Goal: Information Seeking & Learning: Learn about a topic

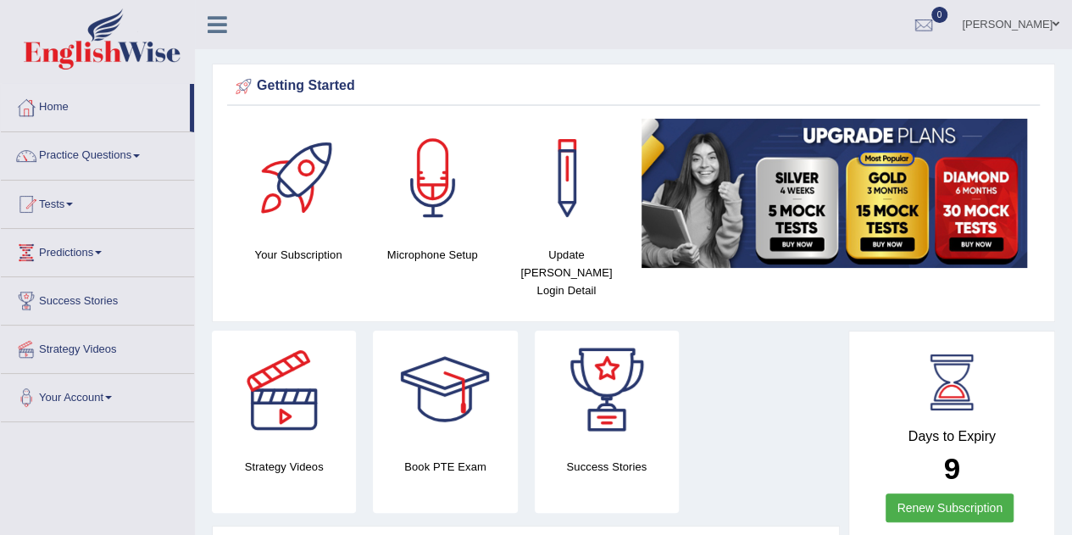
click at [141, 148] on link "Practice Questions" at bounding box center [97, 153] width 193 height 42
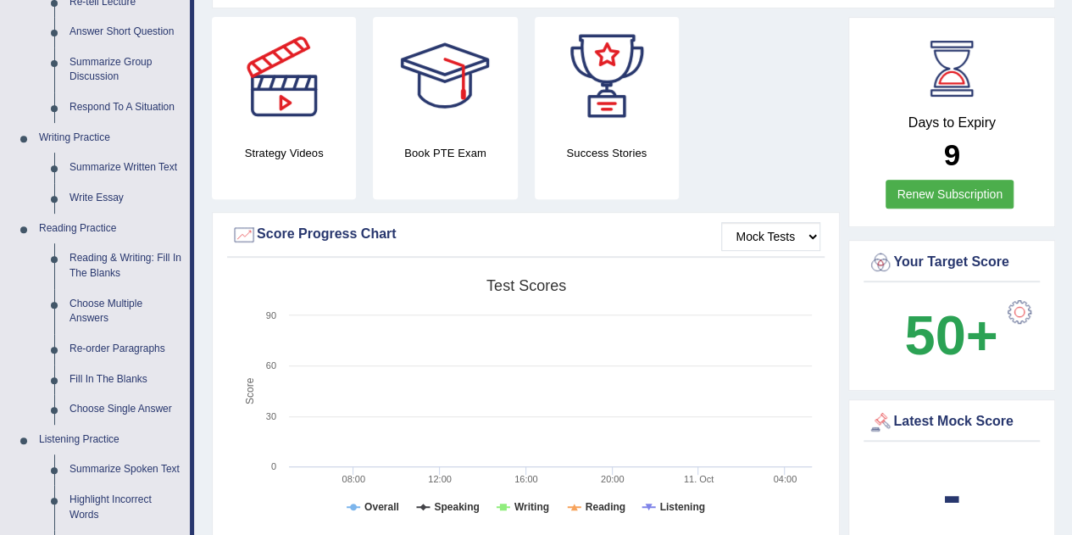
scroll to position [339, 0]
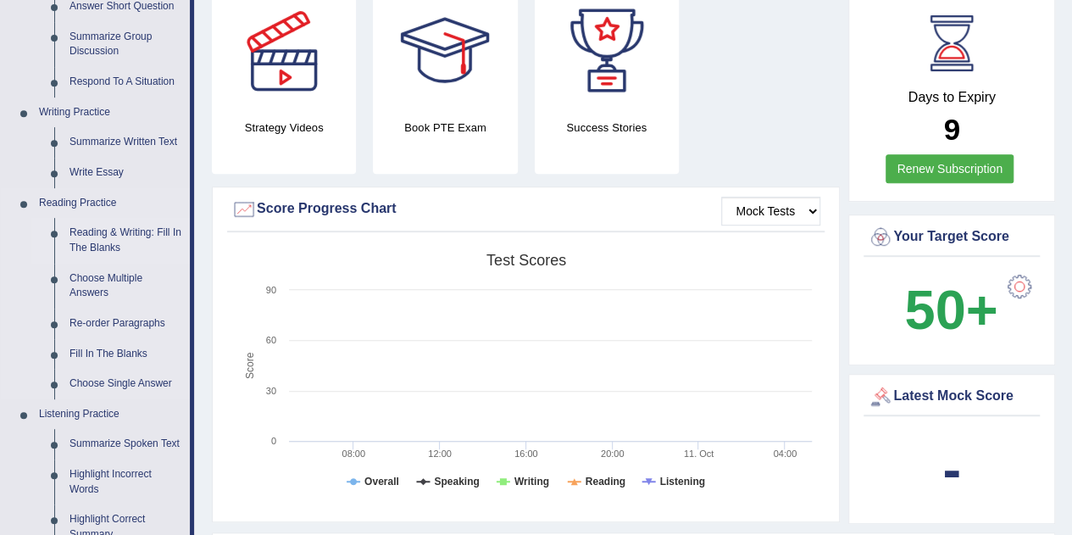
click at [115, 234] on link "Reading & Writing: Fill In The Blanks" at bounding box center [126, 240] width 128 height 45
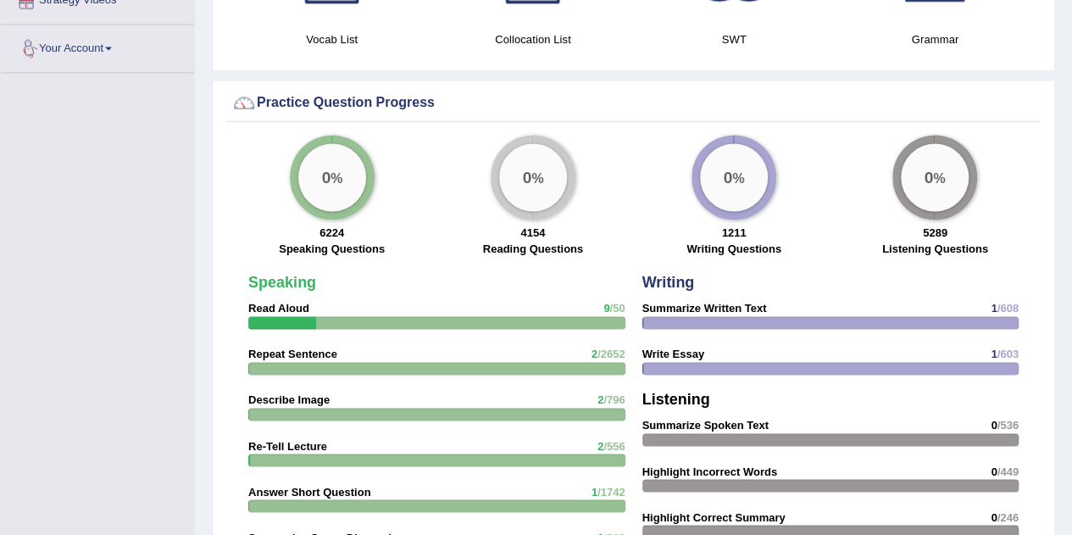
scroll to position [1244, 0]
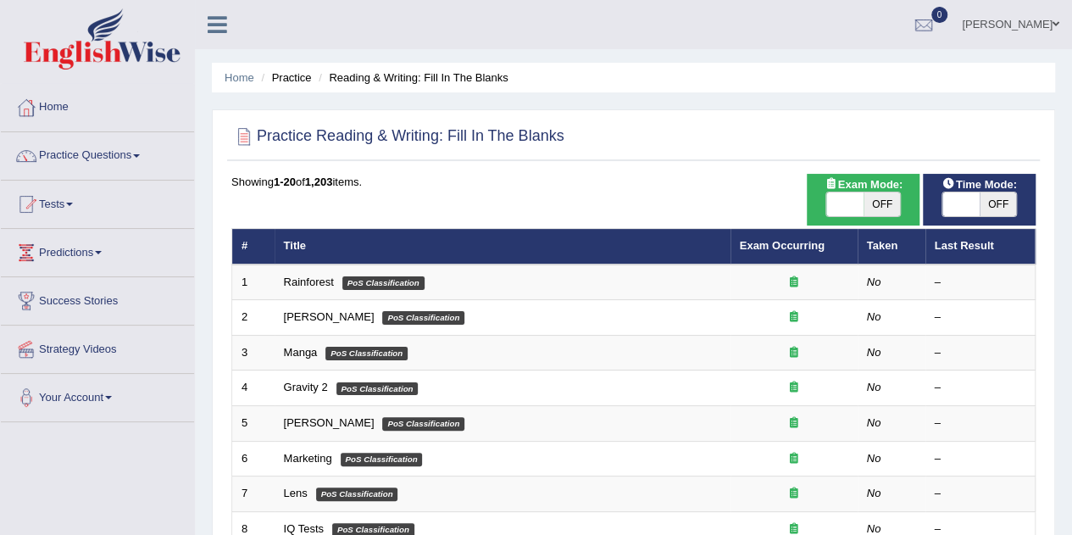
click at [140, 155] on span at bounding box center [136, 155] width 7 height 3
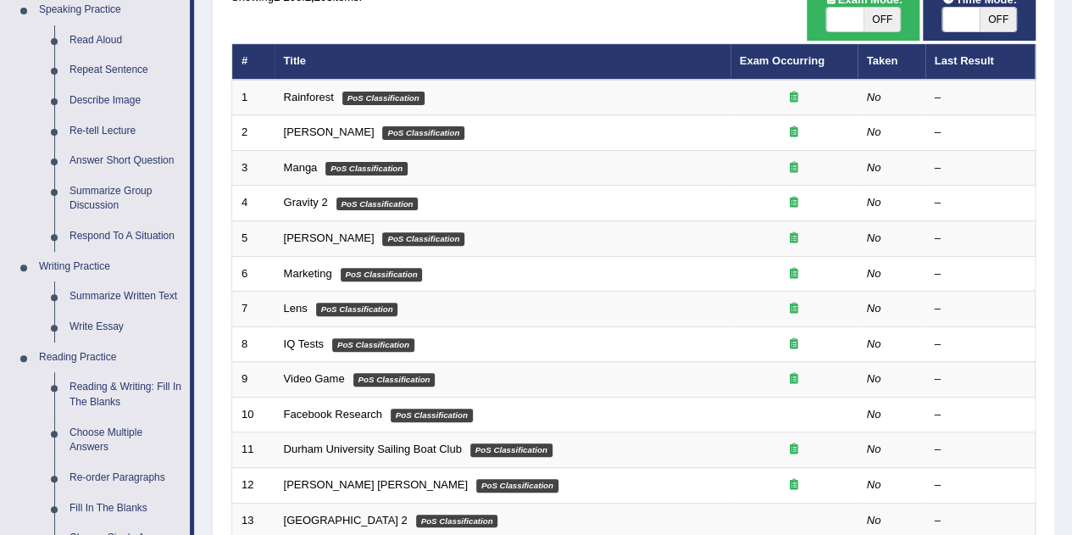
scroll to position [180, 0]
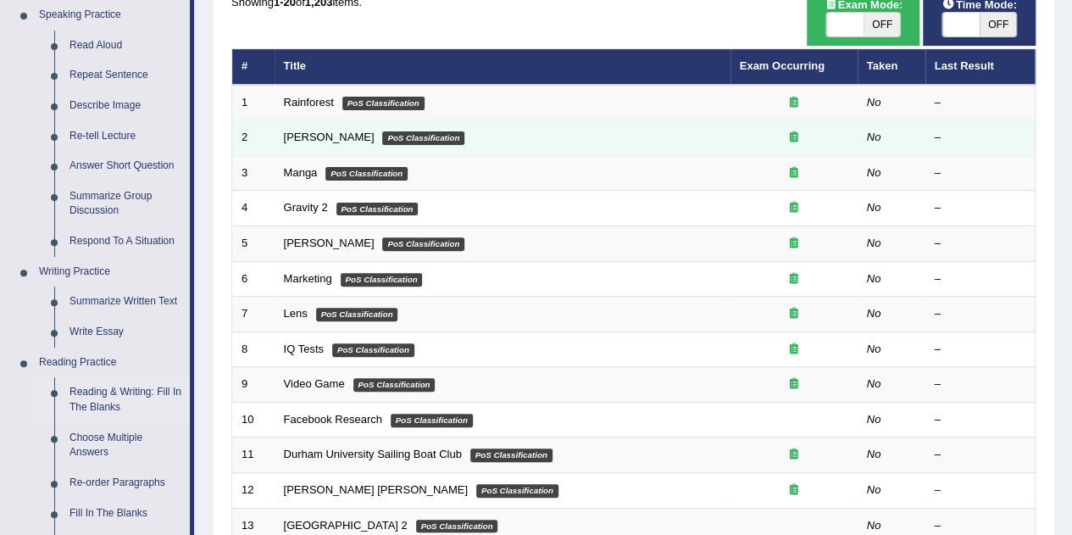
click at [315, 124] on td "Kennedy PoS Classification" at bounding box center [502, 138] width 456 height 36
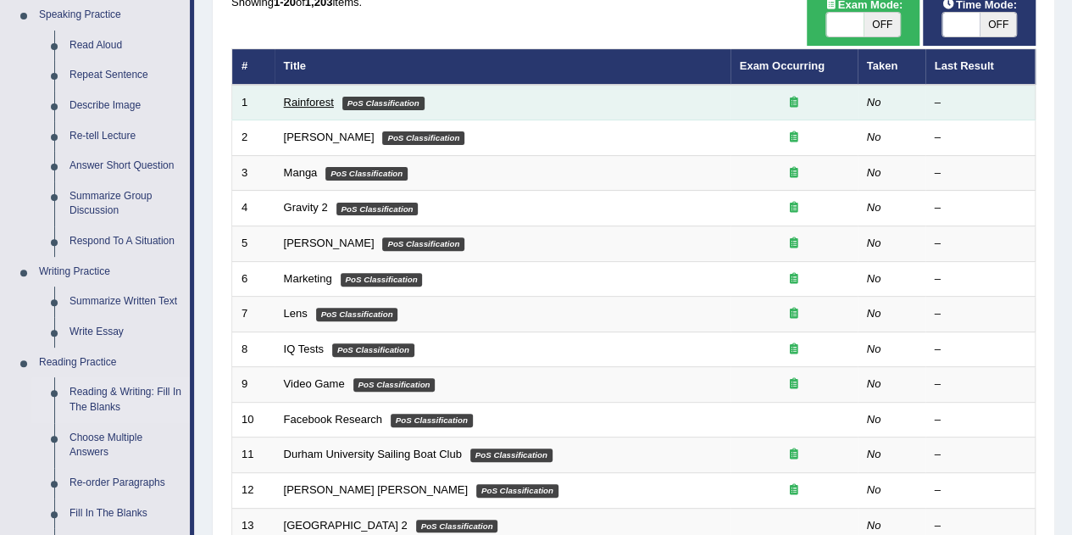
click at [331, 104] on link "Rainforest" at bounding box center [309, 102] width 50 height 13
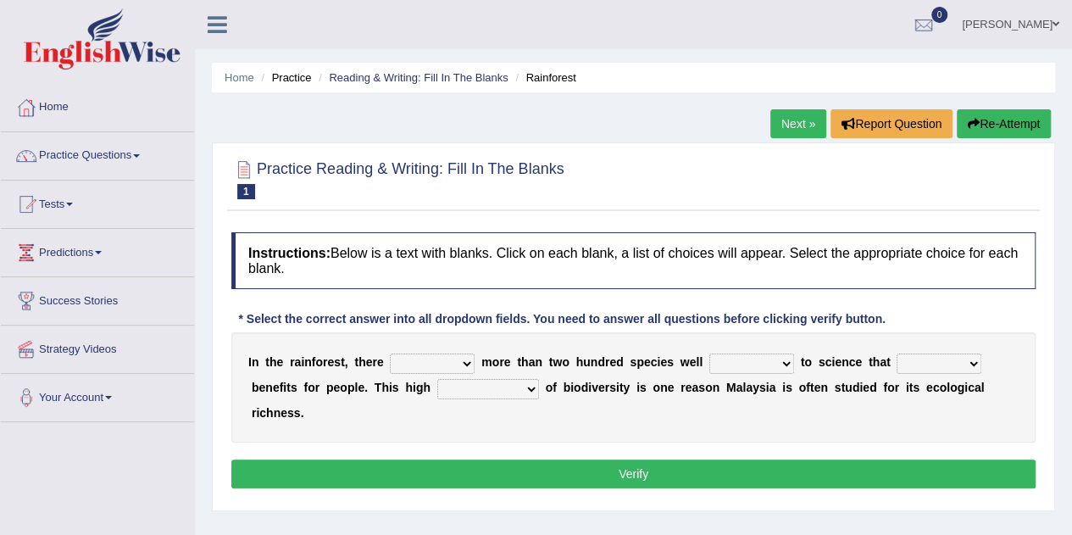
click at [465, 360] on select "have can be has is" at bounding box center [432, 363] width 85 height 20
select select "have"
click at [390, 353] on select "have can be has is" at bounding box center [432, 363] width 85 height 20
click at [778, 360] on select "knowing known knew know" at bounding box center [751, 363] width 85 height 20
select select "known"
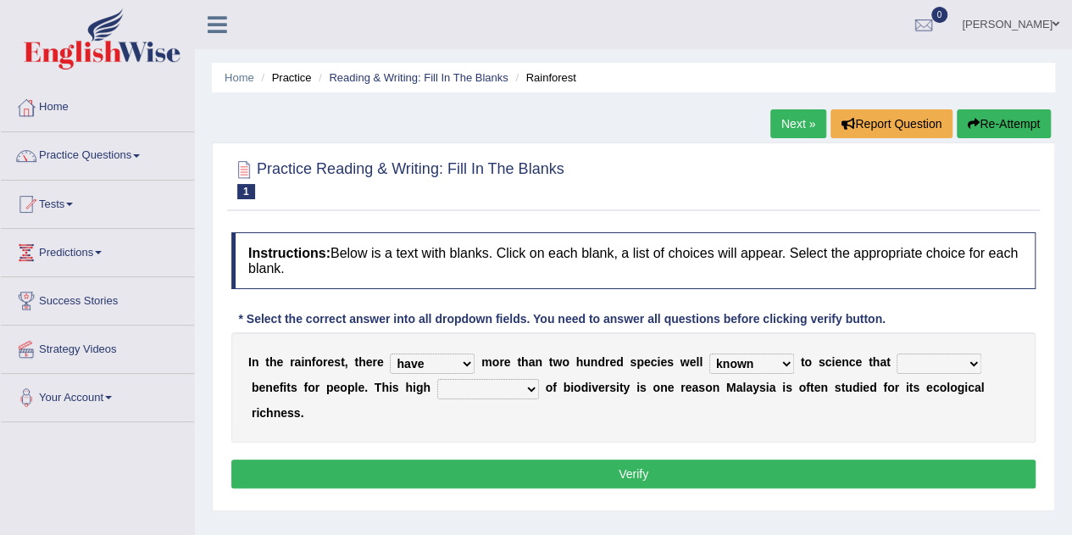
click at [709, 353] on select "knowing known knew know" at bounding box center [751, 363] width 85 height 20
click at [523, 384] on select "condensation conjunction continuity complexity" at bounding box center [488, 389] width 102 height 20
click at [977, 358] on select "contain contained containing contains" at bounding box center [938, 363] width 85 height 20
select select "contain"
click at [896, 353] on select "contain contained containing contains" at bounding box center [938, 363] width 85 height 20
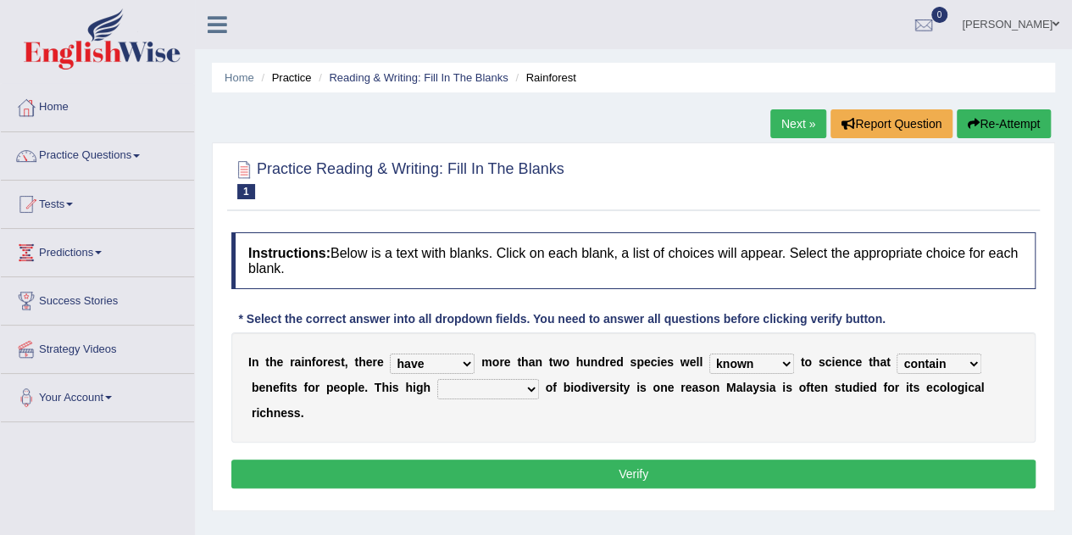
click at [530, 387] on select "condensation conjunction continuity complexity" at bounding box center [488, 389] width 102 height 20
select select "conjunction"
click at [437, 379] on select "condensation conjunction continuity complexity" at bounding box center [488, 389] width 102 height 20
drag, startPoint x: 480, startPoint y: 451, endPoint x: 608, endPoint y: 403, distance: 136.4
click at [608, 403] on div "Instructions: Below is a text with blanks. Click on each blank, a list of choic…" at bounding box center [633, 363] width 812 height 278
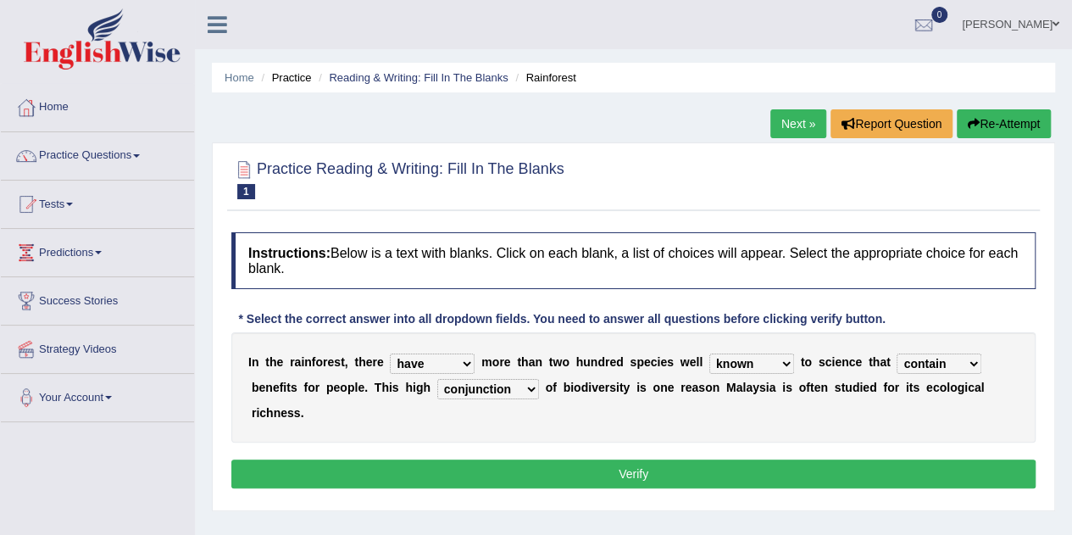
click at [622, 462] on button "Verify" at bounding box center [633, 473] width 804 height 29
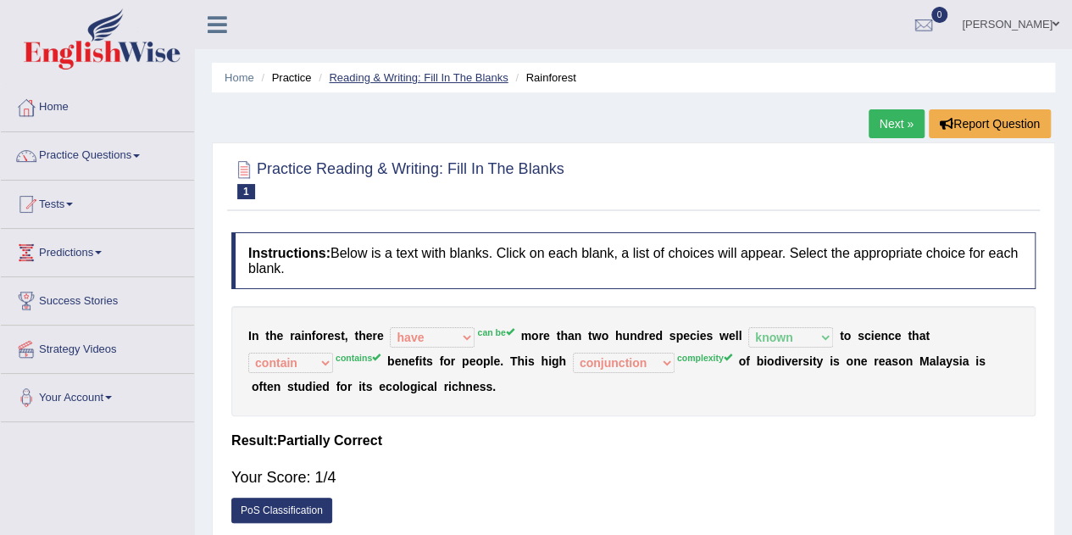
click at [413, 82] on link "Reading & Writing: Fill In The Blanks" at bounding box center [418, 77] width 179 height 13
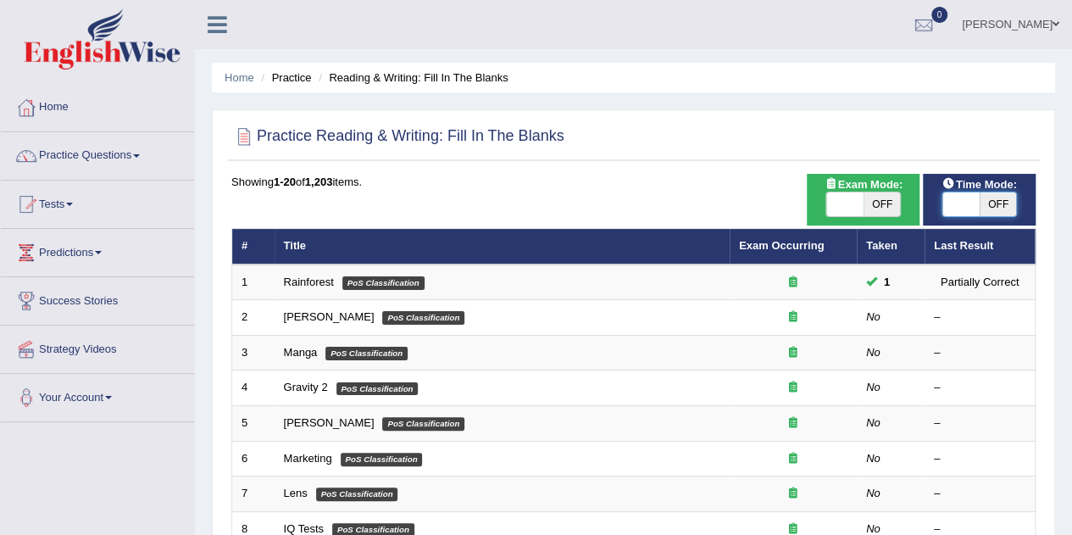
click at [958, 202] on span at bounding box center [960, 204] width 37 height 24
click at [994, 204] on span "OFF" at bounding box center [997, 204] width 37 height 24
click at [994, 204] on span at bounding box center [997, 204] width 37 height 24
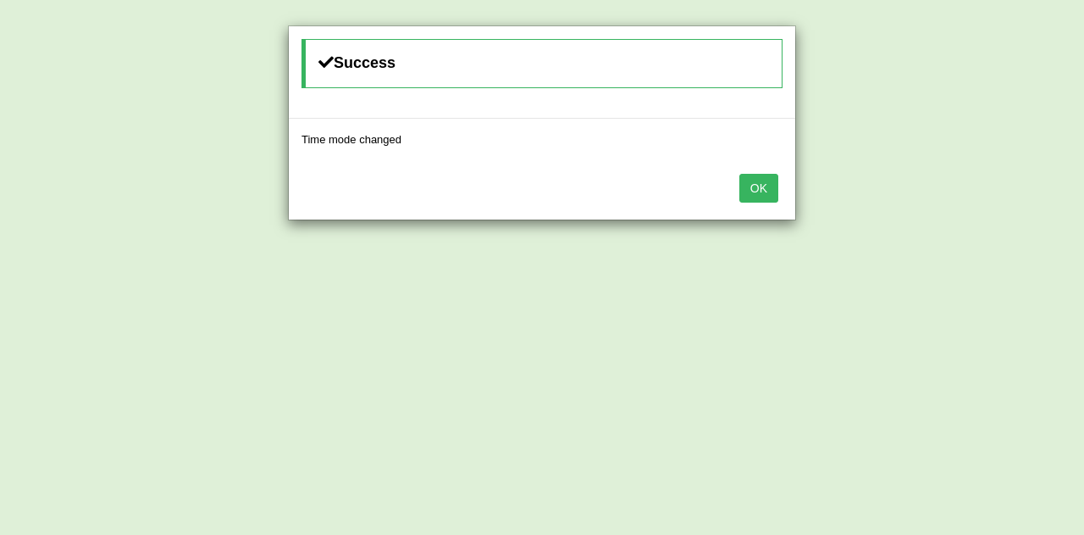
click at [768, 191] on button "OK" at bounding box center [759, 188] width 39 height 29
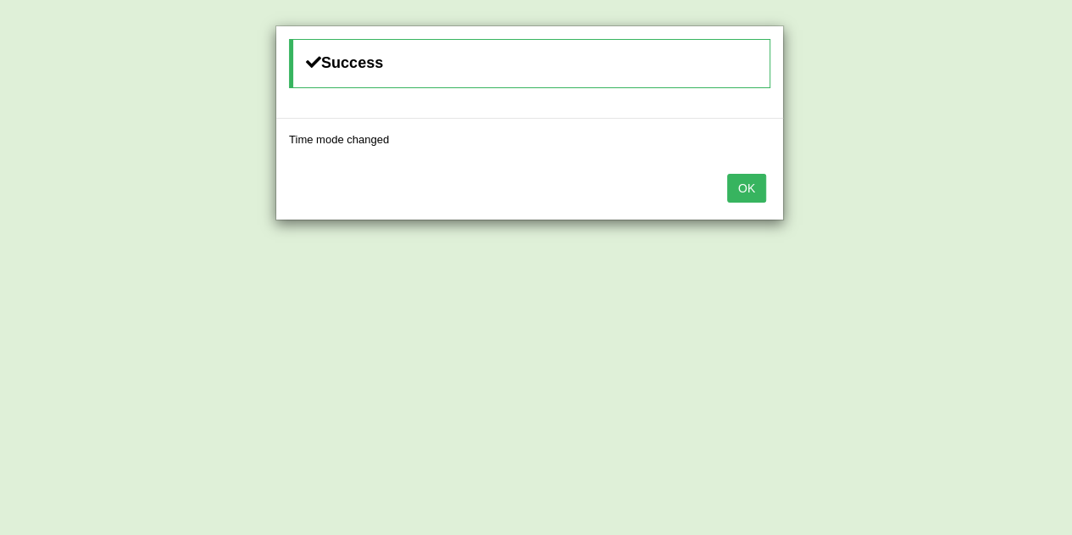
click at [743, 191] on button "OK" at bounding box center [746, 188] width 39 height 29
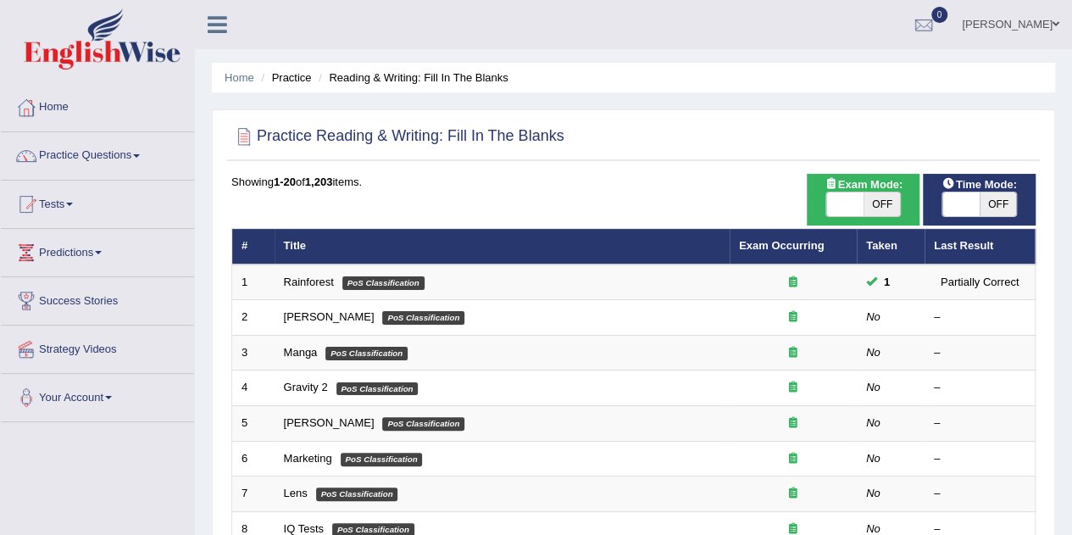
click at [995, 207] on span "OFF" at bounding box center [997, 204] width 37 height 24
checkbox input "true"
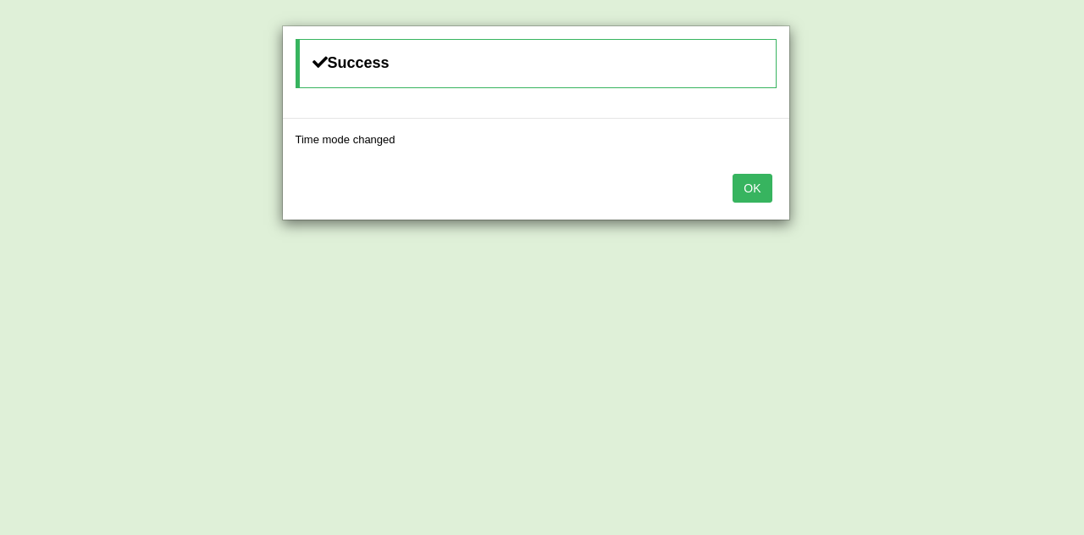
click at [748, 175] on button "OK" at bounding box center [752, 188] width 39 height 29
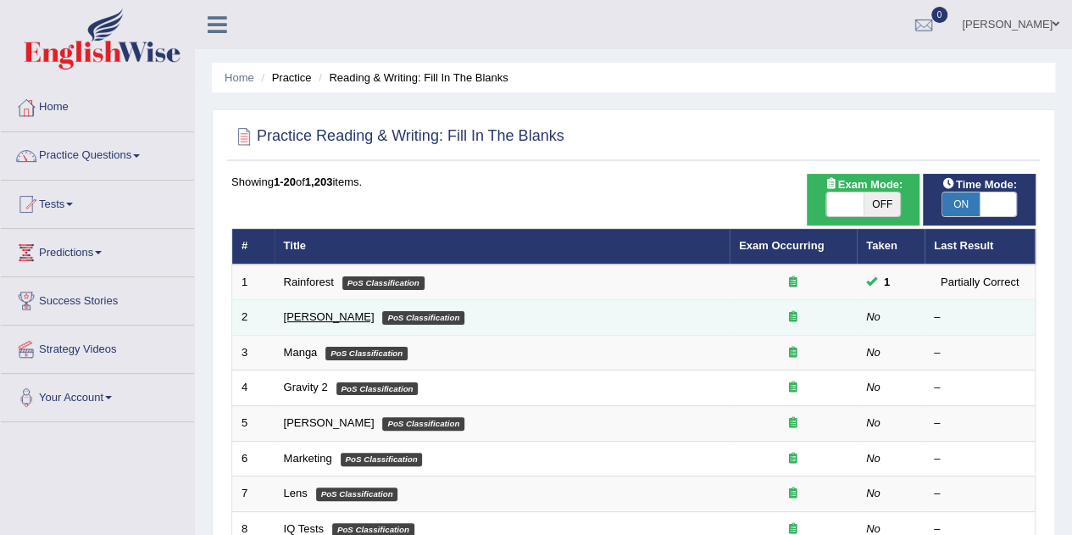
click at [293, 311] on link "Kennedy" at bounding box center [329, 316] width 91 height 13
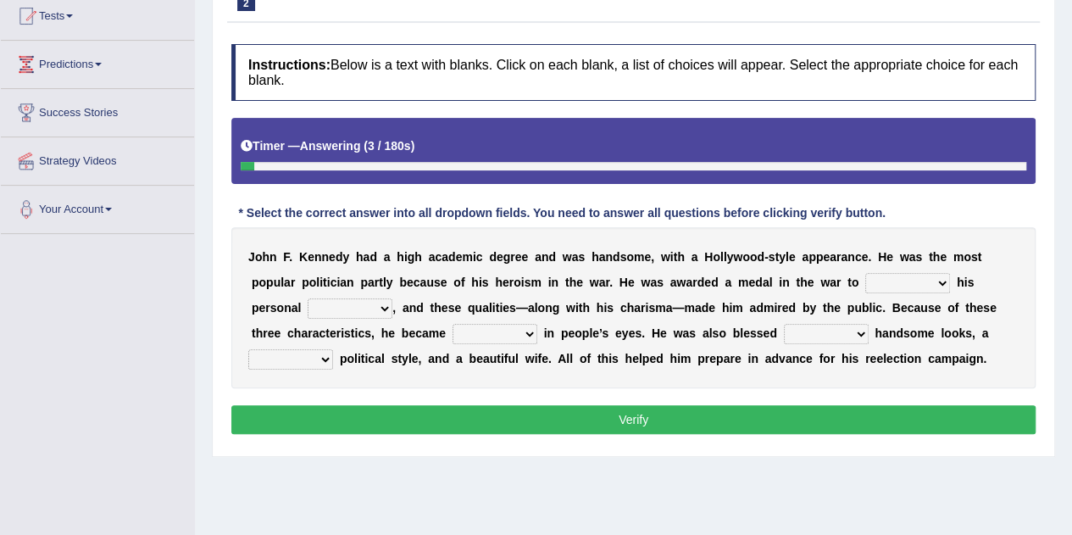
scroll to position [190, 0]
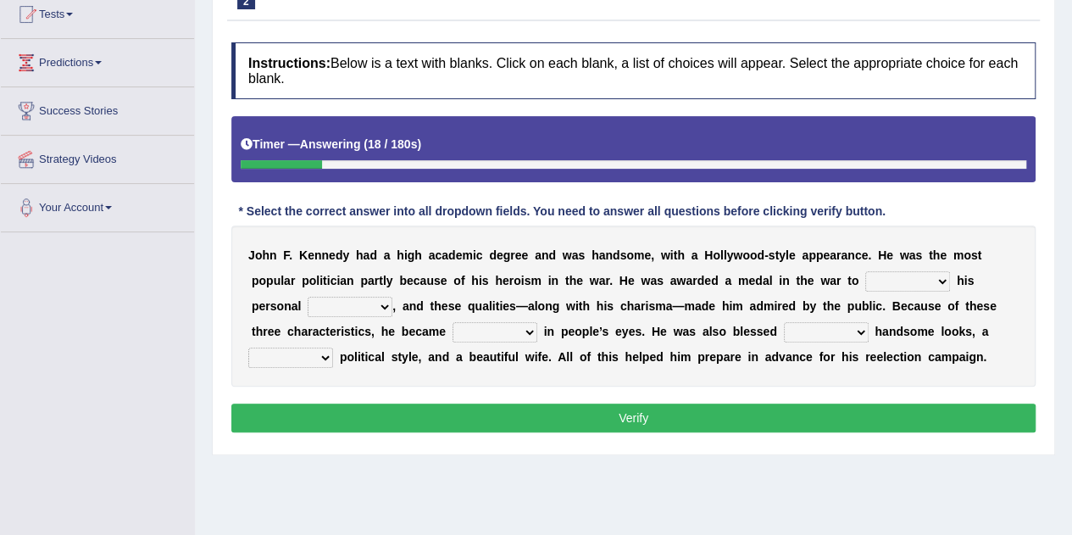
click at [934, 283] on select "prove show evidence upthrow" at bounding box center [907, 281] width 85 height 20
select select "show"
click at [865, 271] on select "prove show evidence upthrow" at bounding box center [907, 281] width 85 height 20
click at [393, 304] on b "," at bounding box center [393, 306] width 3 height 14
click at [393, 303] on b "," at bounding box center [393, 306] width 3 height 14
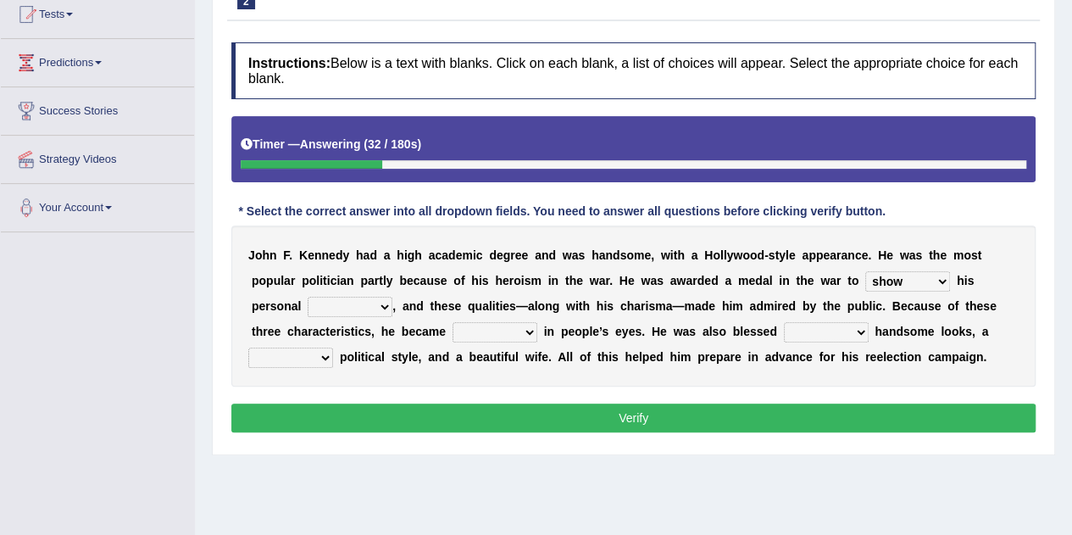
click at [393, 303] on b "," at bounding box center [393, 306] width 3 height 14
click at [393, 304] on b "," at bounding box center [393, 306] width 3 height 14
click at [393, 303] on b "," at bounding box center [393, 306] width 3 height 14
click at [381, 305] on select "passion courage charm liking" at bounding box center [350, 307] width 85 height 20
select select "courage"
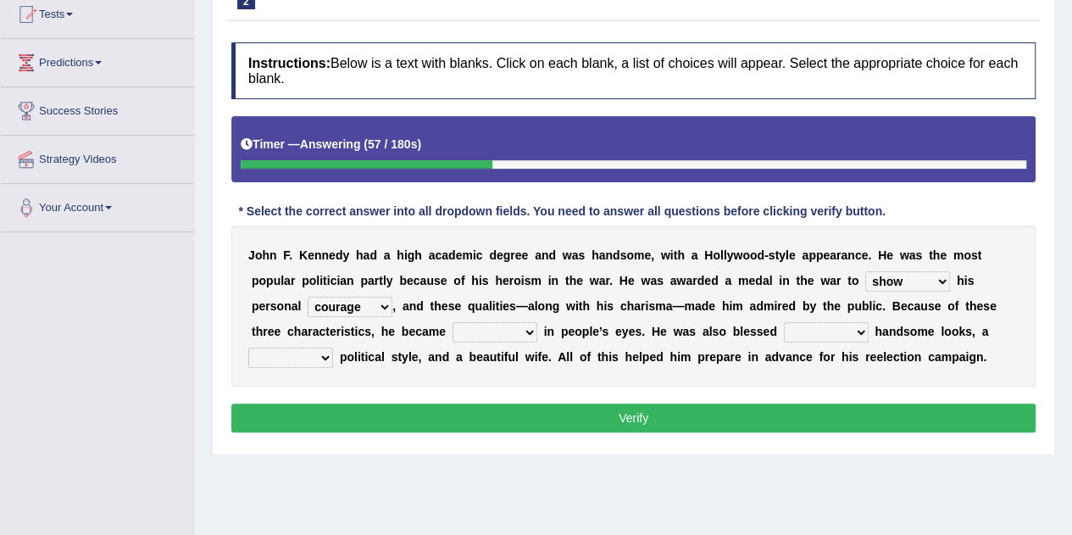
click at [308, 297] on select "passion courage charm liking" at bounding box center [350, 307] width 85 height 20
click at [529, 328] on select "iconic ironic identical impotent" at bounding box center [494, 332] width 85 height 20
select select "iconic"
click at [452, 322] on select "iconic ironic identical impotent" at bounding box center [494, 332] width 85 height 20
click at [861, 330] on select "with in upon to" at bounding box center [826, 332] width 85 height 20
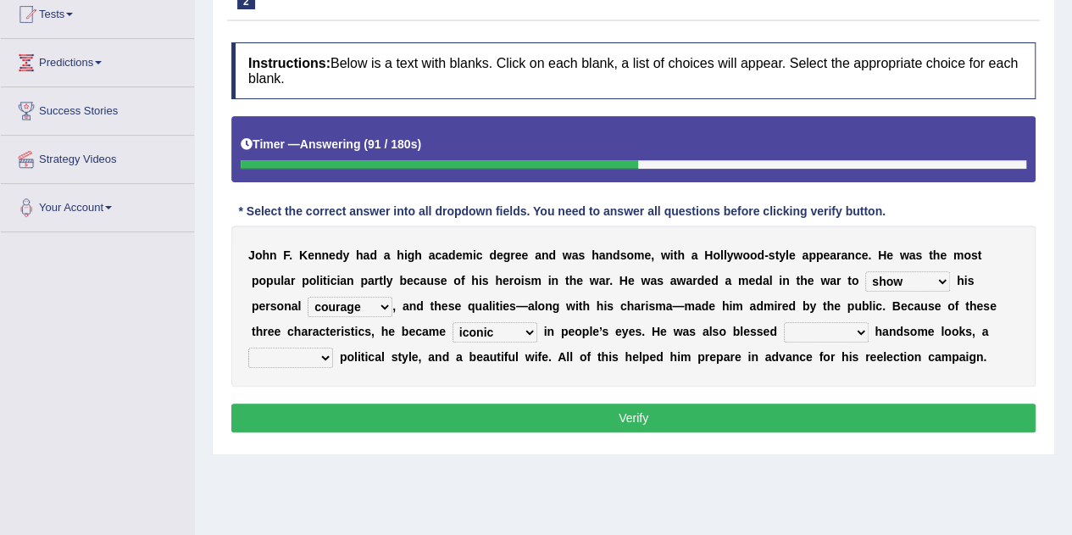
select select "with"
click at [784, 322] on select "with in upon to" at bounding box center [826, 332] width 85 height 20
click at [852, 327] on select "with in upon to" at bounding box center [826, 332] width 85 height 20
click at [325, 356] on select "mending mends mended mend" at bounding box center [290, 357] width 85 height 20
select select "mended"
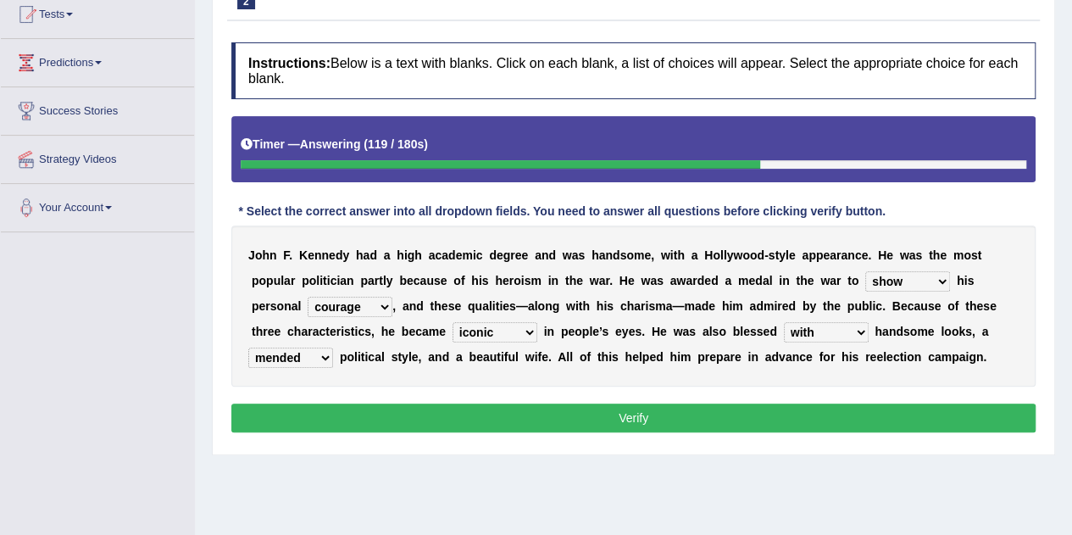
click at [248, 347] on select "mending mends mended mend" at bounding box center [290, 357] width 85 height 20
click at [938, 279] on select "prove show evidence upthrow" at bounding box center [907, 281] width 85 height 20
click at [865, 271] on select "prove show evidence upthrow" at bounding box center [907, 281] width 85 height 20
click at [618, 413] on button "Verify" at bounding box center [633, 417] width 804 height 29
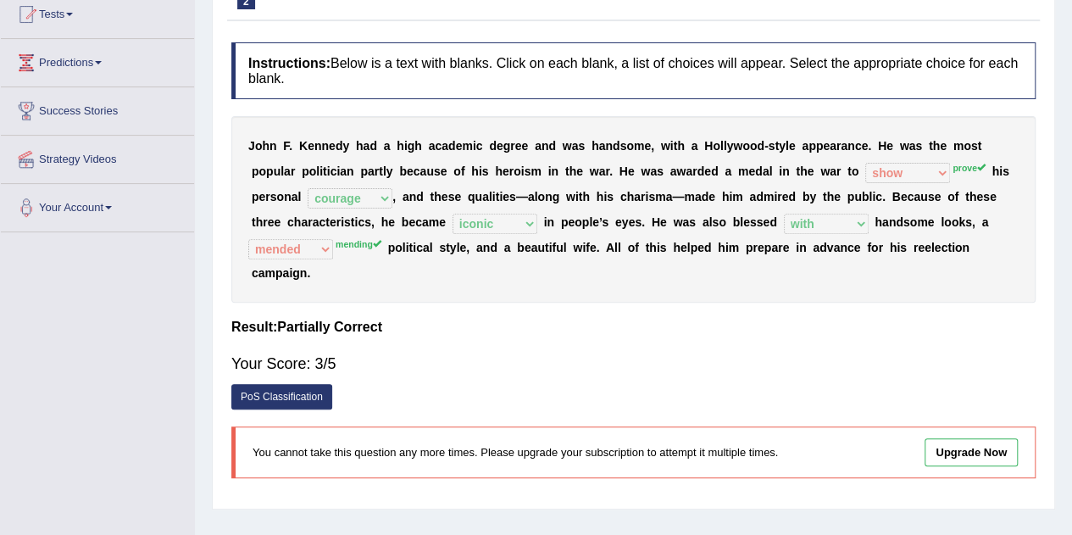
click at [913, 343] on div "Your Score: 3/5" at bounding box center [633, 363] width 804 height 41
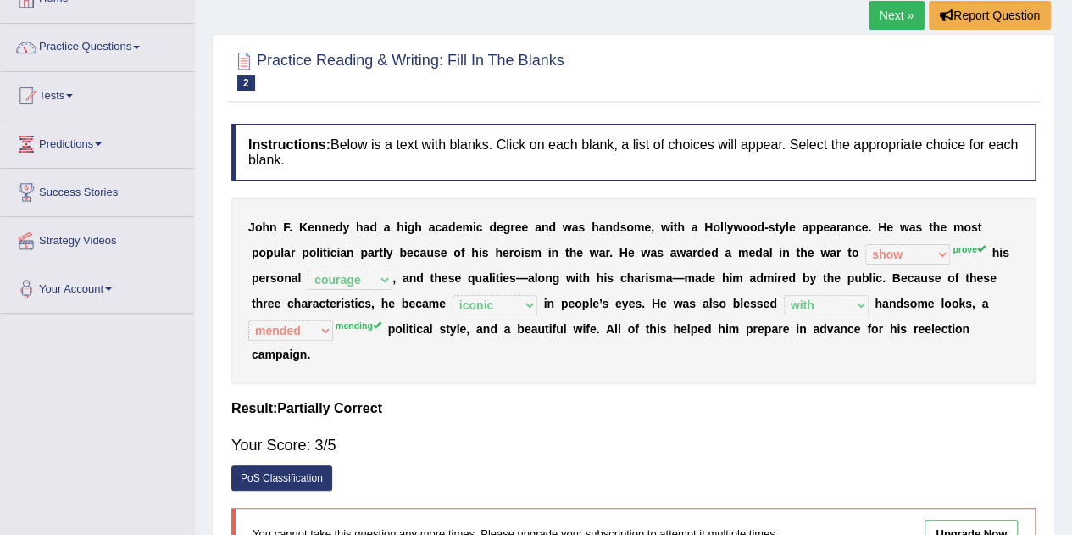
scroll to position [0, 0]
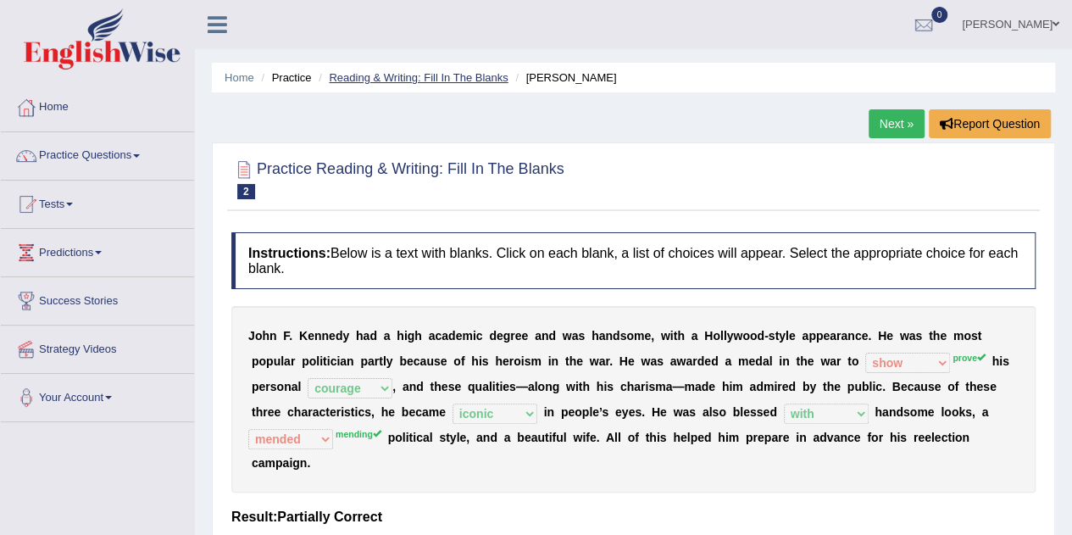
click at [481, 78] on link "Reading & Writing: Fill In The Blanks" at bounding box center [418, 77] width 179 height 13
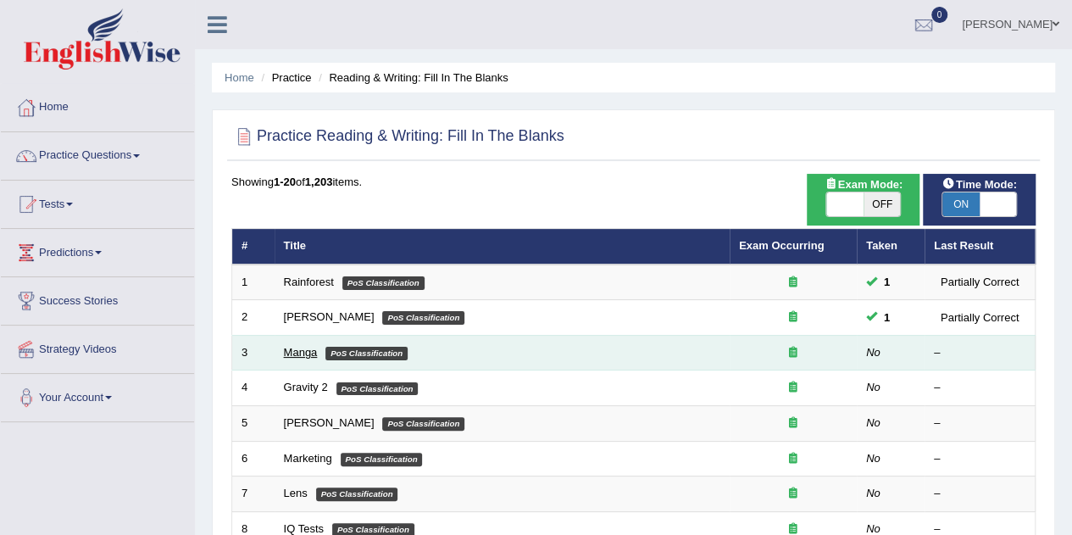
click at [291, 350] on link "Manga" at bounding box center [301, 352] width 34 height 13
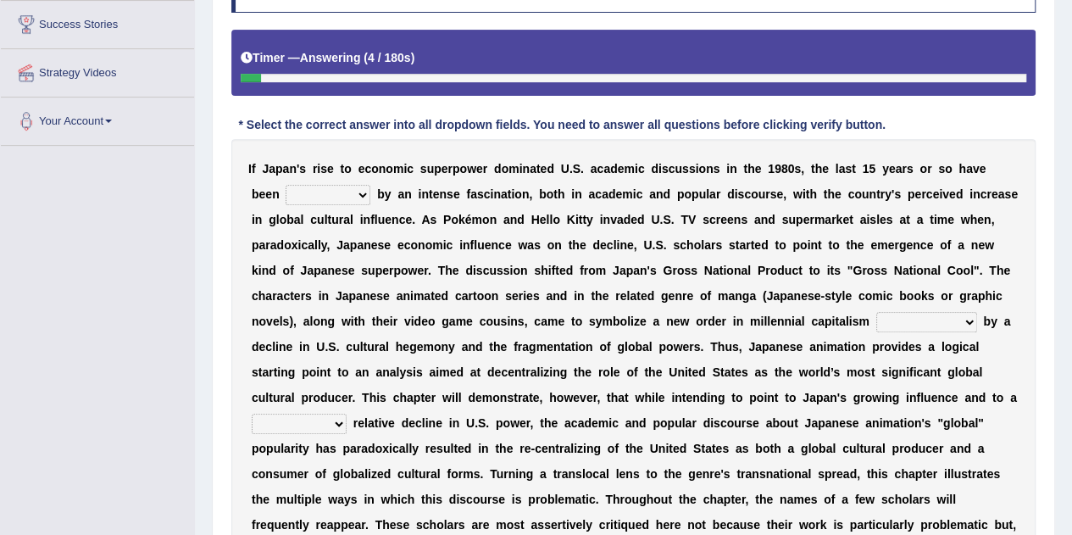
scroll to position [274, 0]
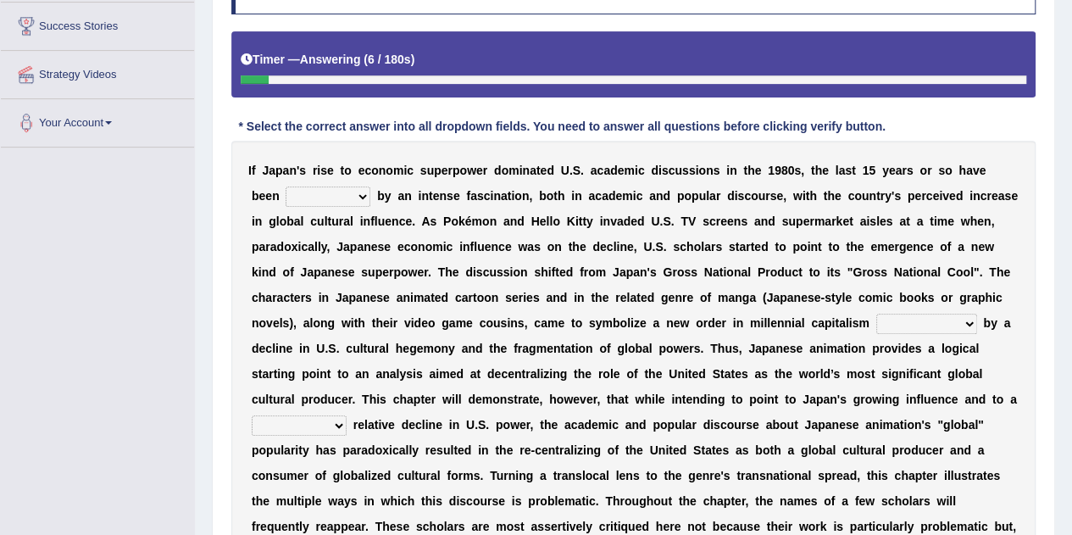
click at [373, 193] on b at bounding box center [373, 196] width 7 height 14
click at [358, 198] on select "marked dedicated made inspired" at bounding box center [328, 196] width 85 height 20
select select "made"
click at [286, 186] on select "marked dedicated made inspired" at bounding box center [328, 196] width 85 height 20
click at [967, 323] on select "pocessed characterized opposed tangled" at bounding box center [926, 323] width 101 height 20
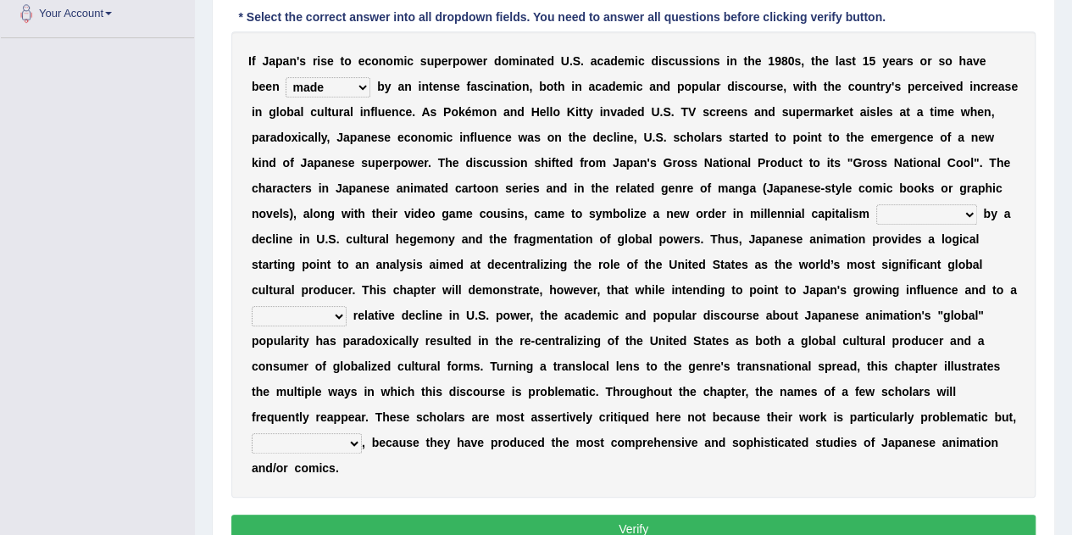
scroll to position [413, 0]
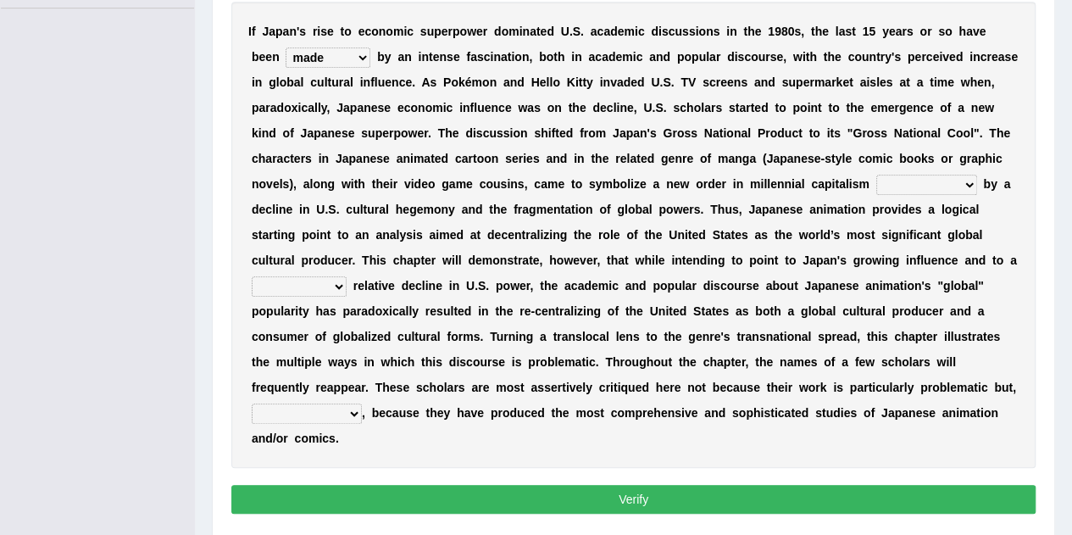
click at [339, 285] on select "concomitant discrete proportional legitimate" at bounding box center [299, 286] width 95 height 20
select select "proportional"
click at [252, 276] on select "concomitant discrete proportional legitimate" at bounding box center [299, 286] width 95 height 20
click at [352, 412] on select "however on the contrary in addition on the whole" at bounding box center [307, 413] width 110 height 20
select select "however"
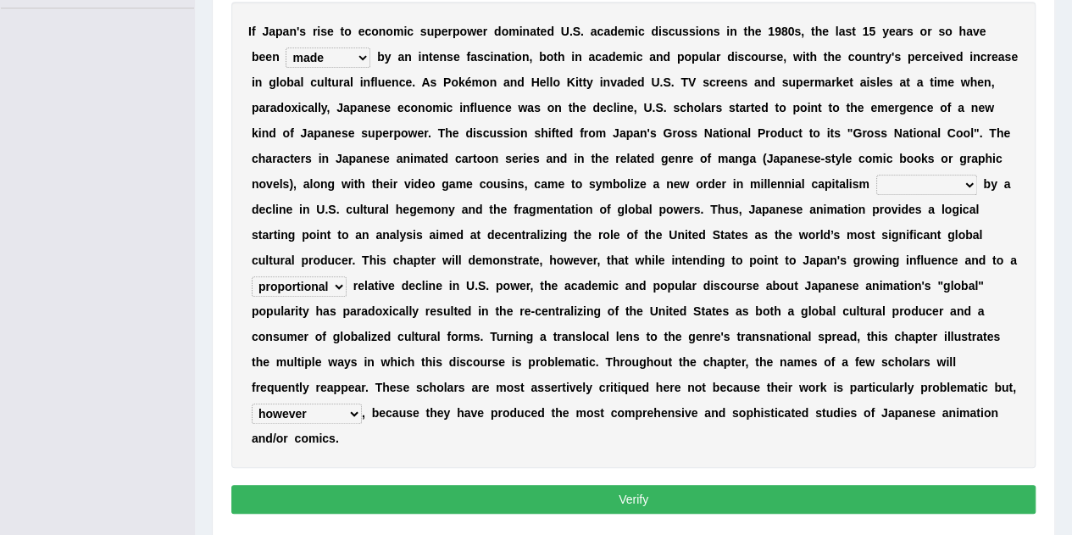
click at [252, 403] on select "however on the contrary in addition on the whole" at bounding box center [307, 413] width 110 height 20
click at [962, 179] on select "pocessed characterized opposed tangled" at bounding box center [926, 185] width 101 height 20
select select "tangled"
click at [876, 175] on select "pocessed characterized opposed tangled" at bounding box center [926, 185] width 101 height 20
click at [729, 498] on button "Verify" at bounding box center [633, 499] width 804 height 29
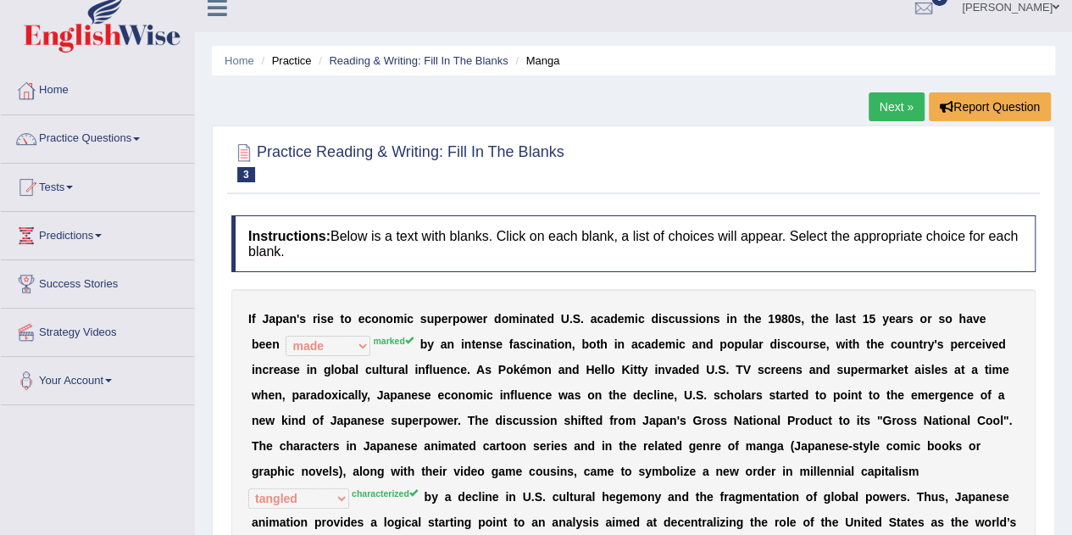
scroll to position [0, 0]
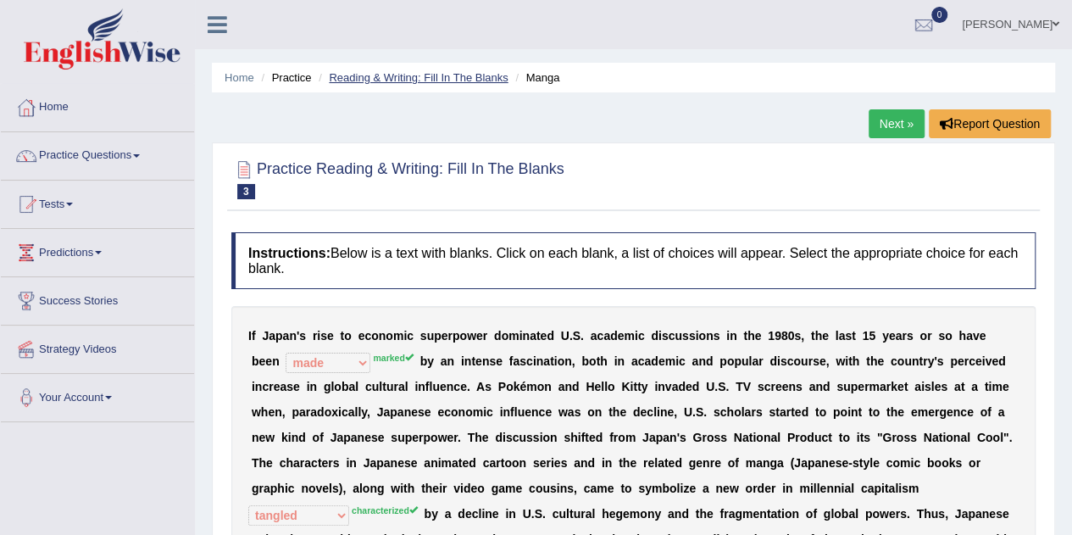
click at [471, 78] on link "Reading & Writing: Fill In The Blanks" at bounding box center [418, 77] width 179 height 13
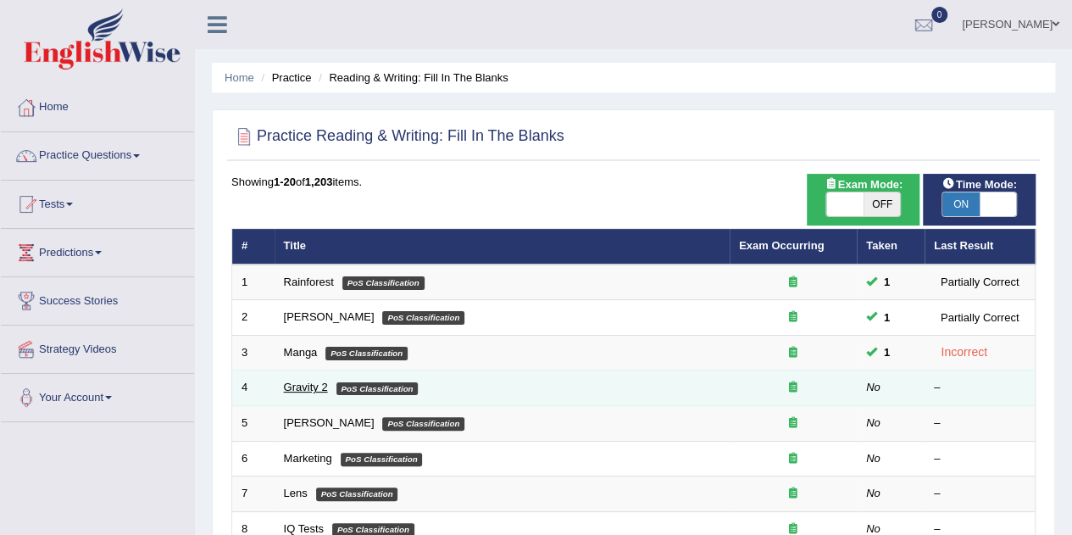
click at [317, 386] on link "Gravity 2" at bounding box center [306, 386] width 44 height 13
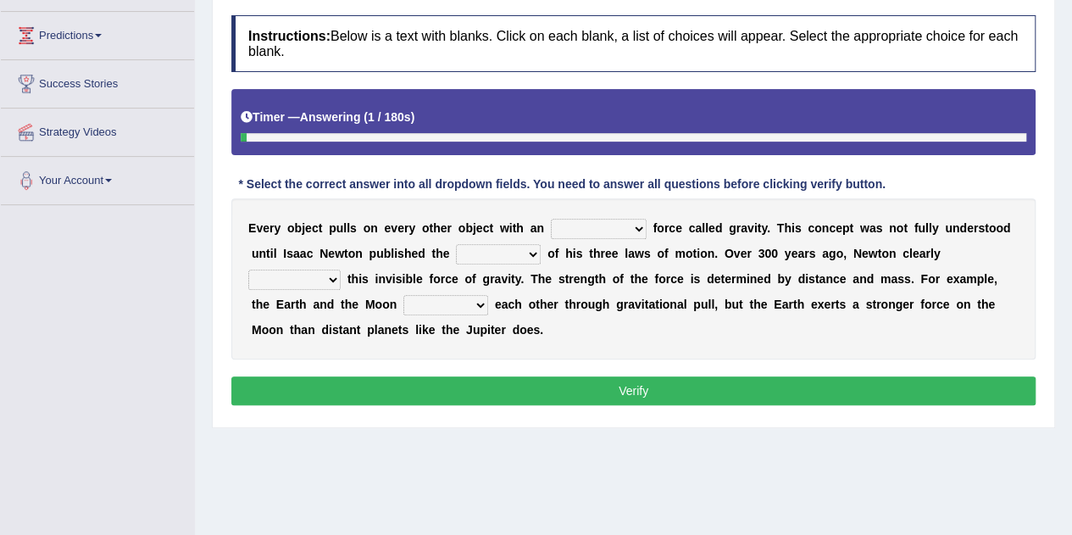
scroll to position [225, 0]
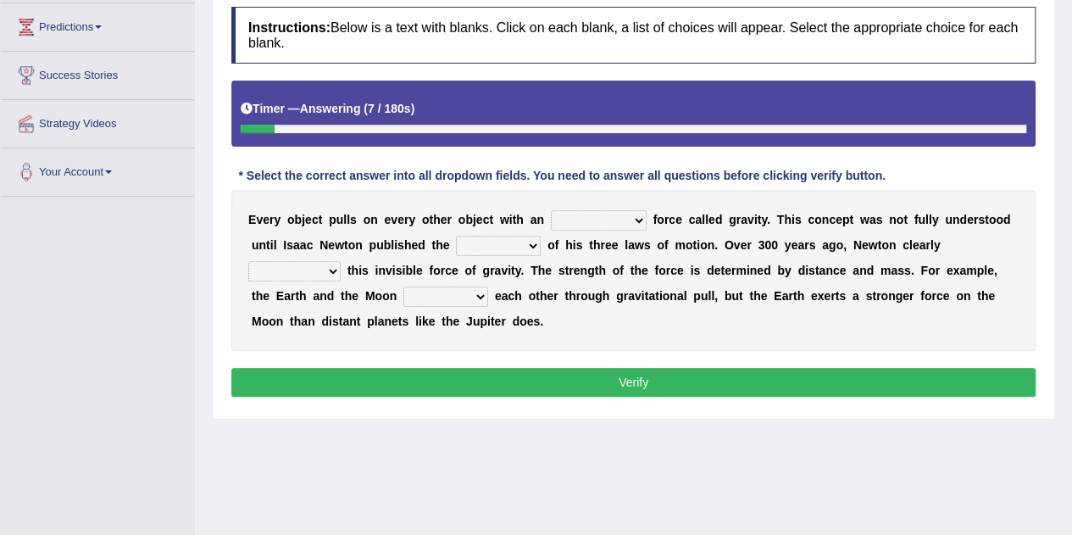
click at [648, 219] on b at bounding box center [649, 220] width 7 height 14
click at [635, 225] on select "invisible unknown unbelievable inconsistent" at bounding box center [599, 220] width 96 height 20
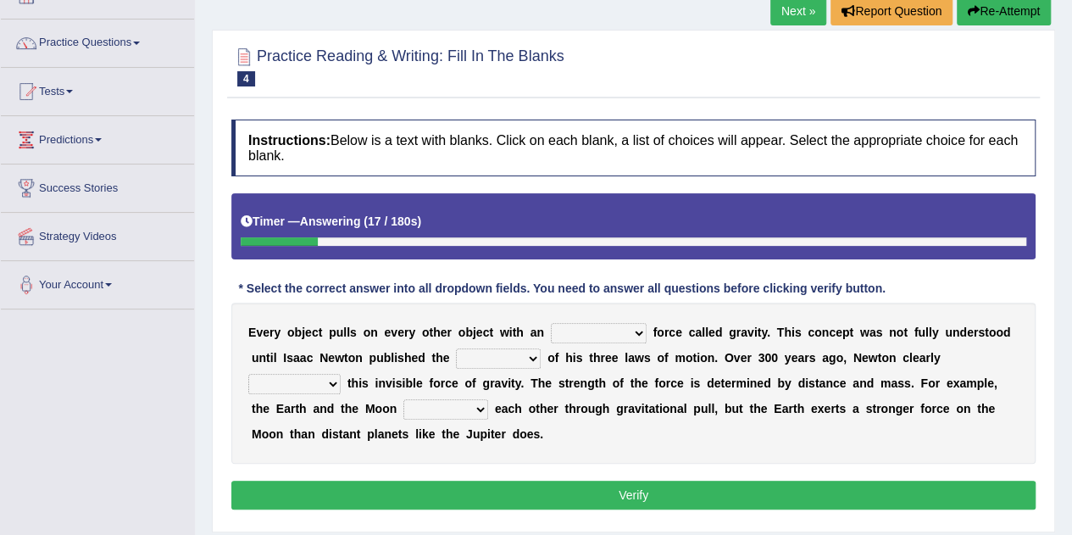
scroll to position [100, 0]
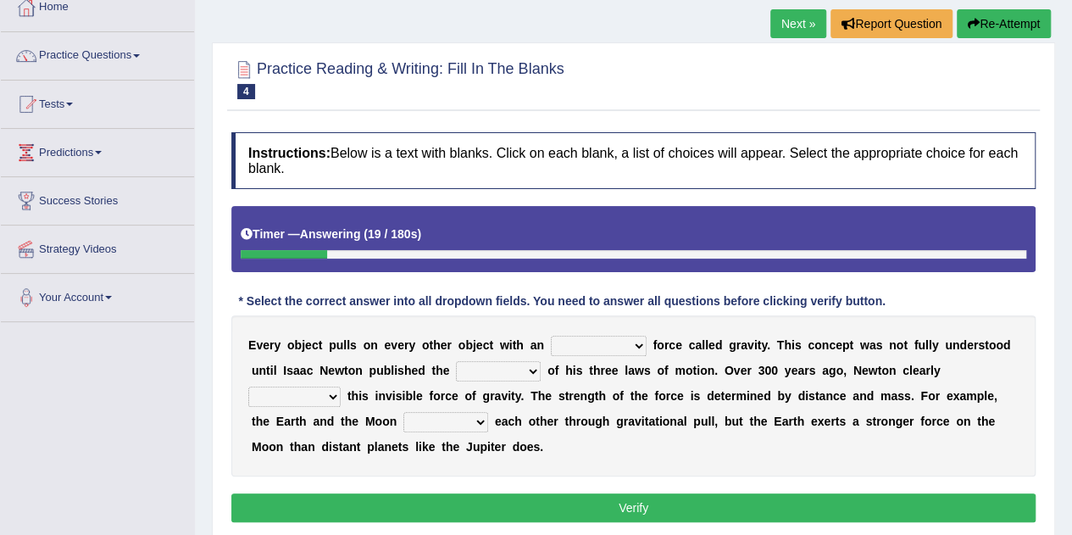
click at [988, 512] on button "Verify" at bounding box center [633, 507] width 804 height 29
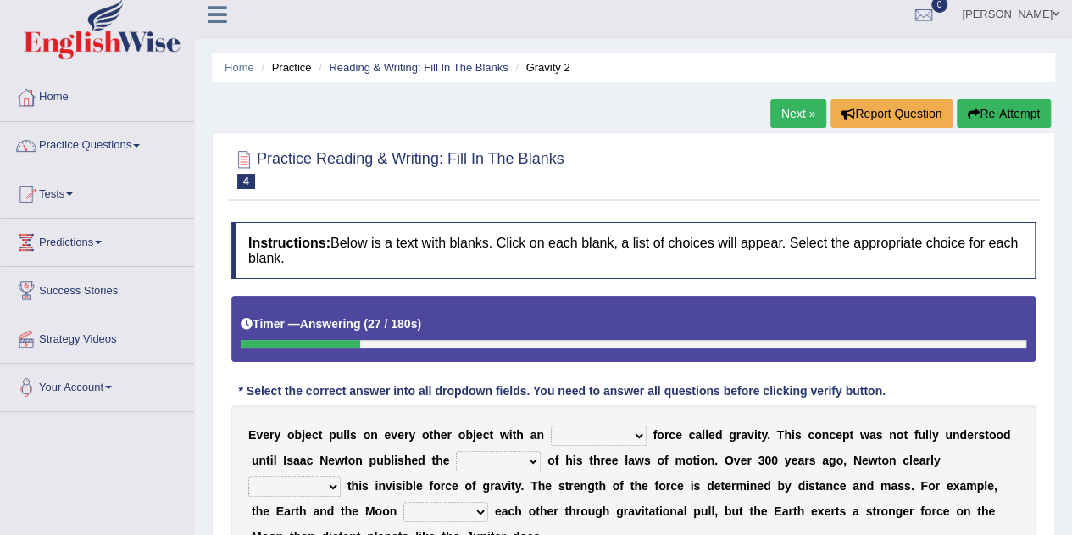
scroll to position [0, 0]
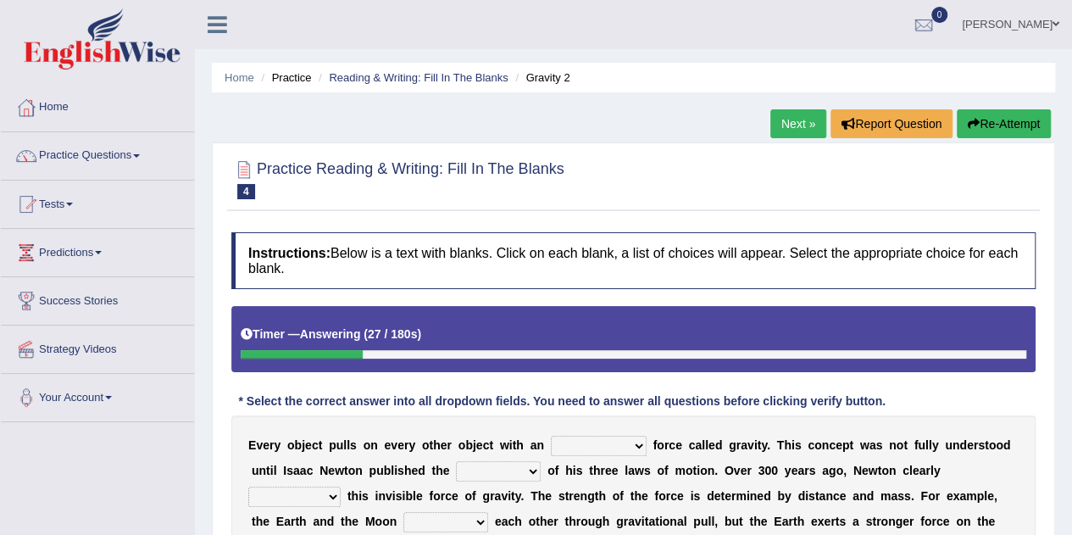
click at [140, 155] on span at bounding box center [136, 155] width 7 height 3
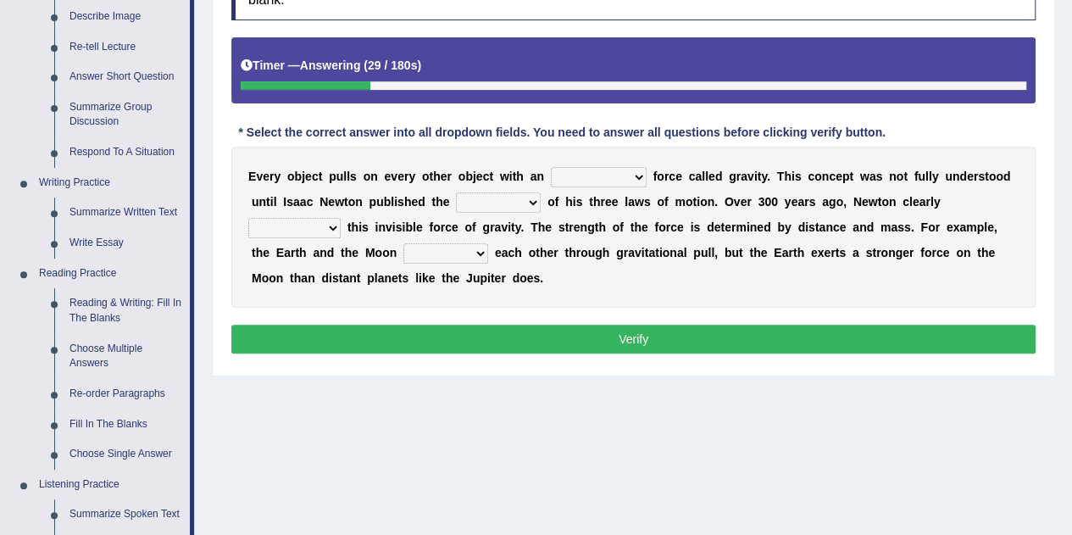
scroll to position [280, 0]
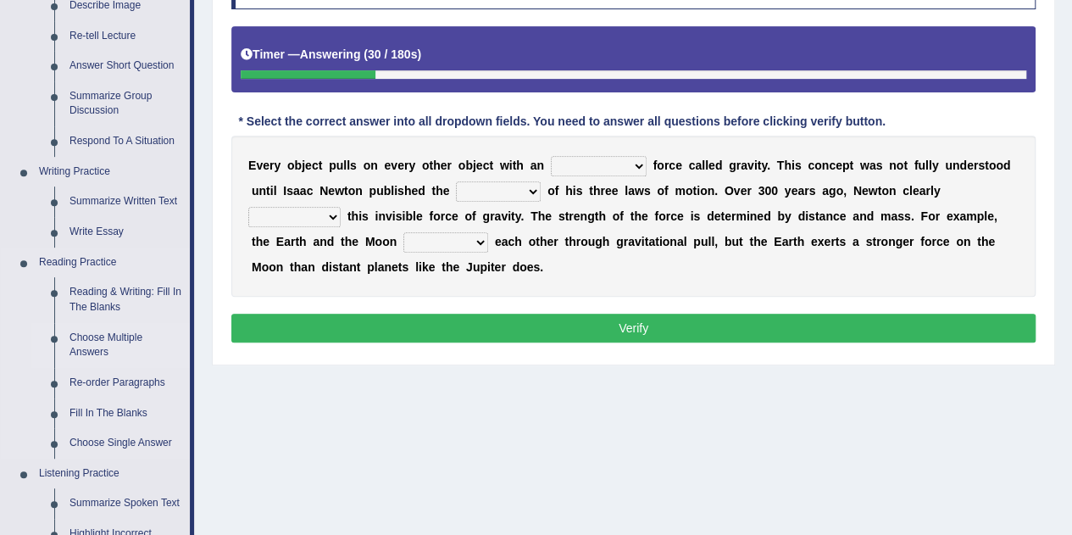
click at [86, 349] on link "Choose Multiple Answers" at bounding box center [126, 345] width 128 height 45
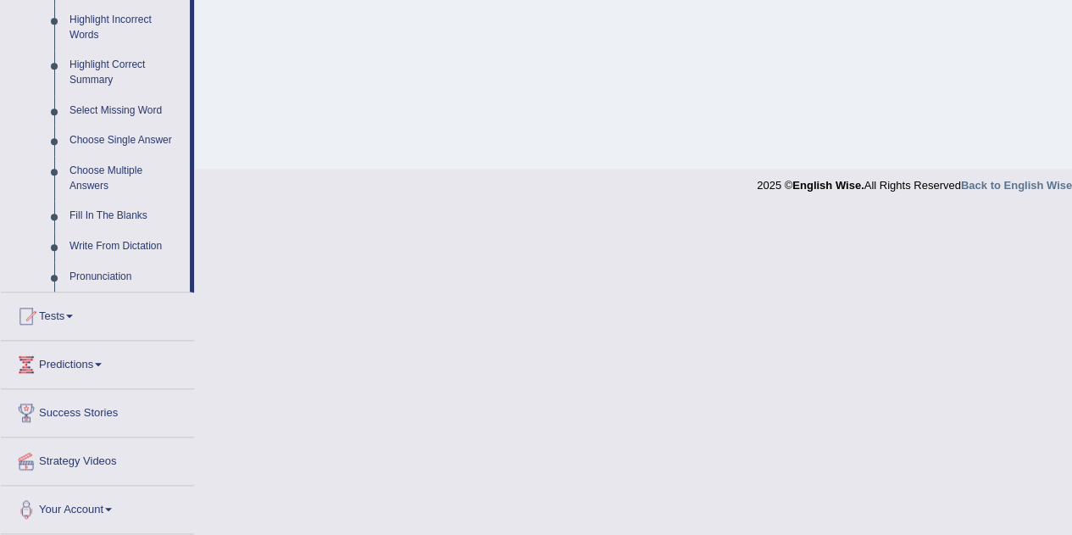
scroll to position [790, 0]
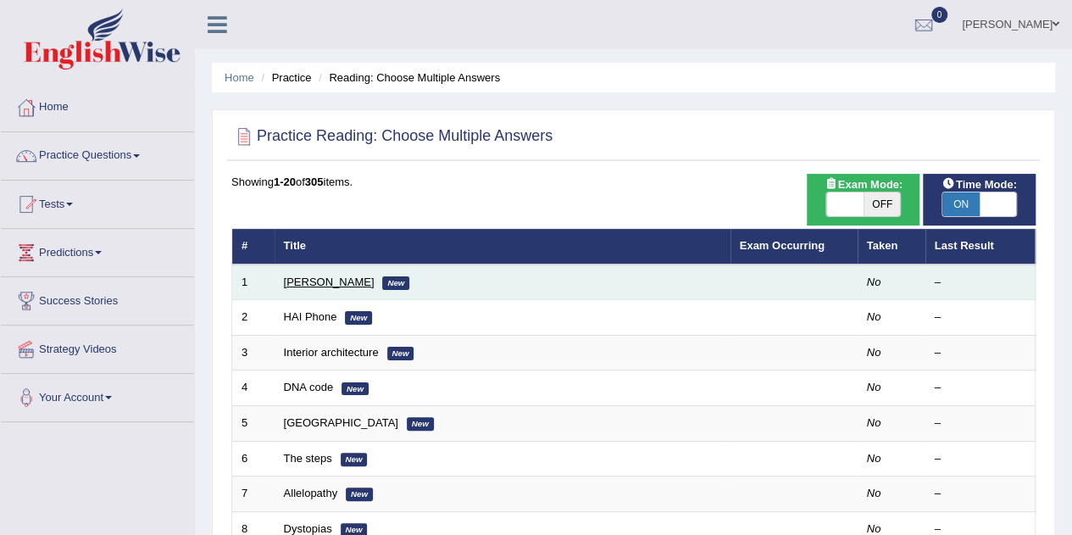
click at [332, 283] on link "[PERSON_NAME]" at bounding box center [329, 281] width 91 height 13
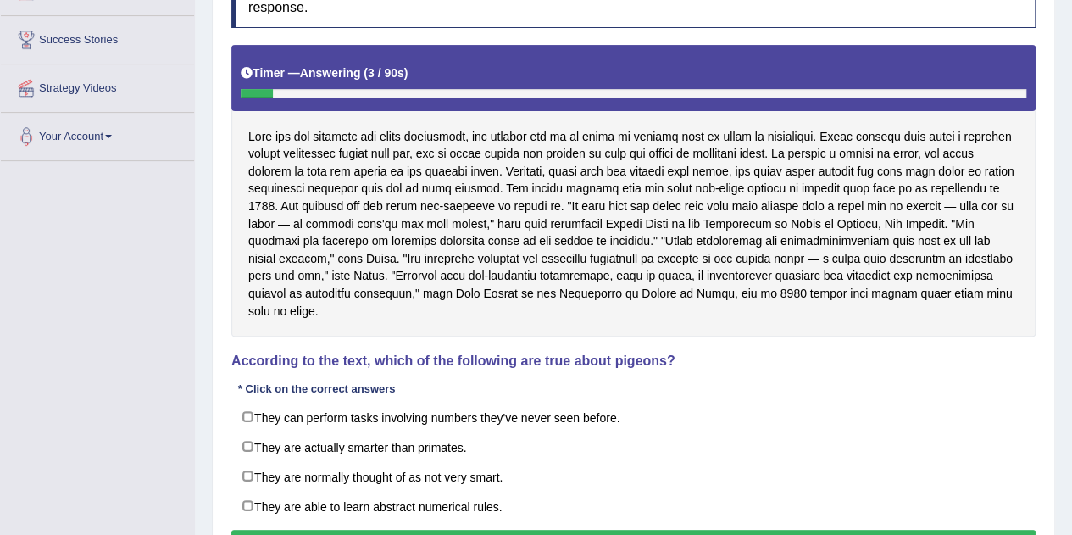
scroll to position [261, 0]
click at [247, 461] on label "They are normally thought of as not very smart." at bounding box center [633, 476] width 804 height 30
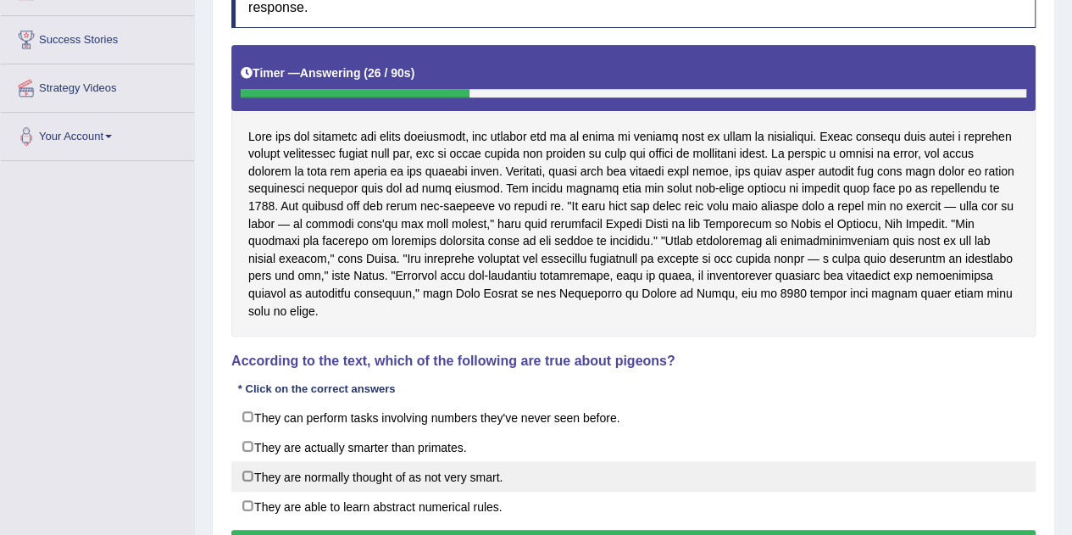
checkbox input "true"
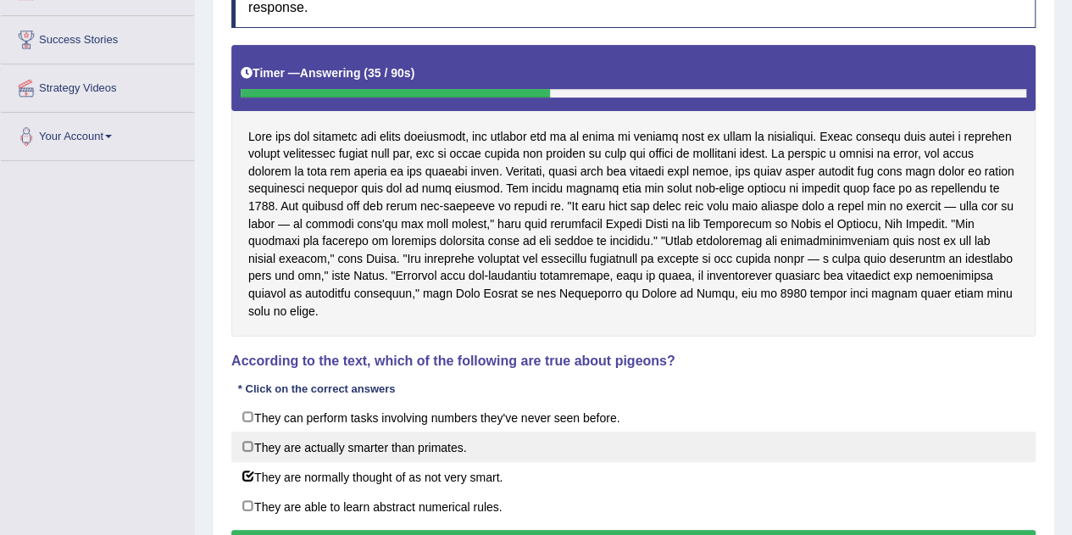
click at [264, 432] on label "They are actually smarter than primates." at bounding box center [633, 446] width 804 height 30
checkbox input "true"
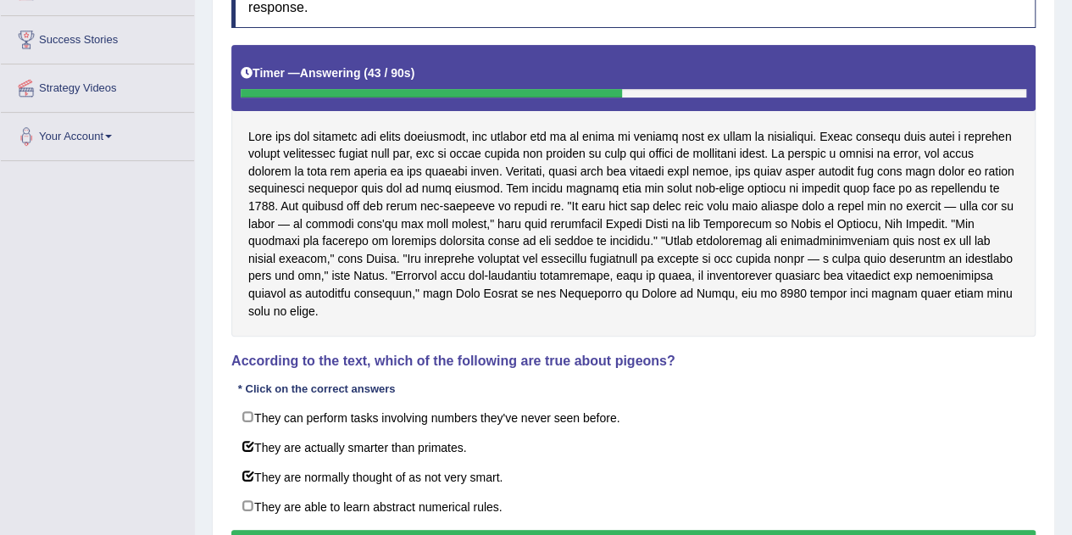
click at [657, 530] on button "Verify" at bounding box center [633, 544] width 804 height 29
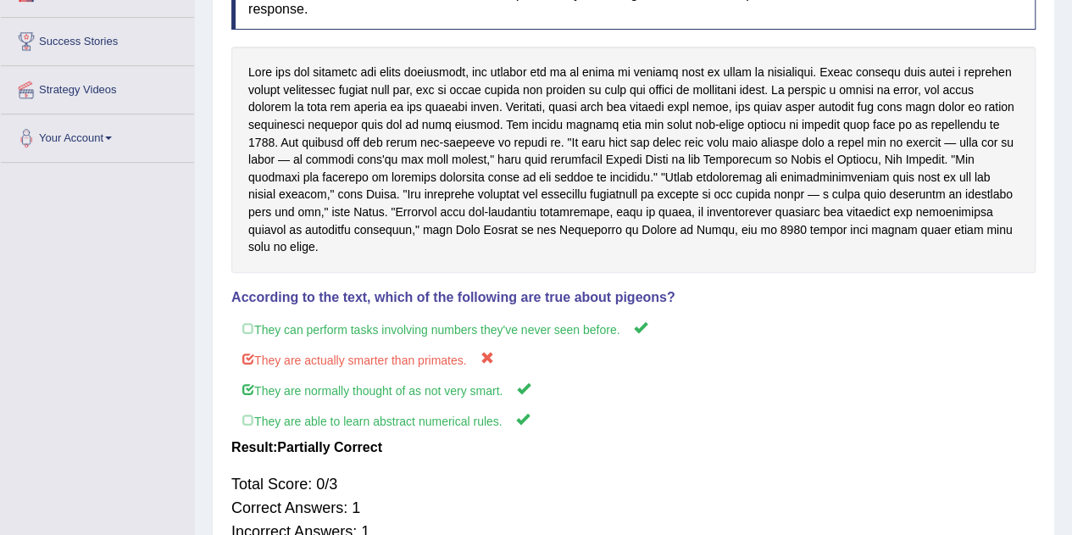
scroll to position [0, 0]
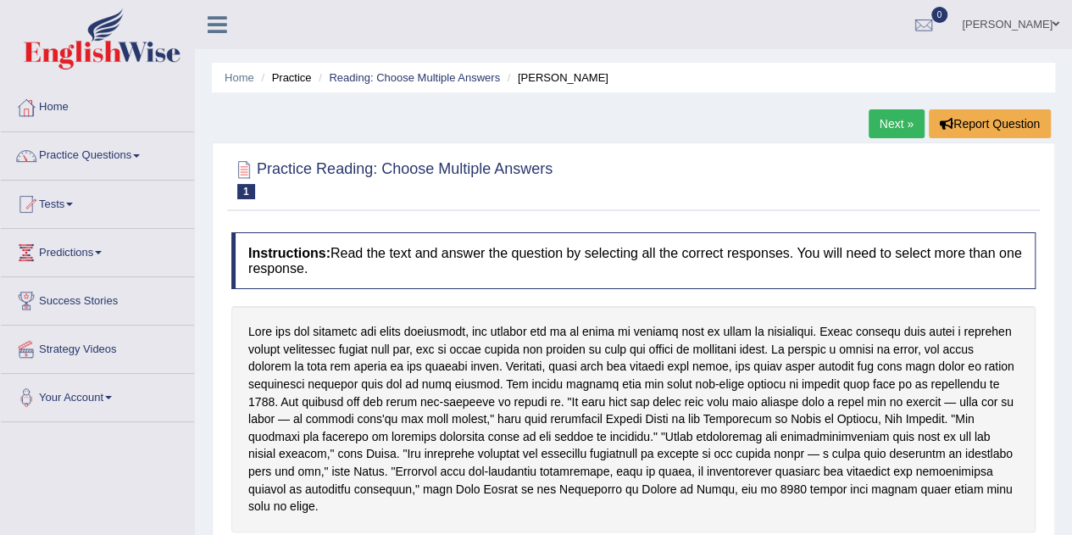
click at [171, 163] on link "Practice Questions" at bounding box center [97, 153] width 193 height 42
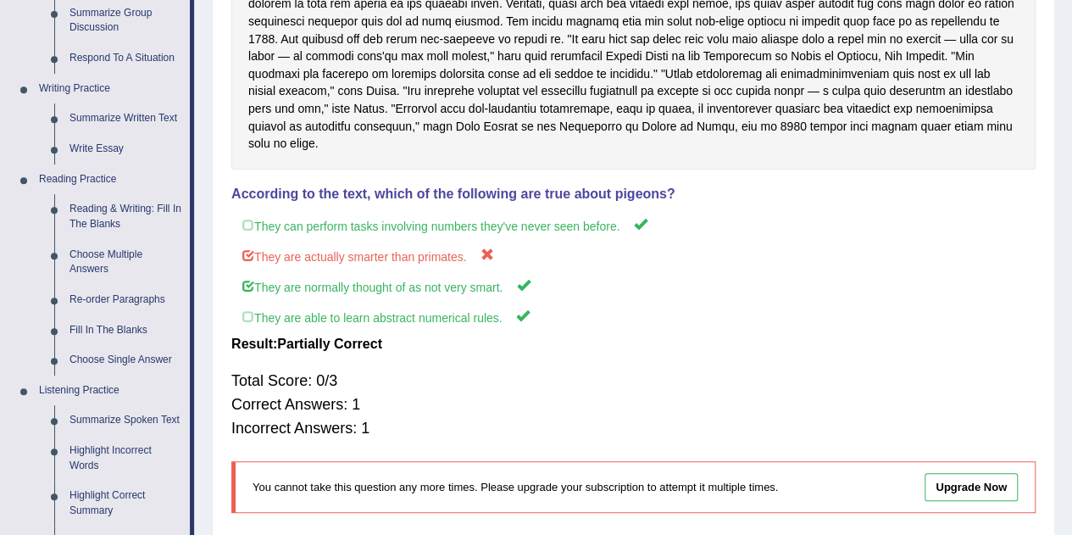
scroll to position [363, 0]
click at [146, 302] on link "Re-order Paragraphs" at bounding box center [126, 299] width 128 height 30
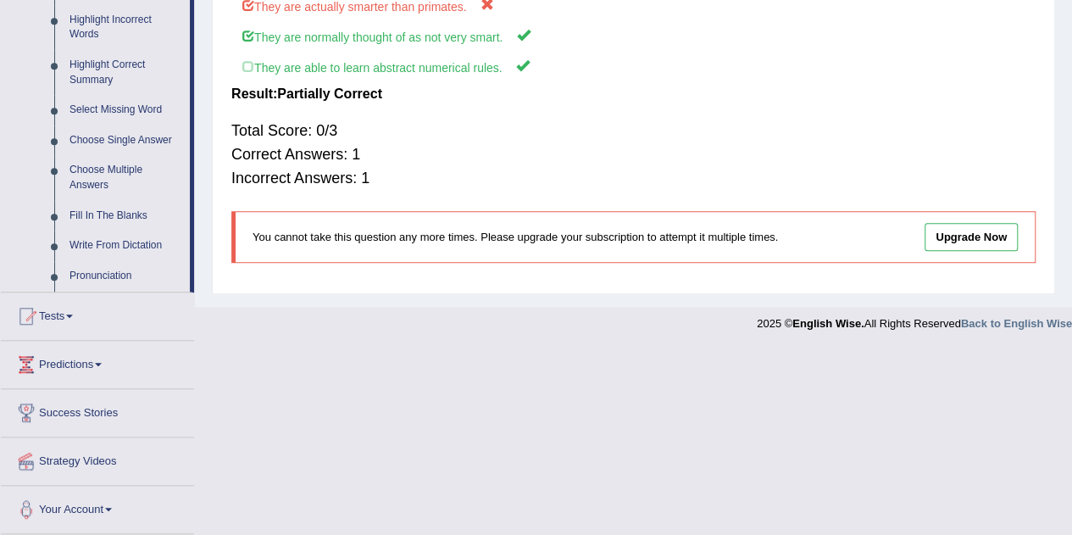
scroll to position [700, 0]
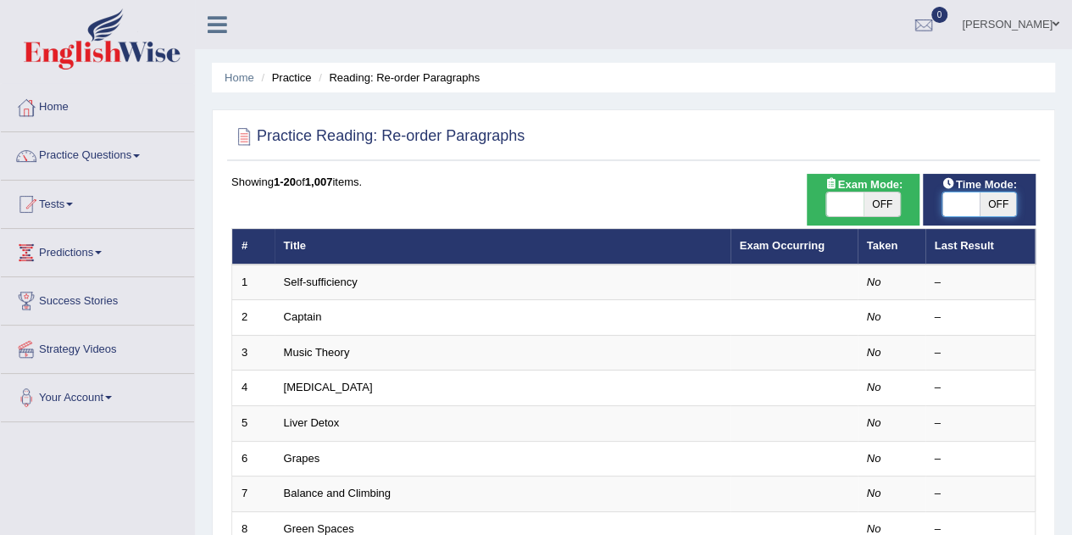
checkbox input "true"
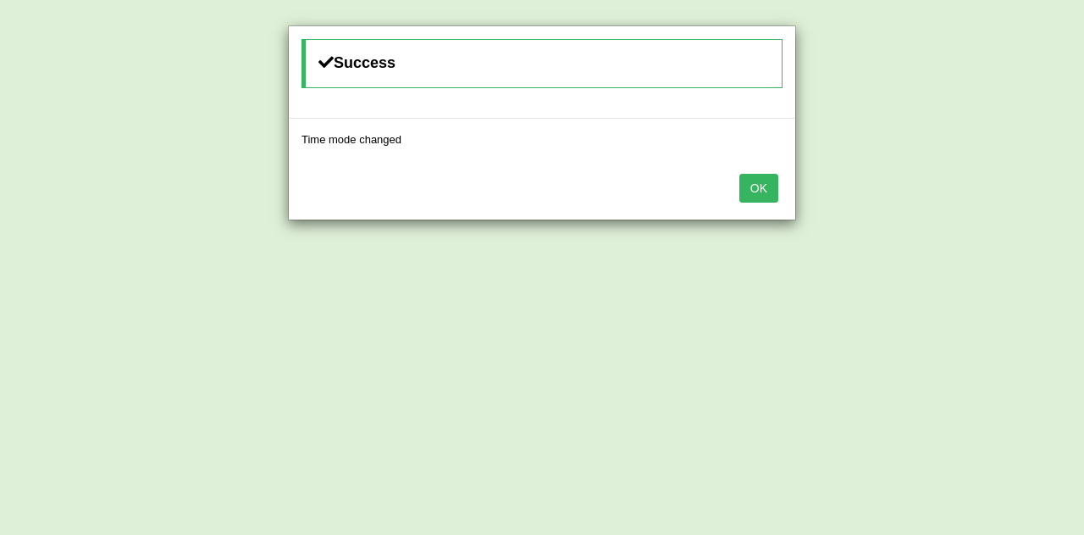
click at [762, 189] on button "OK" at bounding box center [759, 188] width 39 height 29
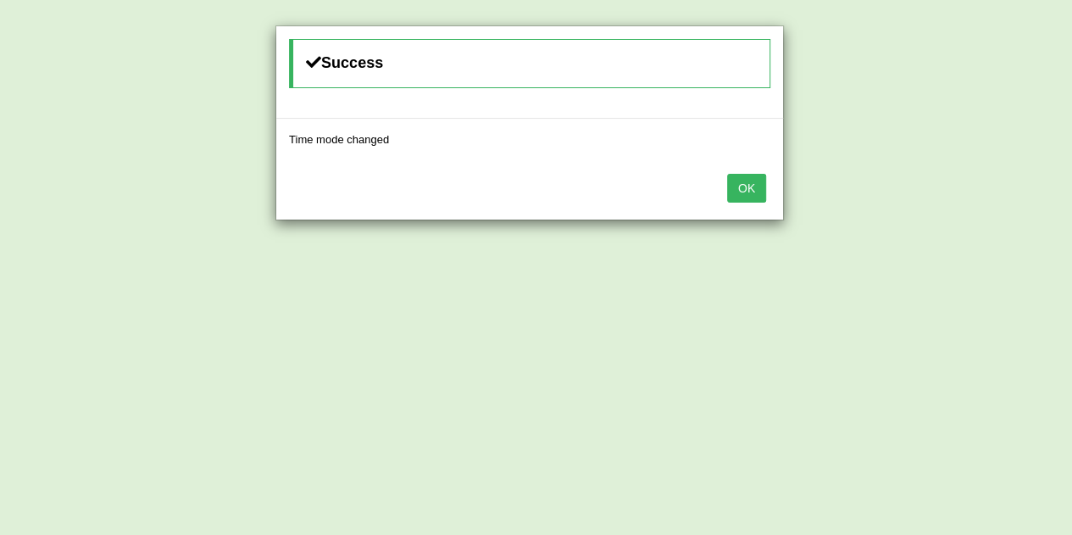
click at [746, 186] on button "OK" at bounding box center [746, 188] width 39 height 29
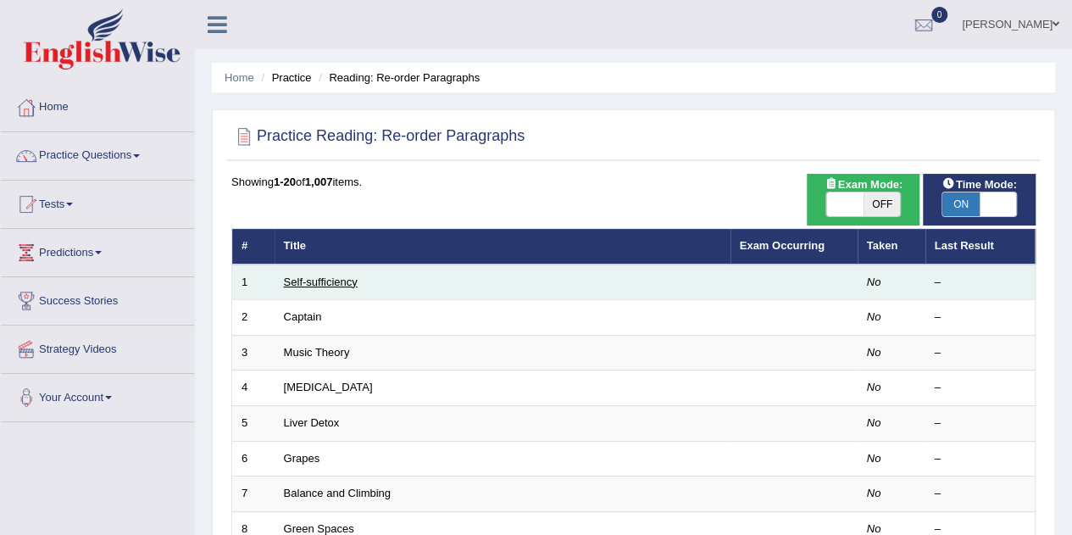
click at [346, 286] on link "Self-sufficiency" at bounding box center [321, 281] width 74 height 13
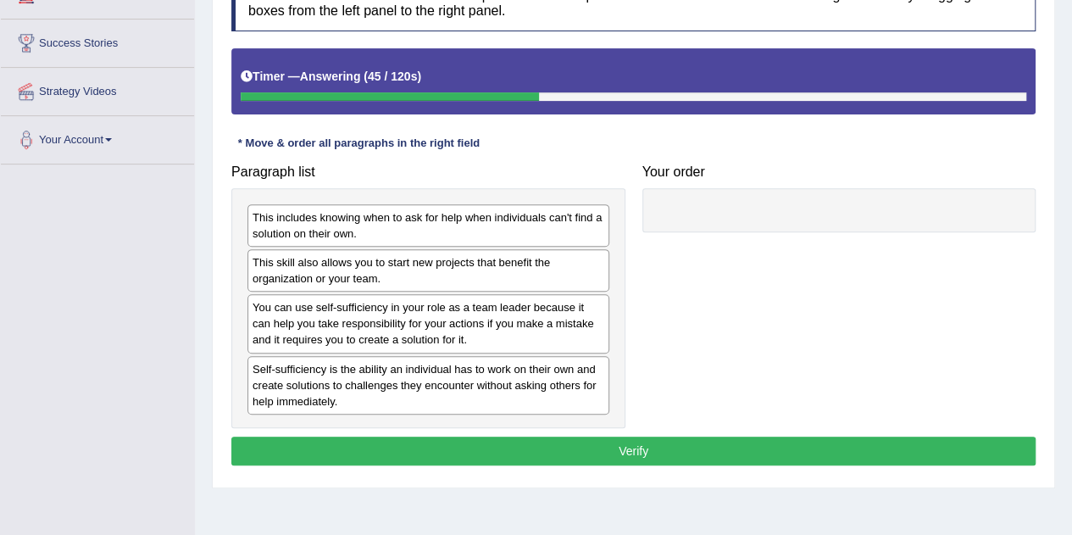
scroll to position [250, 0]
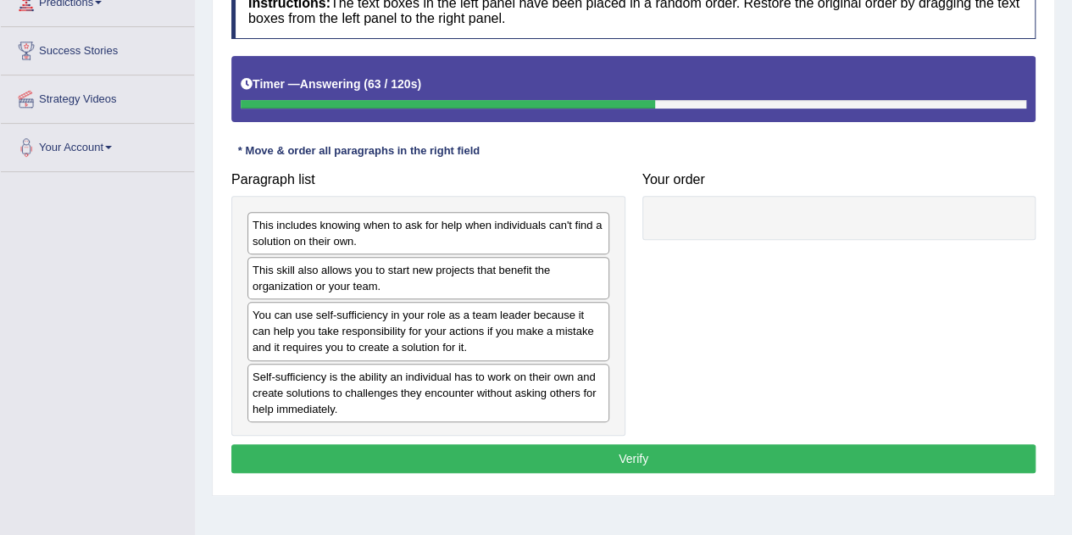
click at [447, 229] on div "This includes knowing when to ask for help when individuals can't find a soluti…" at bounding box center [428, 233] width 362 height 42
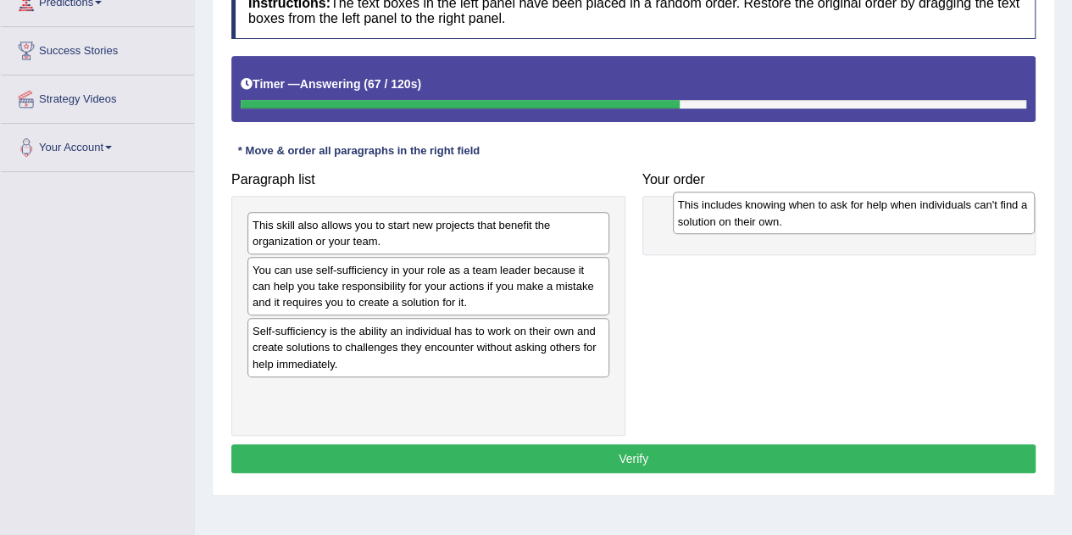
drag, startPoint x: 447, startPoint y: 229, endPoint x: 873, endPoint y: 209, distance: 425.7
click at [873, 209] on div "This includes knowing when to ask for help when individuals can't find a soluti…" at bounding box center [854, 212] width 362 height 42
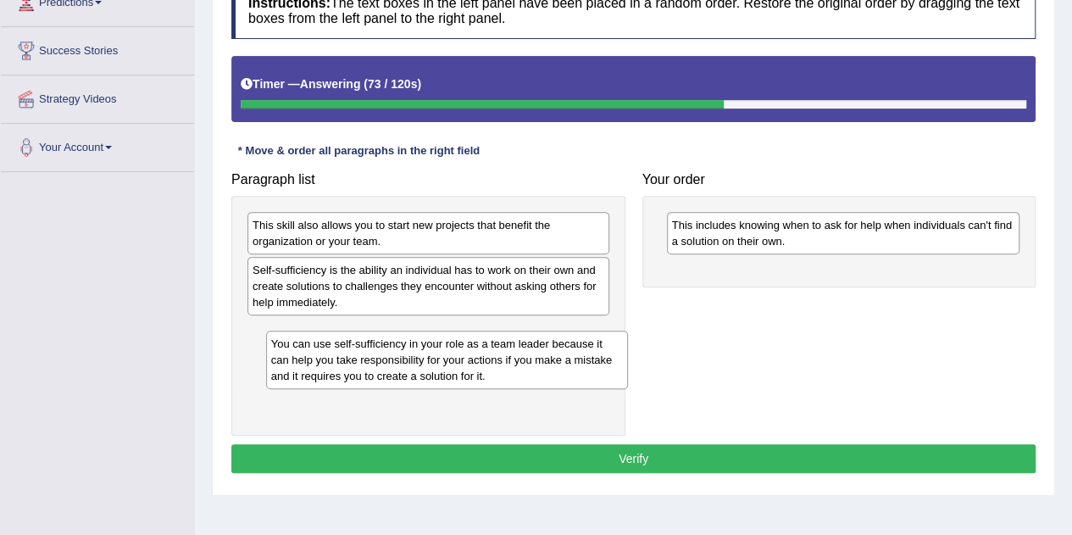
drag, startPoint x: 510, startPoint y: 272, endPoint x: 496, endPoint y: 335, distance: 65.0
click at [525, 345] on div "You can use self-sufficiency in your role as a team leader because it can help …" at bounding box center [447, 359] width 362 height 58
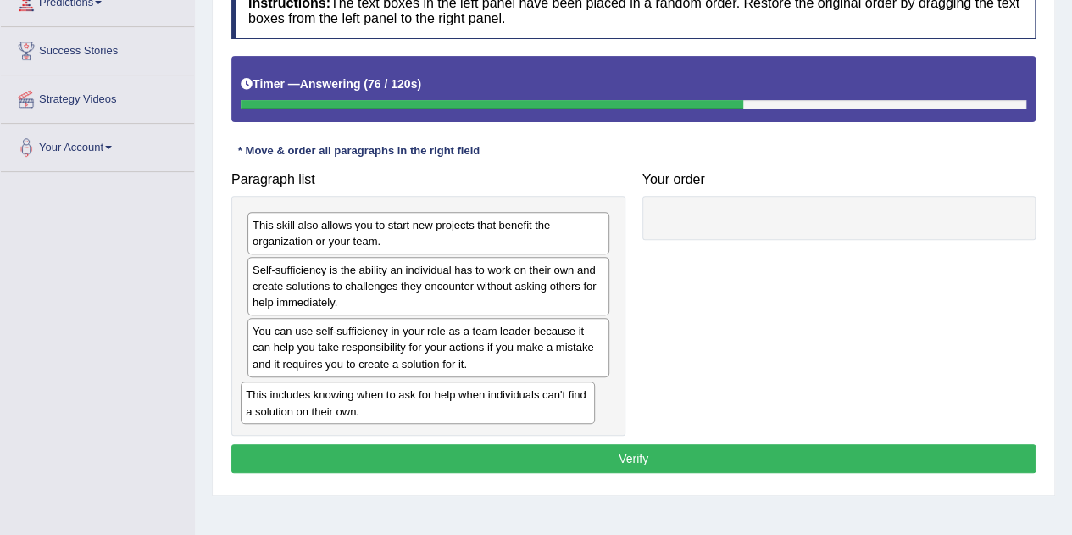
drag, startPoint x: 745, startPoint y: 242, endPoint x: 319, endPoint y: 413, distance: 458.1
click at [319, 413] on div "This includes knowing when to ask for help when individuals can't find a soluti…" at bounding box center [417, 402] width 353 height 42
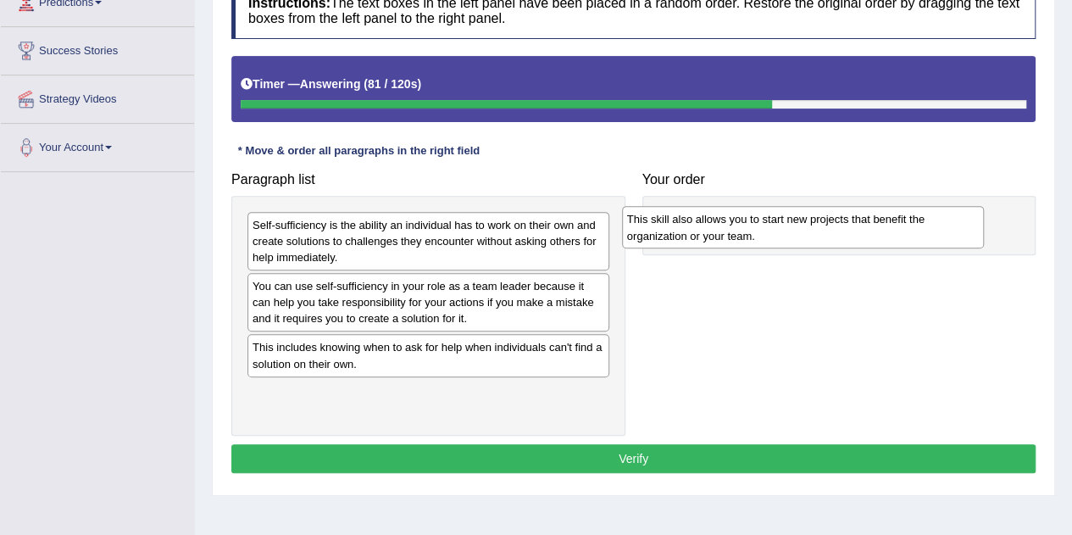
drag, startPoint x: 417, startPoint y: 233, endPoint x: 796, endPoint y: 229, distance: 379.6
click at [796, 229] on div "This skill also allows you to start new projects that benefit the organization …" at bounding box center [803, 227] width 362 height 42
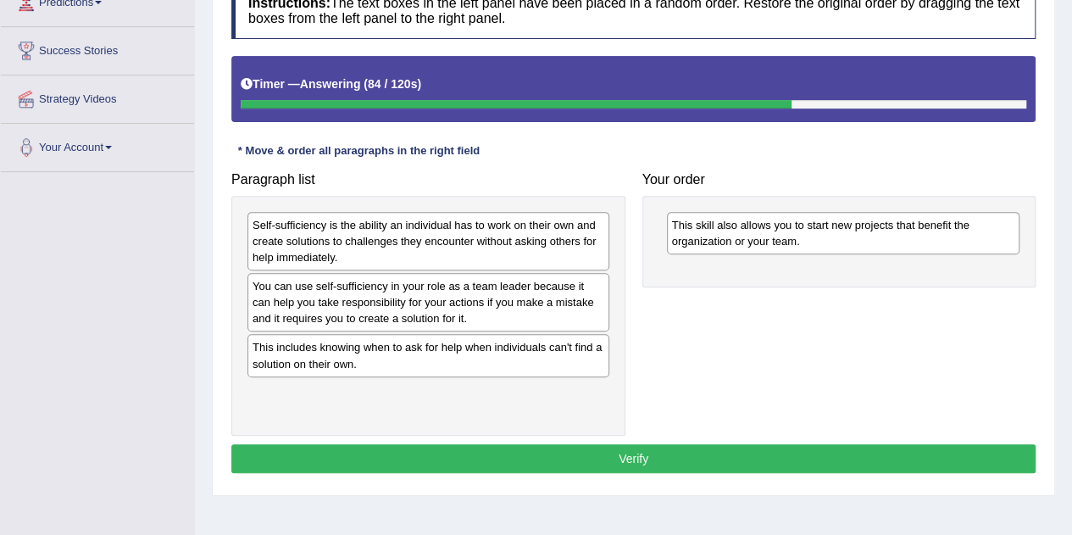
click at [392, 308] on div "You can use self-sufficiency in your role as a team leader because it can help …" at bounding box center [428, 302] width 362 height 58
click at [382, 296] on div "You can use self-sufficiency in your role as a team leader because it can help …" at bounding box center [428, 302] width 362 height 58
click at [396, 301] on div "You can use self-sufficiency in your role as a team leader because it can help …" at bounding box center [428, 302] width 362 height 58
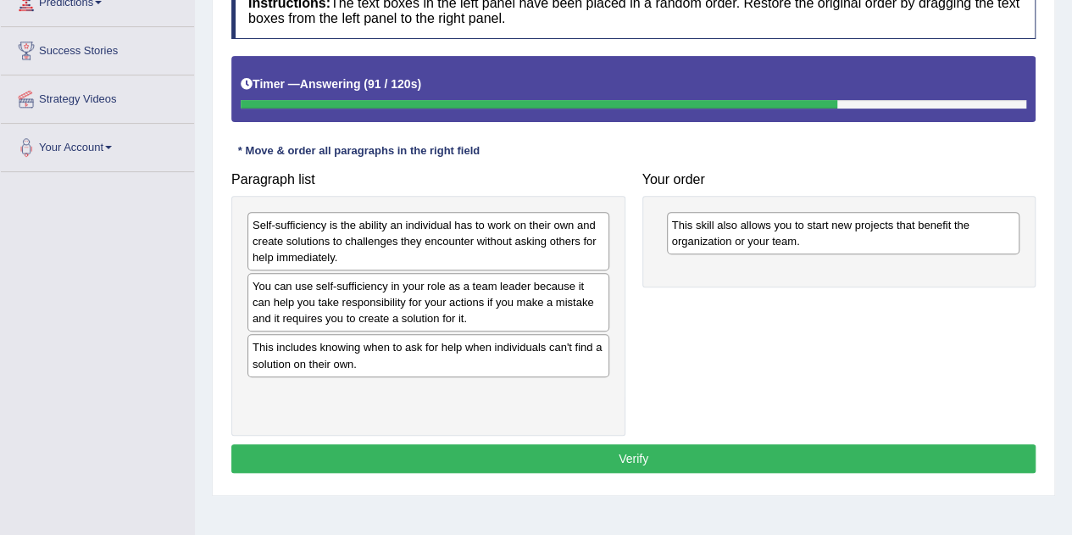
click at [396, 301] on div "You can use self-sufficiency in your role as a team leader because it can help …" at bounding box center [428, 302] width 362 height 58
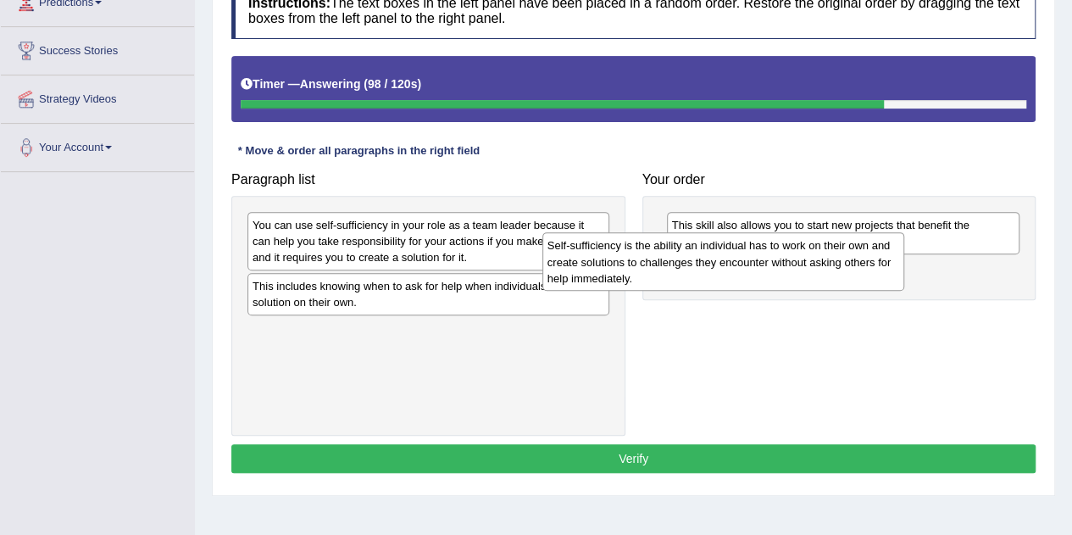
drag, startPoint x: 449, startPoint y: 245, endPoint x: 744, endPoint y: 266, distance: 295.6
click at [744, 266] on div "Self-sufficiency is the ability an individual has to work on their own and crea…" at bounding box center [723, 261] width 362 height 58
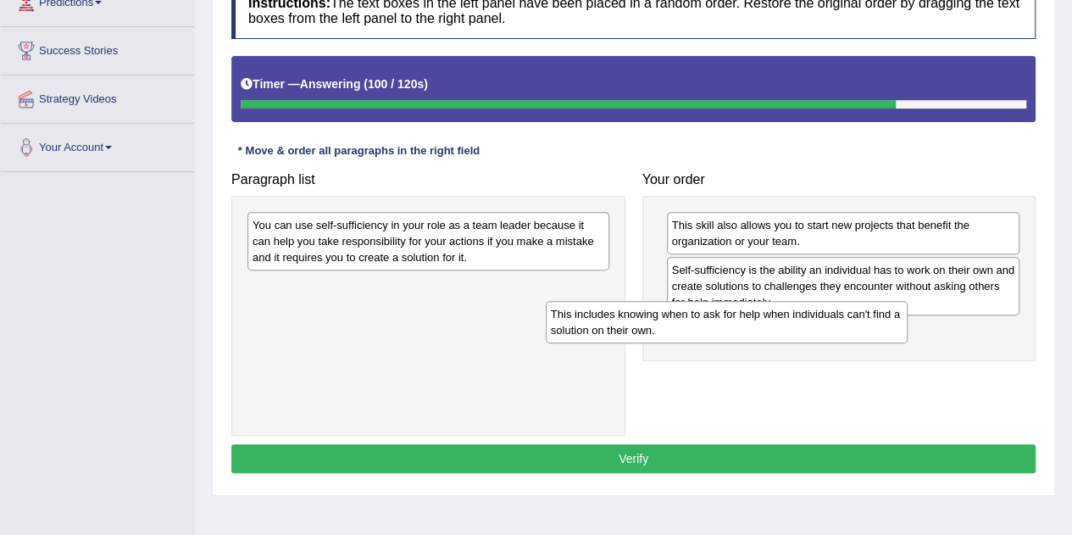
drag, startPoint x: 534, startPoint y: 280, endPoint x: 833, endPoint y: 309, distance: 300.5
click at [833, 309] on div "This includes knowing when to ask for help when individuals can't find a soluti…" at bounding box center [727, 322] width 362 height 42
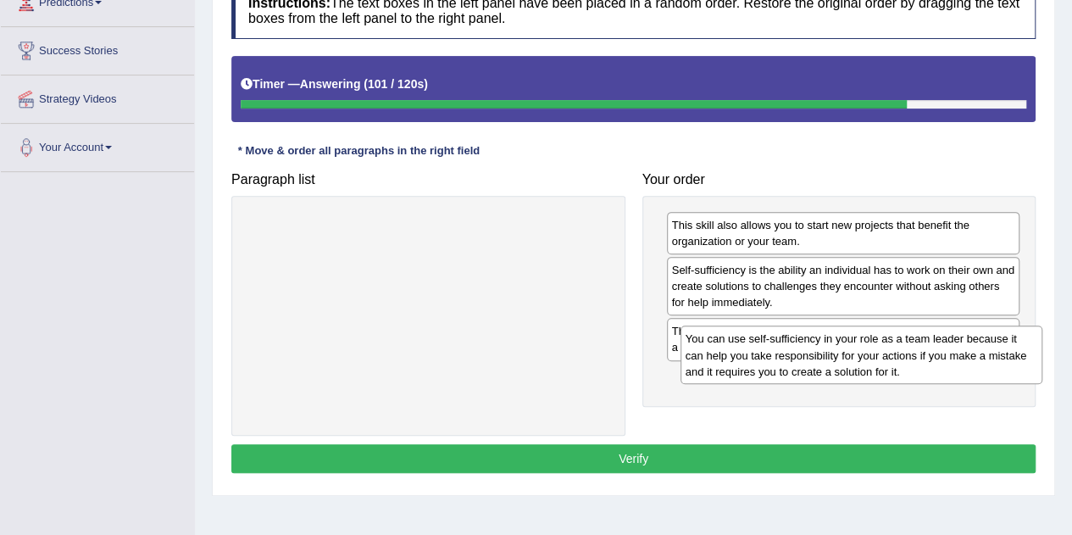
drag, startPoint x: 475, startPoint y: 241, endPoint x: 915, endPoint y: 368, distance: 457.7
click at [915, 368] on div "You can use self-sufficiency in your role as a team leader because it can help …" at bounding box center [861, 354] width 362 height 58
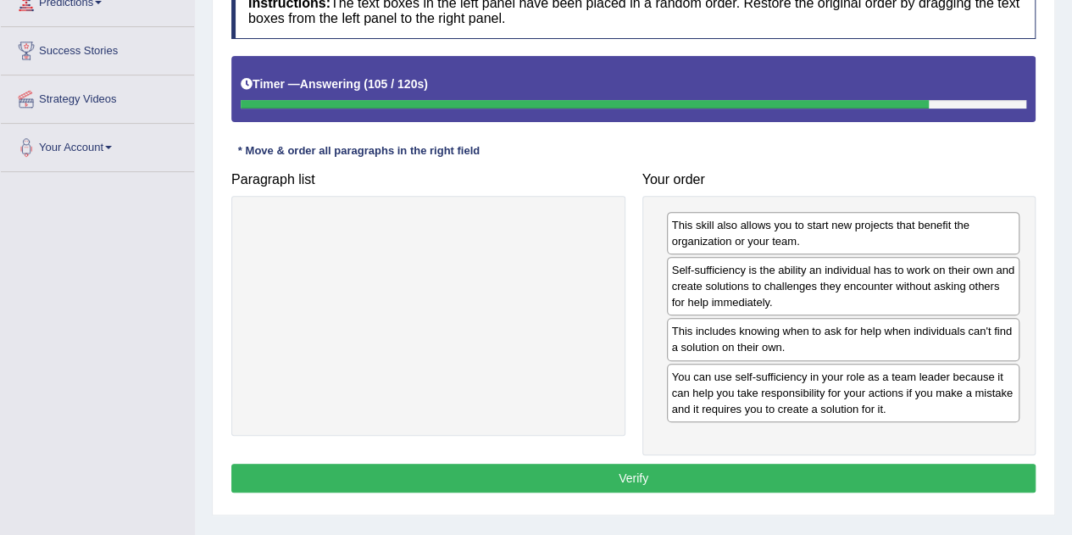
click at [678, 463] on button "Verify" at bounding box center [633, 477] width 804 height 29
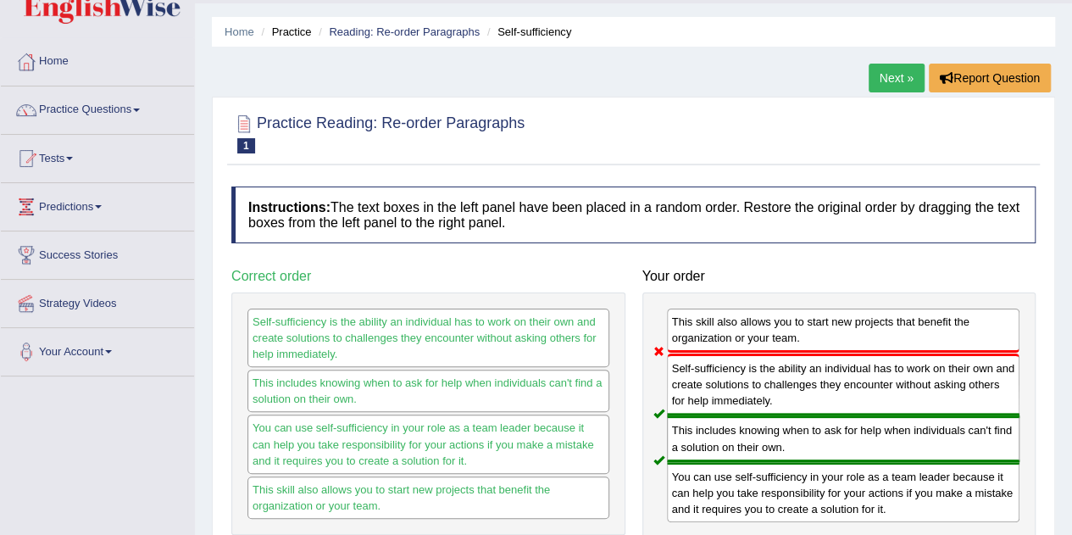
scroll to position [0, 0]
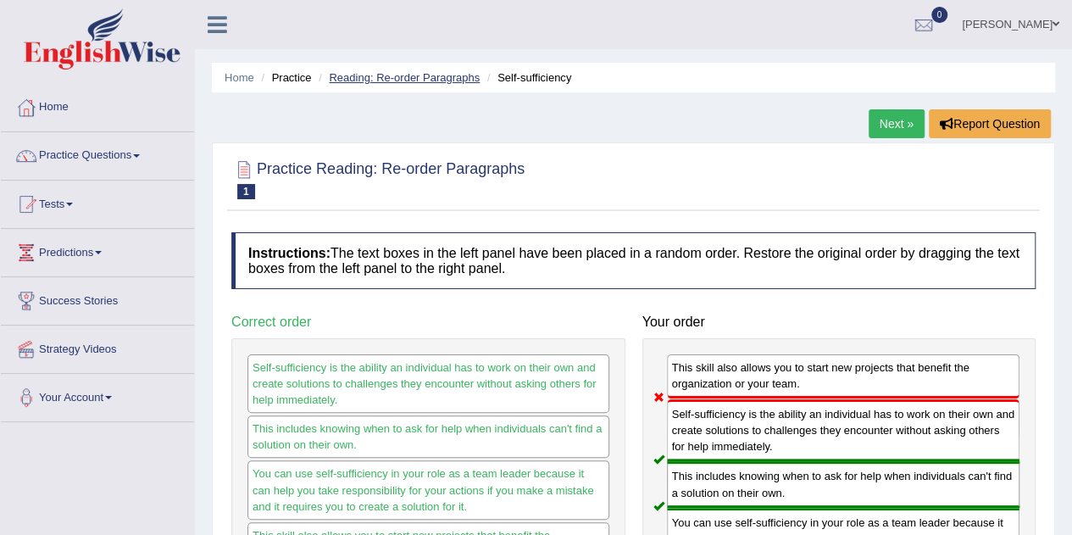
click at [417, 81] on link "Reading: Re-order Paragraphs" at bounding box center [404, 77] width 151 height 13
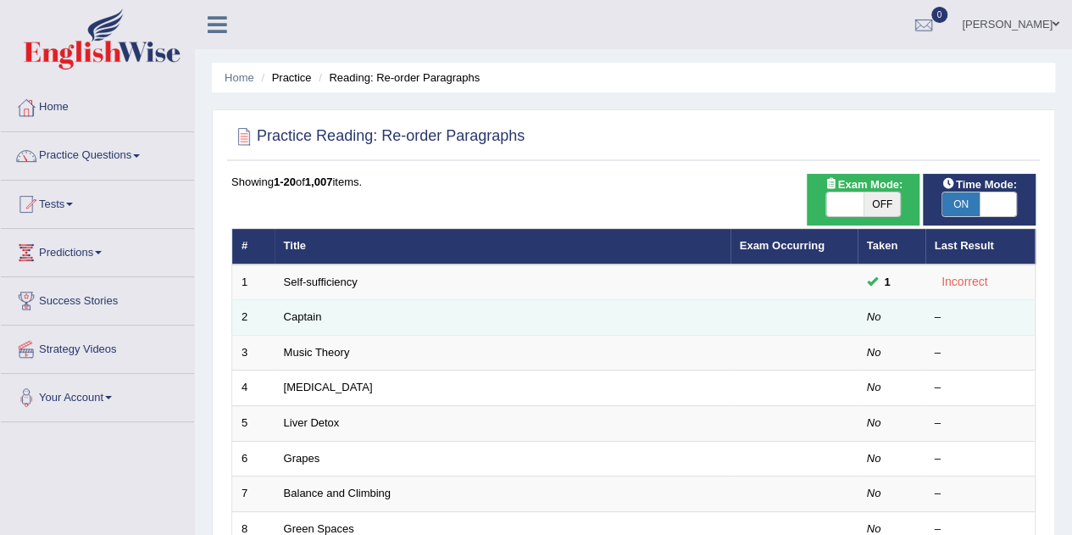
click at [358, 328] on td "Captain" at bounding box center [502, 318] width 456 height 36
click at [303, 315] on link "Captain" at bounding box center [303, 316] width 38 height 13
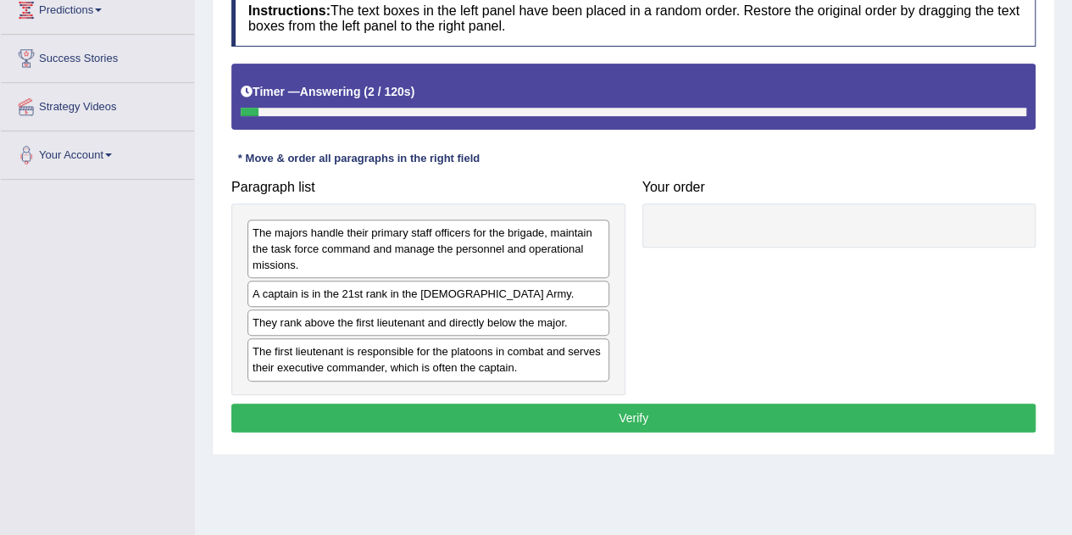
scroll to position [246, 0]
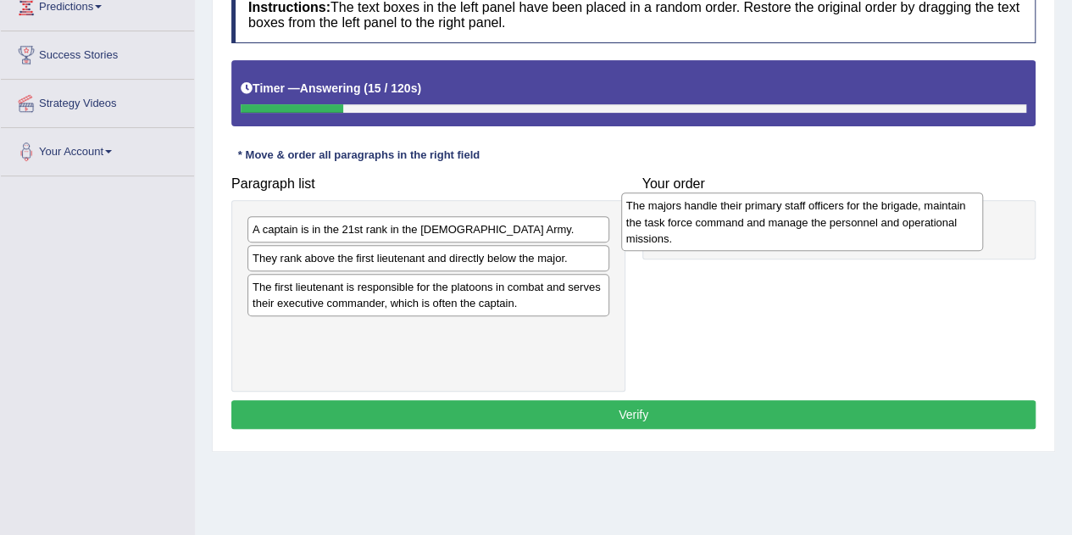
drag, startPoint x: 458, startPoint y: 241, endPoint x: 832, endPoint y: 218, distance: 374.3
click at [832, 218] on div "The majors handle their primary staff officers for the brigade, maintain the ta…" at bounding box center [802, 221] width 362 height 58
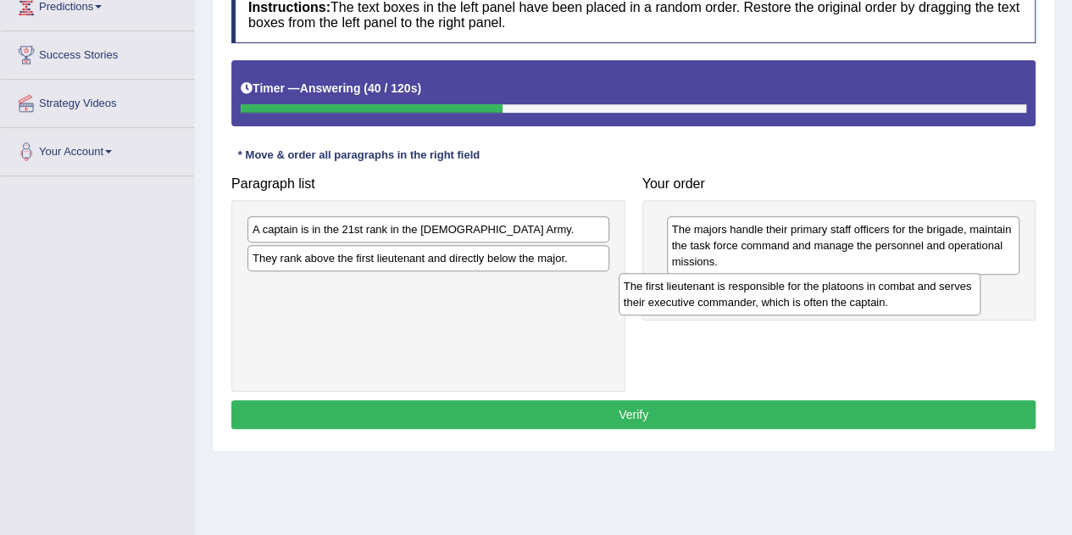
drag, startPoint x: 435, startPoint y: 297, endPoint x: 807, endPoint y: 297, distance: 371.1
click at [807, 297] on div "The first lieutenant is responsible for the platoons in combat and serves their…" at bounding box center [799, 294] width 362 height 42
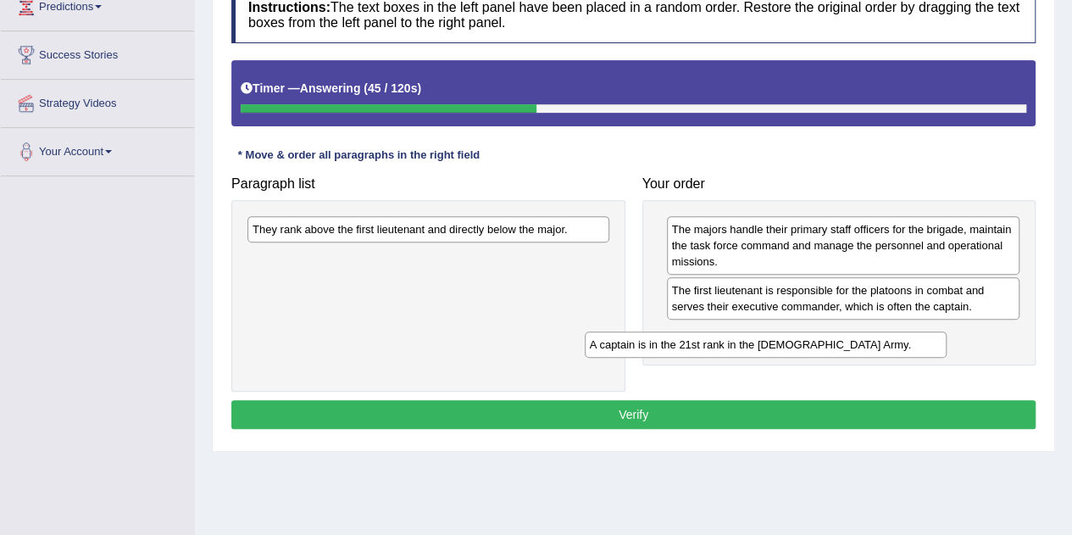
drag, startPoint x: 532, startPoint y: 235, endPoint x: 869, endPoint y: 351, distance: 356.6
click at [869, 351] on div "A captain is in the 21st rank in the US Army." at bounding box center [766, 343] width 362 height 25
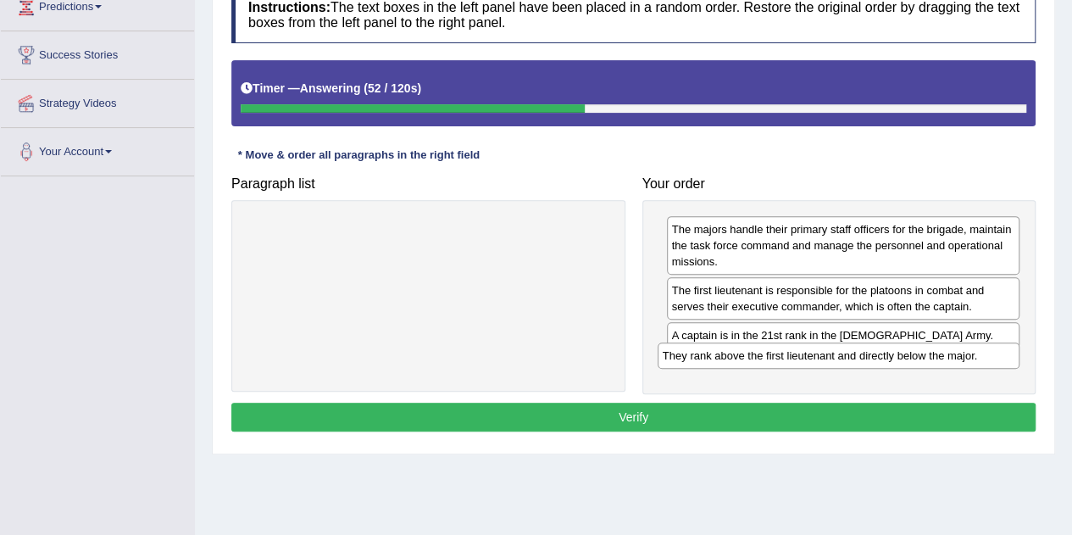
drag, startPoint x: 488, startPoint y: 235, endPoint x: 898, endPoint y: 362, distance: 429.3
click at [898, 362] on div "They rank above the first lieutenant and directly below the major." at bounding box center [838, 354] width 362 height 25
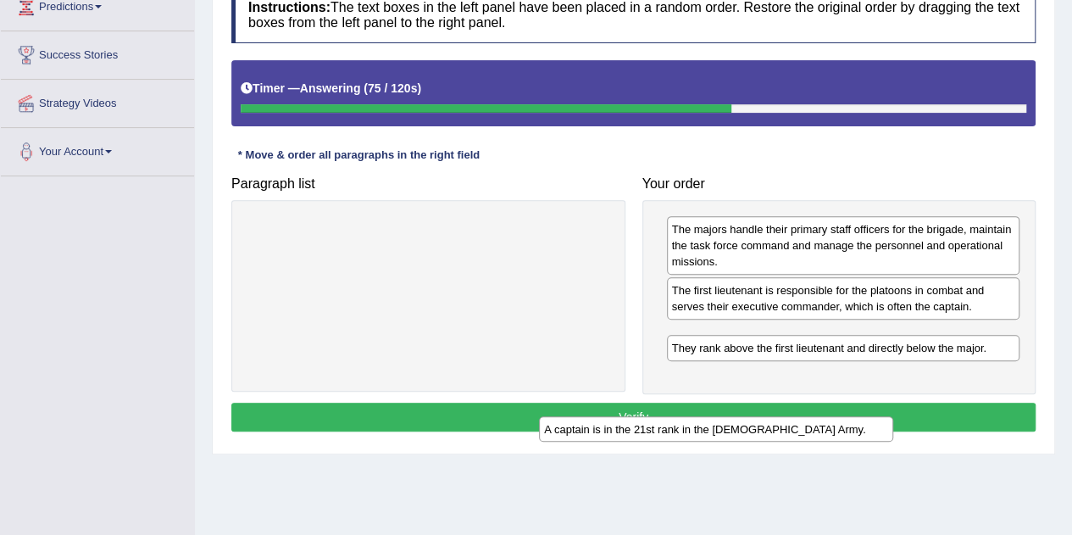
drag, startPoint x: 812, startPoint y: 333, endPoint x: 676, endPoint y: 357, distance: 137.6
click at [676, 416] on div "A captain is in the 21st rank in the US Army." at bounding box center [715, 428] width 353 height 25
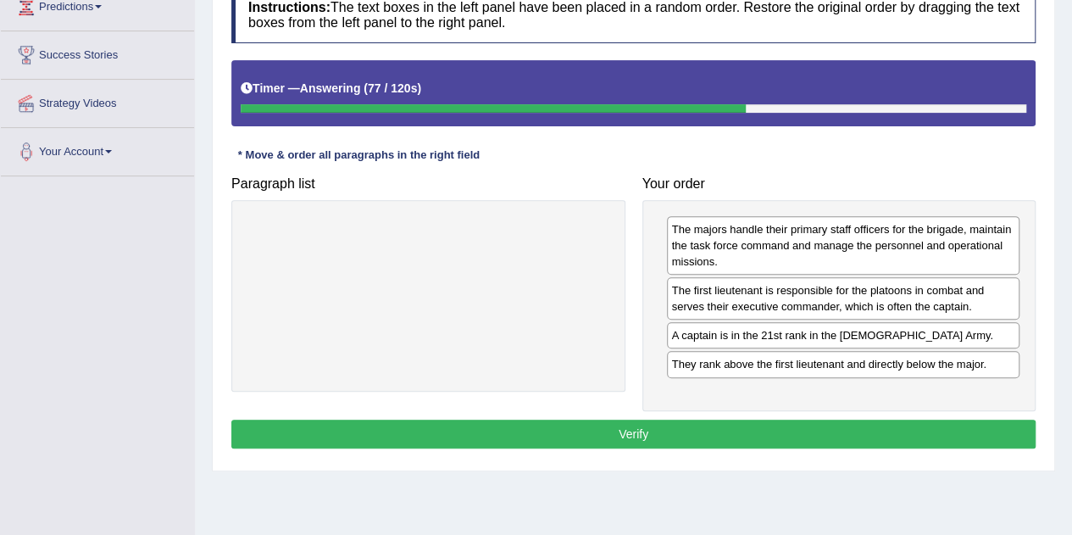
click at [629, 430] on button "Verify" at bounding box center [633, 433] width 804 height 29
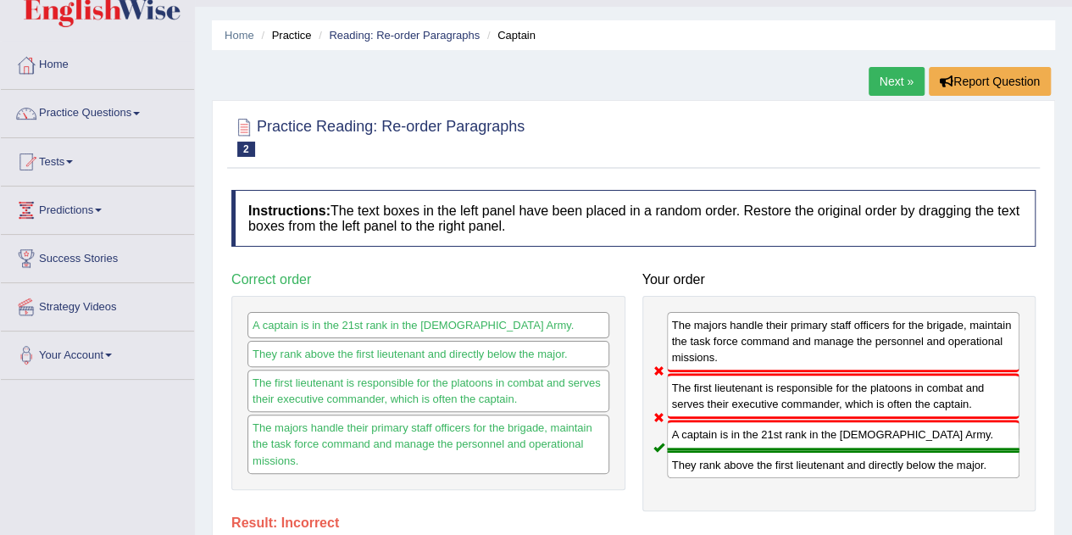
scroll to position [40, 0]
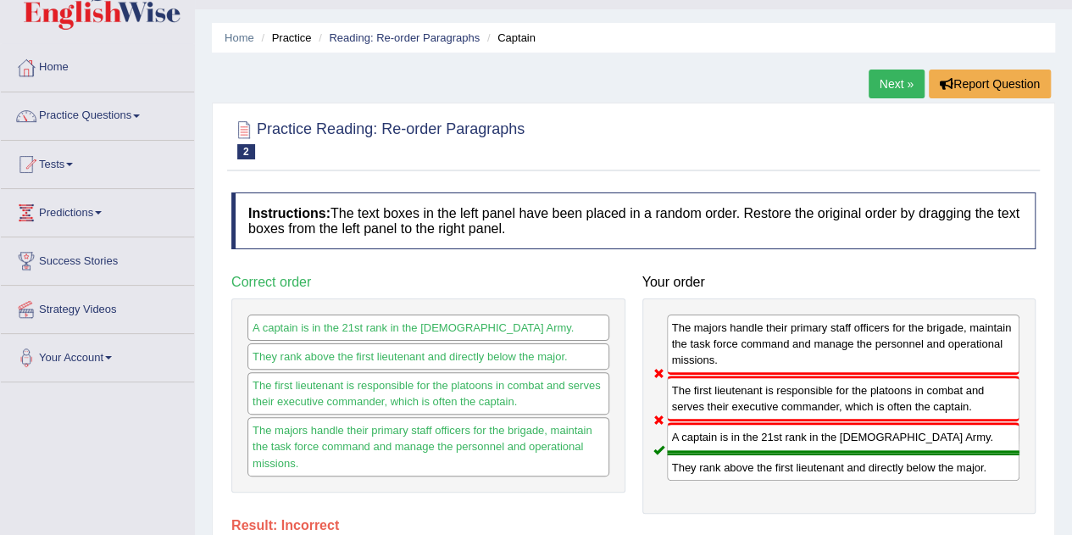
click at [140, 115] on span at bounding box center [136, 115] width 7 height 3
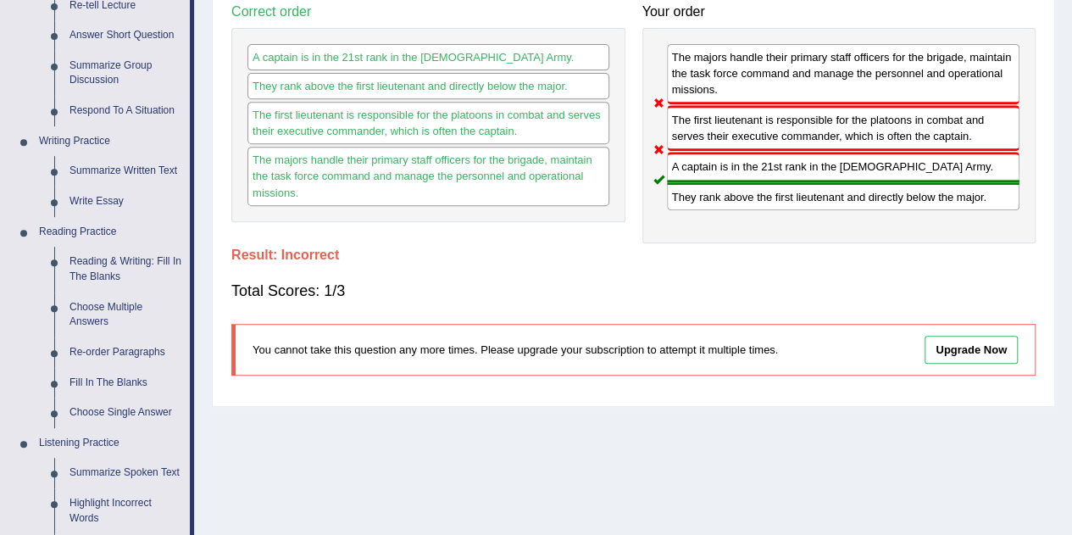
scroll to position [324, 0]
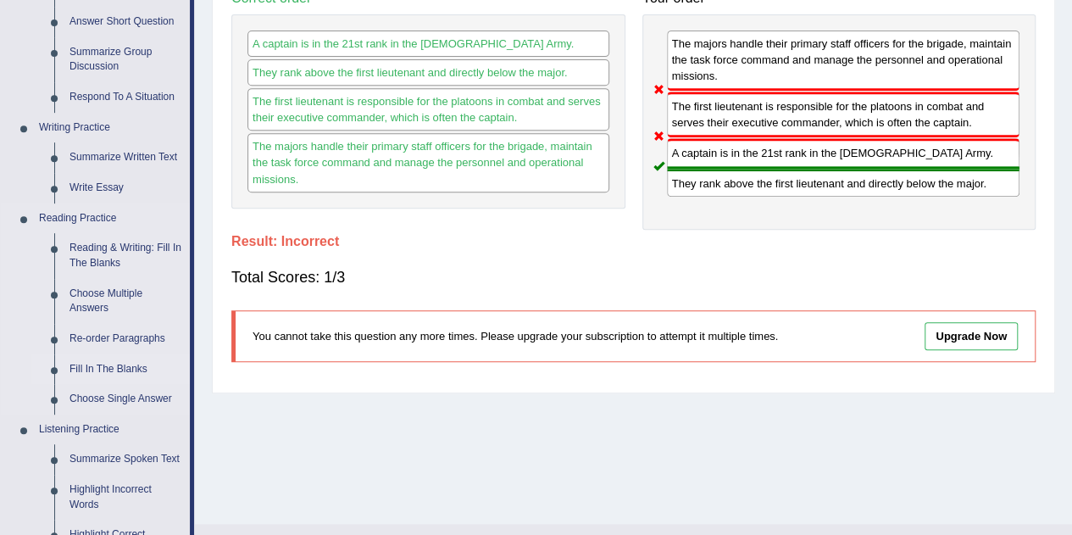
click at [125, 373] on link "Fill In The Blanks" at bounding box center [126, 369] width 128 height 30
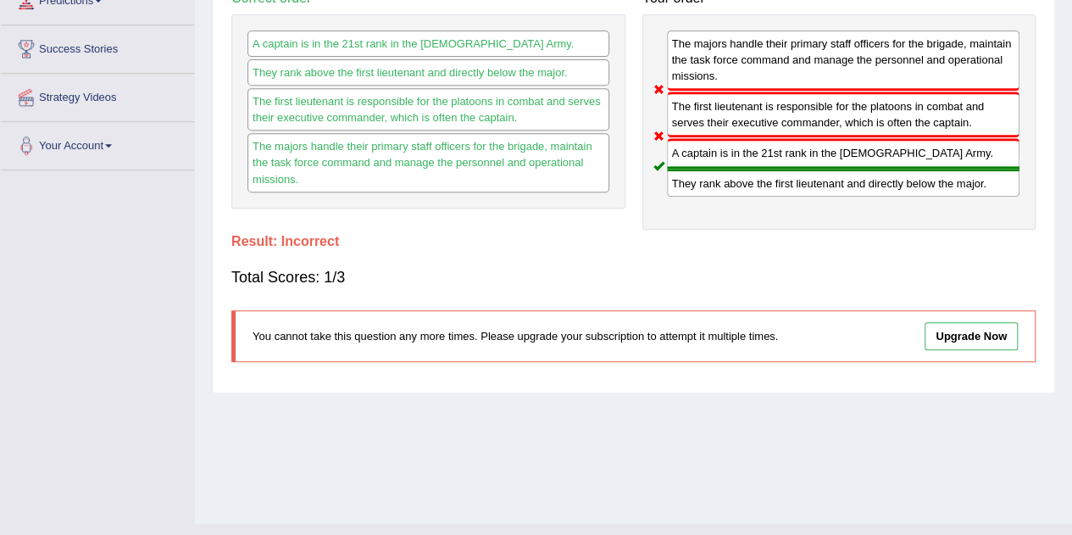
scroll to position [354, 0]
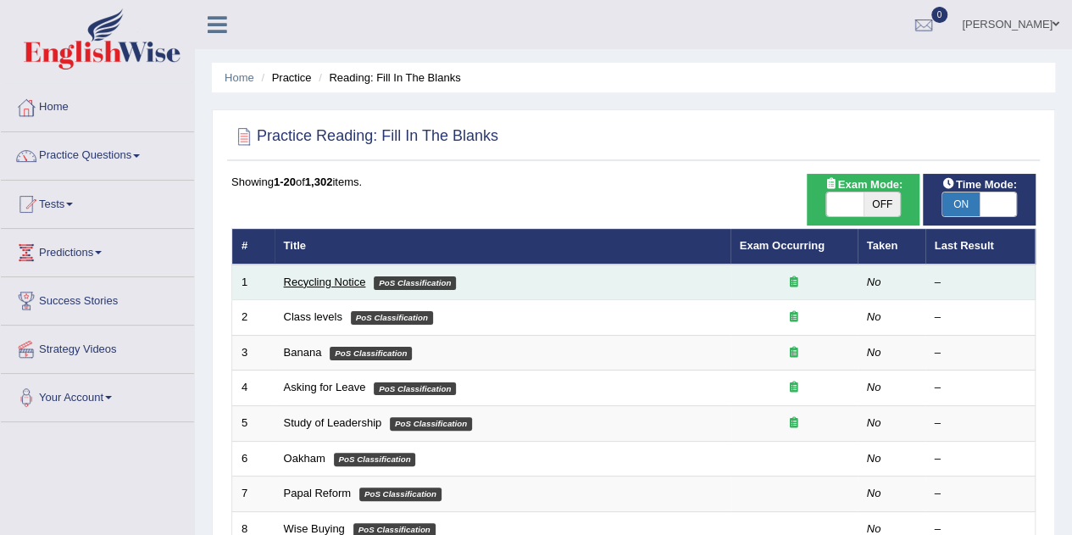
click at [348, 280] on link "Recycling Notice" at bounding box center [325, 281] width 82 height 13
click at [311, 280] on link "Recycling Notice" at bounding box center [325, 281] width 82 height 13
click at [342, 284] on link "Recycling Notice" at bounding box center [325, 281] width 82 height 13
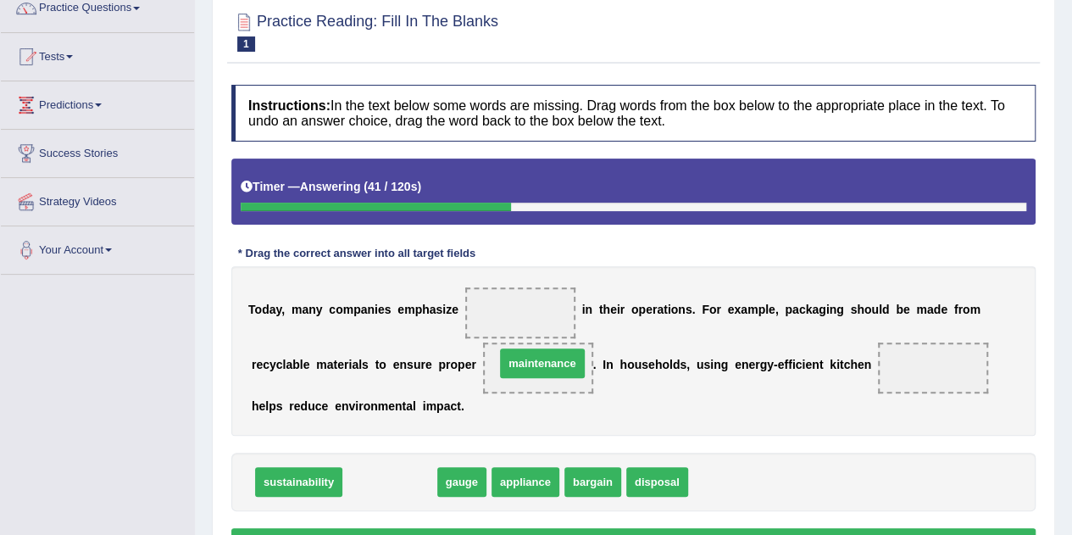
drag, startPoint x: 401, startPoint y: 482, endPoint x: 552, endPoint y: 372, distance: 187.4
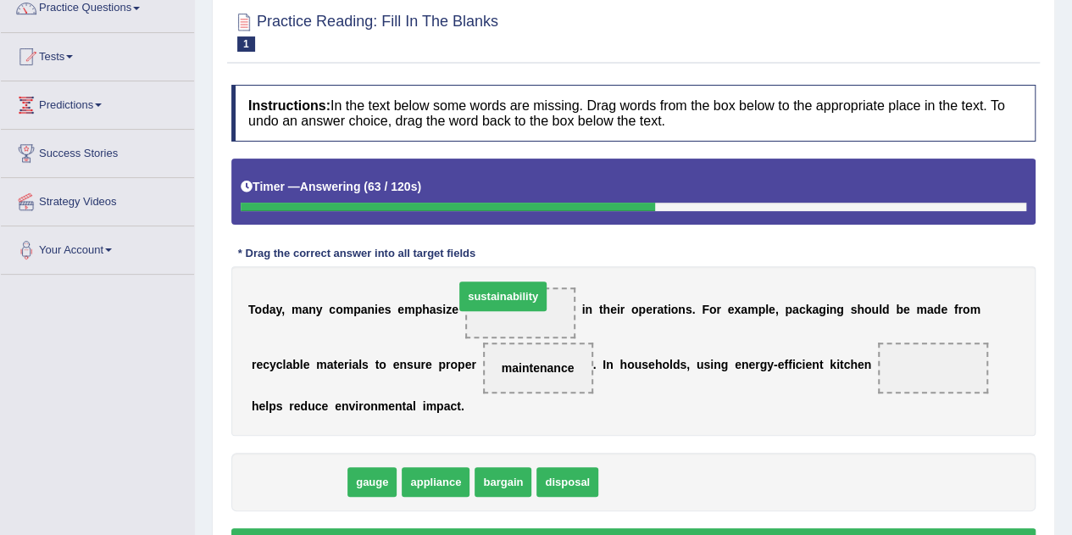
drag, startPoint x: 286, startPoint y: 485, endPoint x: 491, endPoint y: 300, distance: 275.9
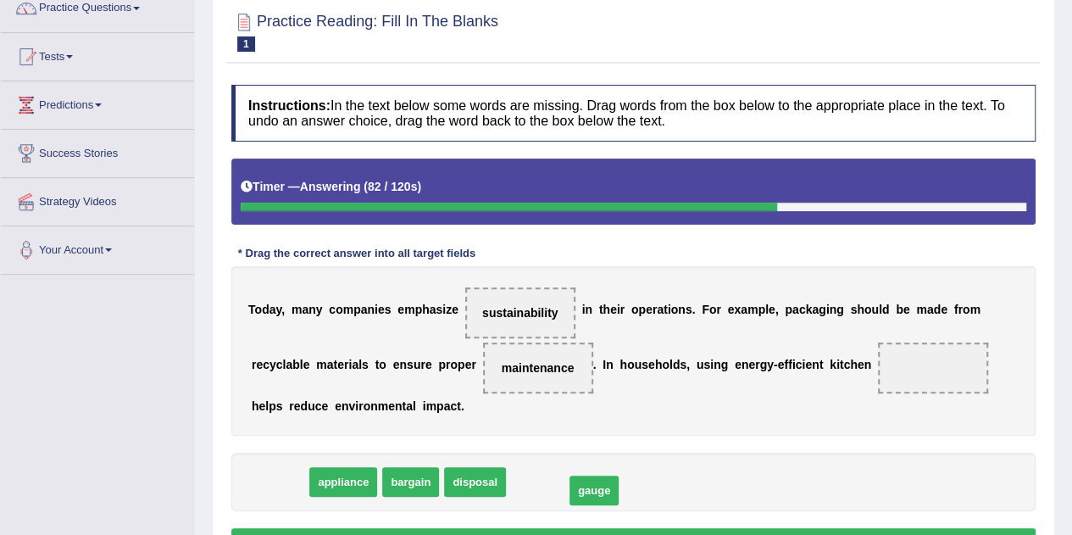
drag, startPoint x: 288, startPoint y: 477, endPoint x: 602, endPoint y: 485, distance: 314.4
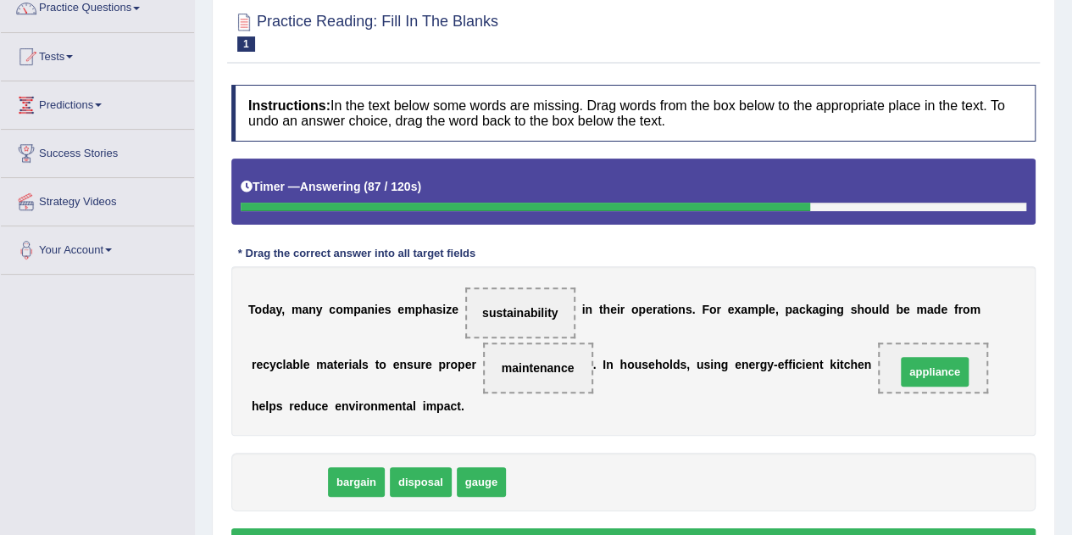
drag, startPoint x: 292, startPoint y: 469, endPoint x: 938, endPoint y: 358, distance: 654.9
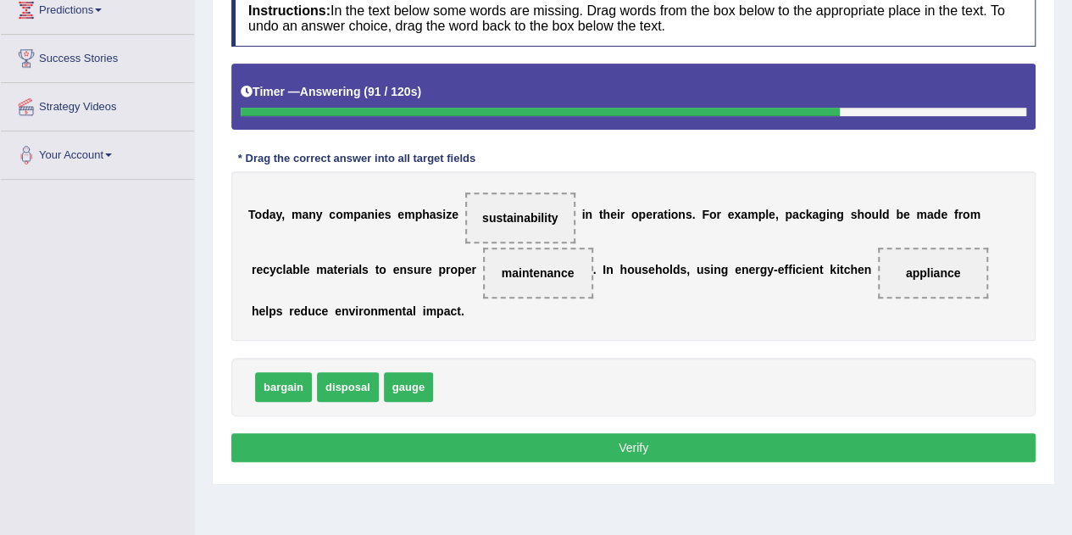
scroll to position [244, 0]
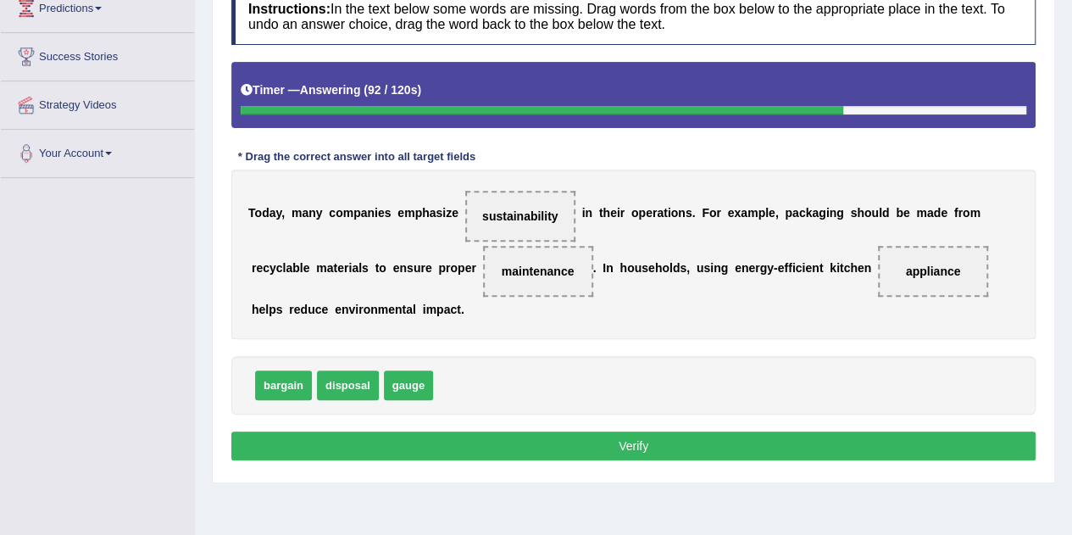
click at [664, 447] on button "Verify" at bounding box center [633, 445] width 804 height 29
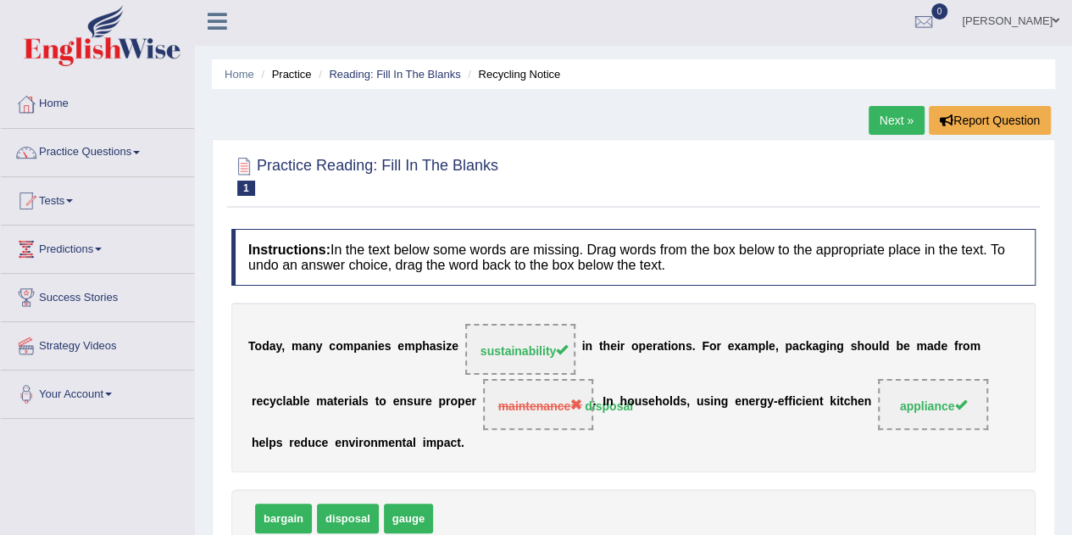
scroll to position [0, 0]
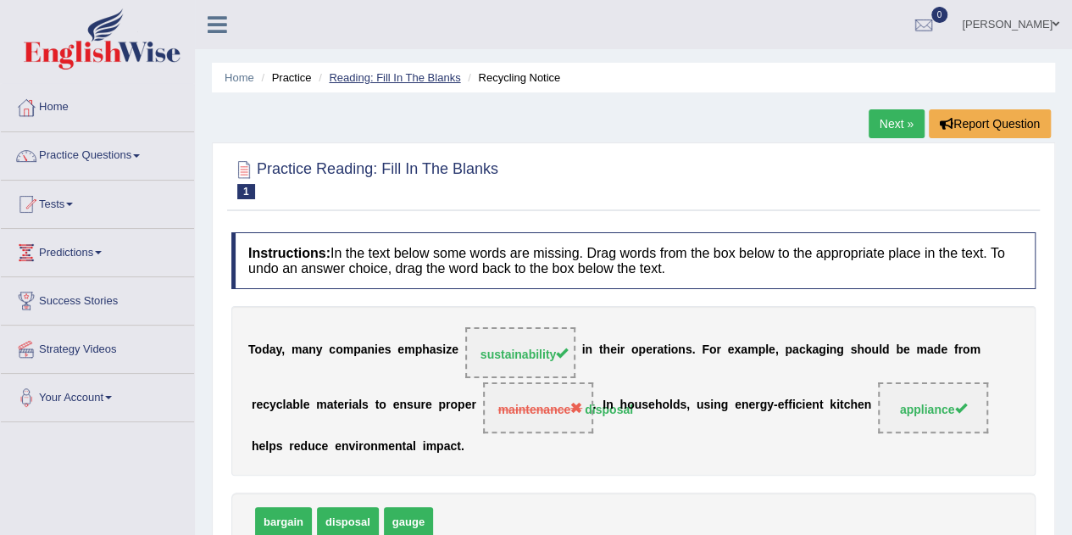
click at [422, 77] on link "Reading: Fill In The Blanks" at bounding box center [394, 77] width 131 height 13
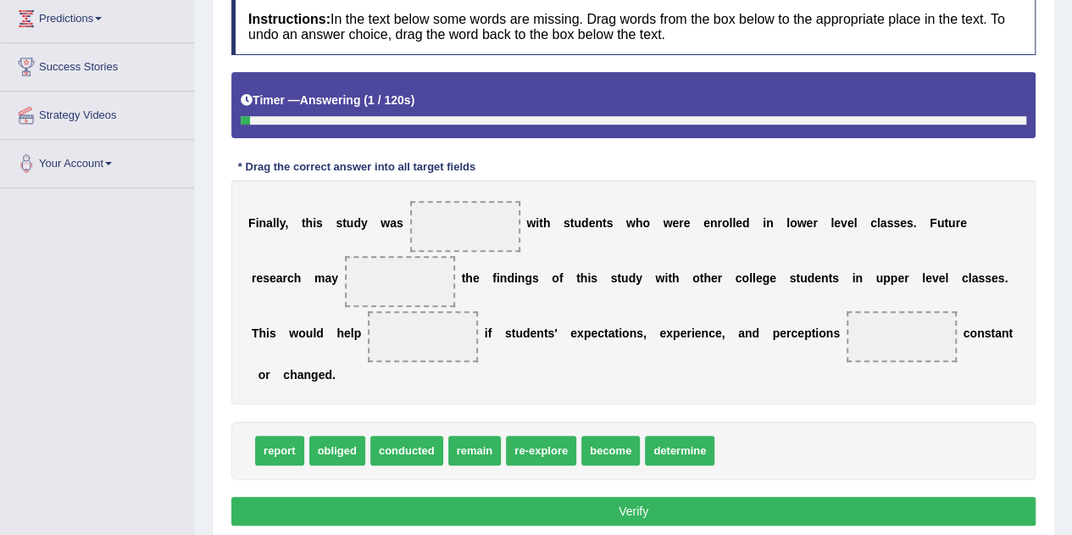
scroll to position [249, 0]
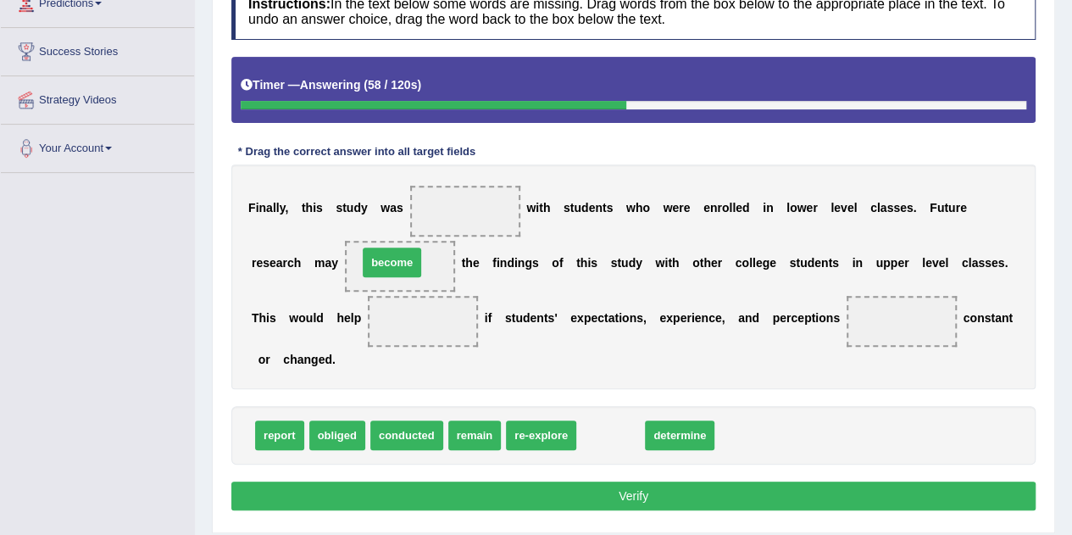
drag, startPoint x: 596, startPoint y: 430, endPoint x: 376, endPoint y: 258, distance: 278.9
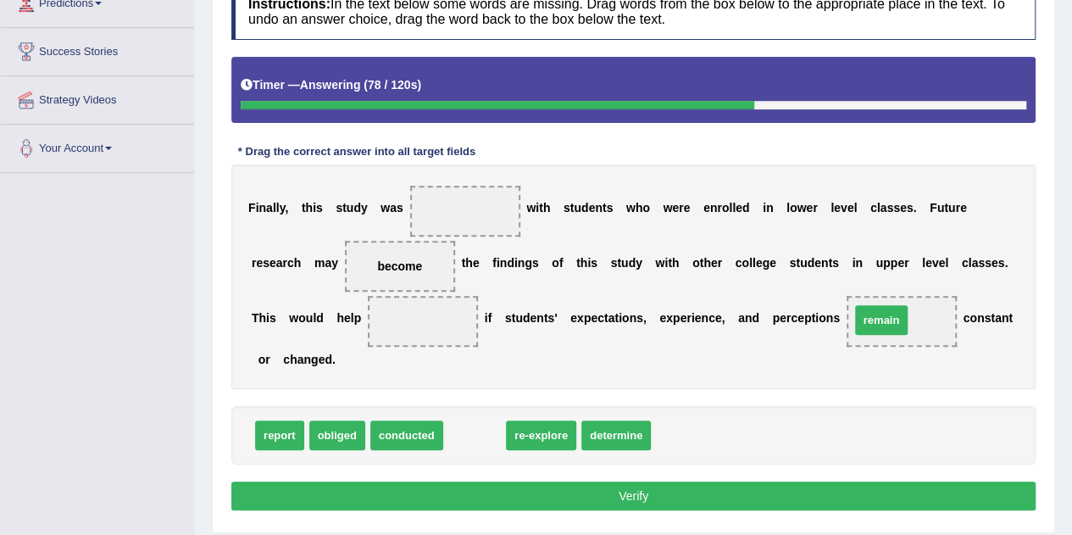
drag, startPoint x: 466, startPoint y: 427, endPoint x: 873, endPoint y: 313, distance: 422.4
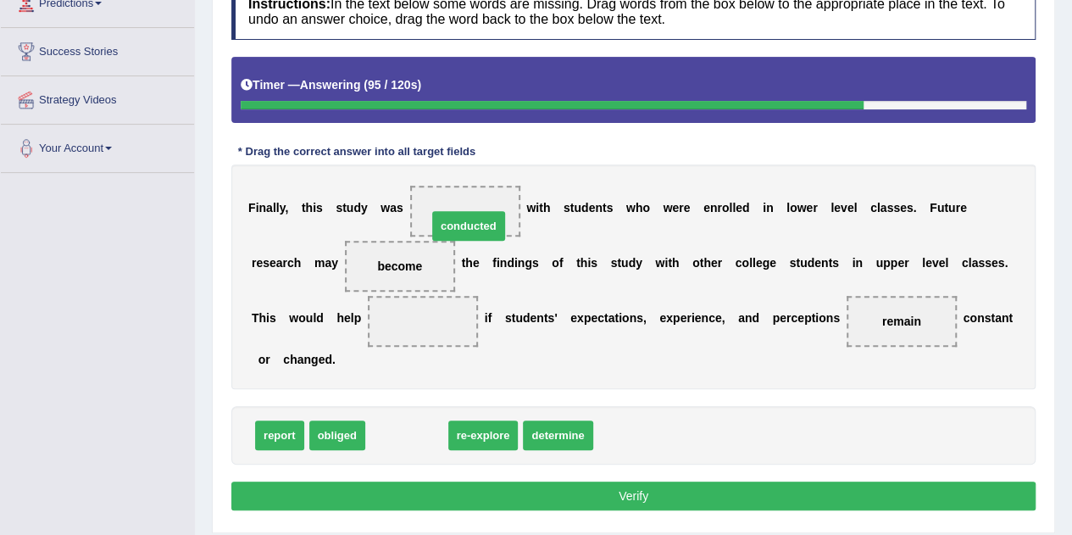
drag, startPoint x: 391, startPoint y: 424, endPoint x: 453, endPoint y: 214, distance: 219.0
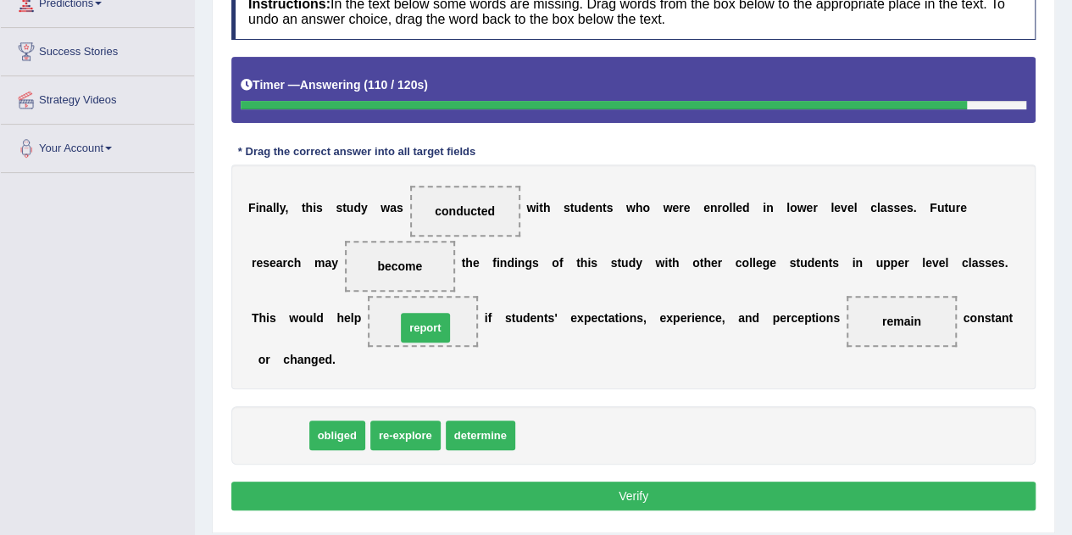
drag, startPoint x: 282, startPoint y: 433, endPoint x: 428, endPoint y: 324, distance: 181.6
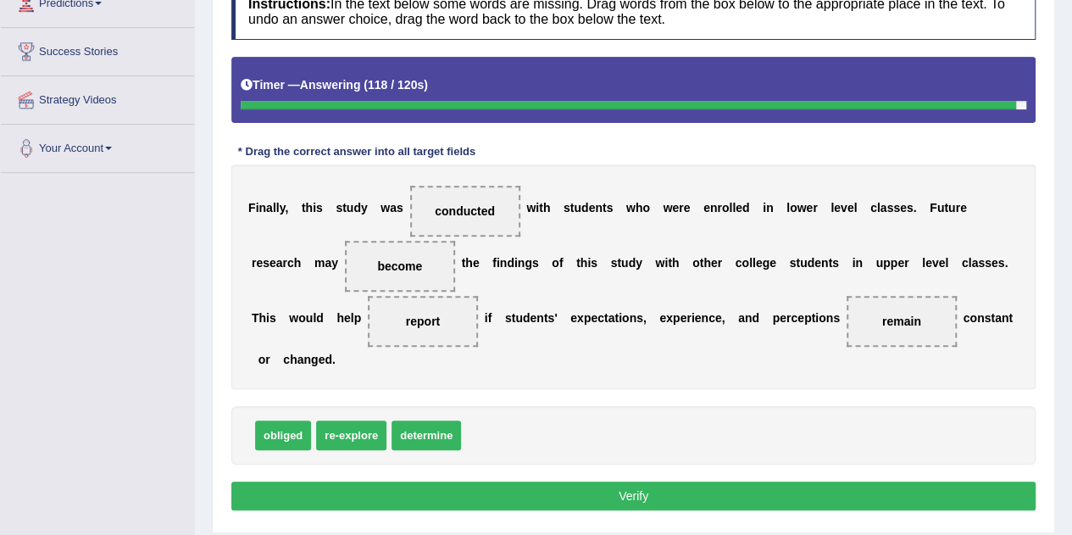
click at [605, 489] on button "Verify" at bounding box center [633, 495] width 804 height 29
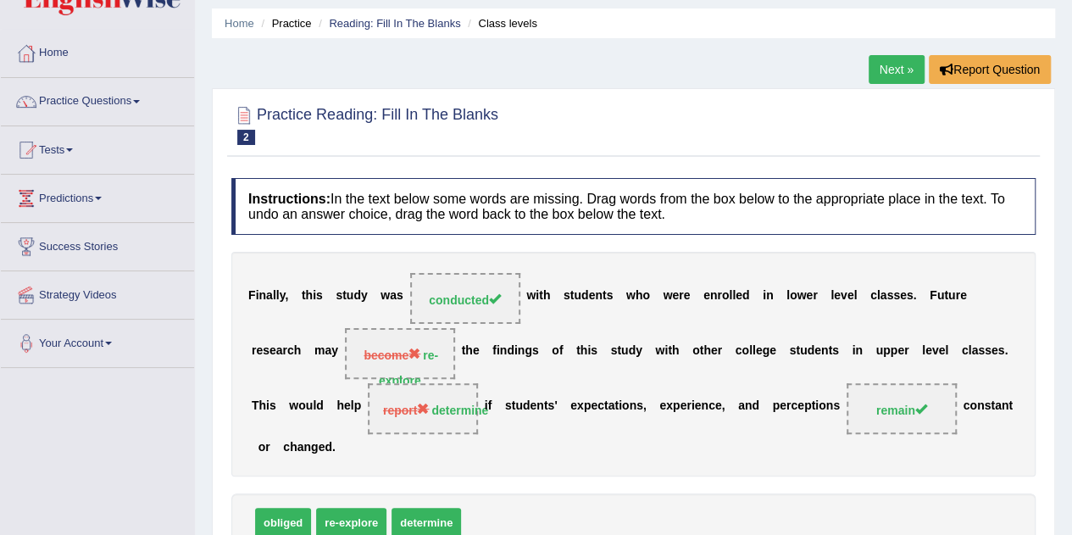
scroll to position [0, 0]
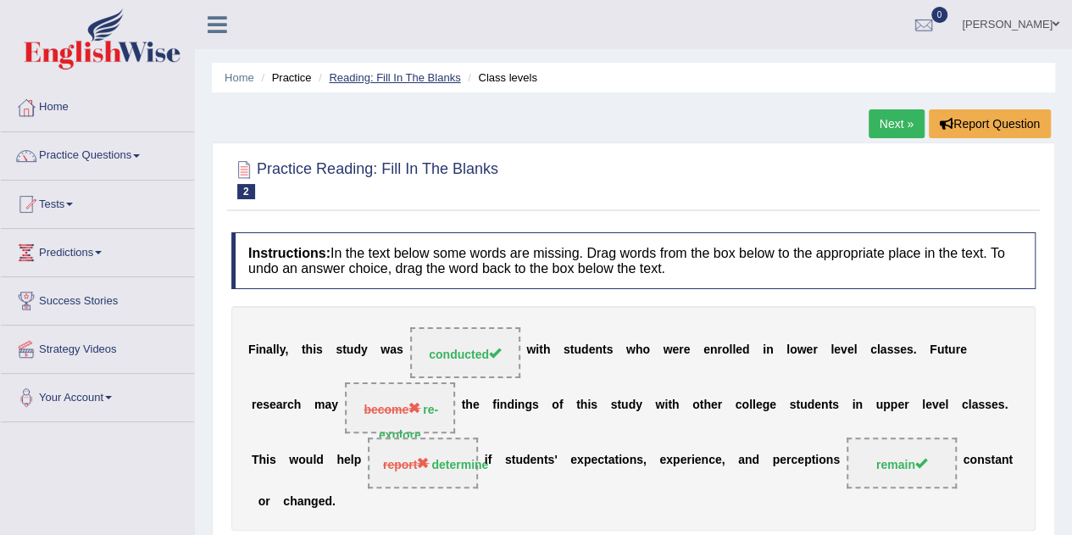
click at [426, 78] on link "Reading: Fill In The Blanks" at bounding box center [394, 77] width 131 height 13
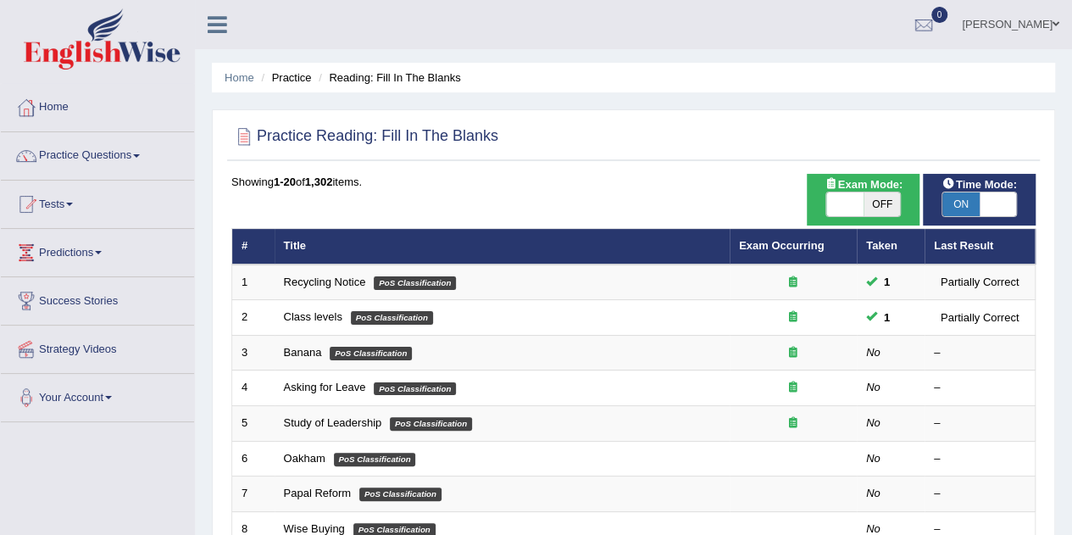
click at [164, 166] on link "Practice Questions" at bounding box center [97, 153] width 193 height 42
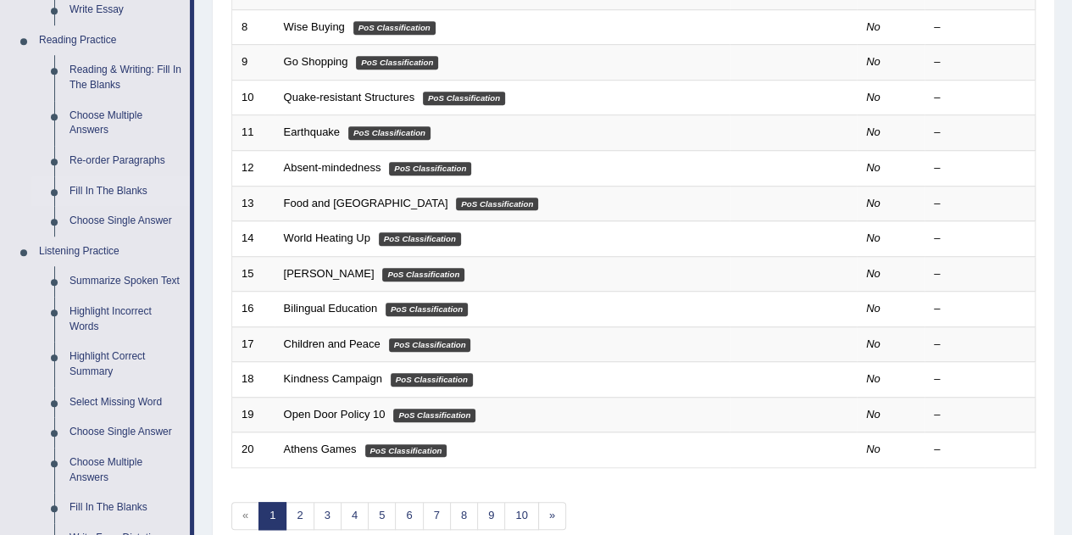
scroll to position [504, 0]
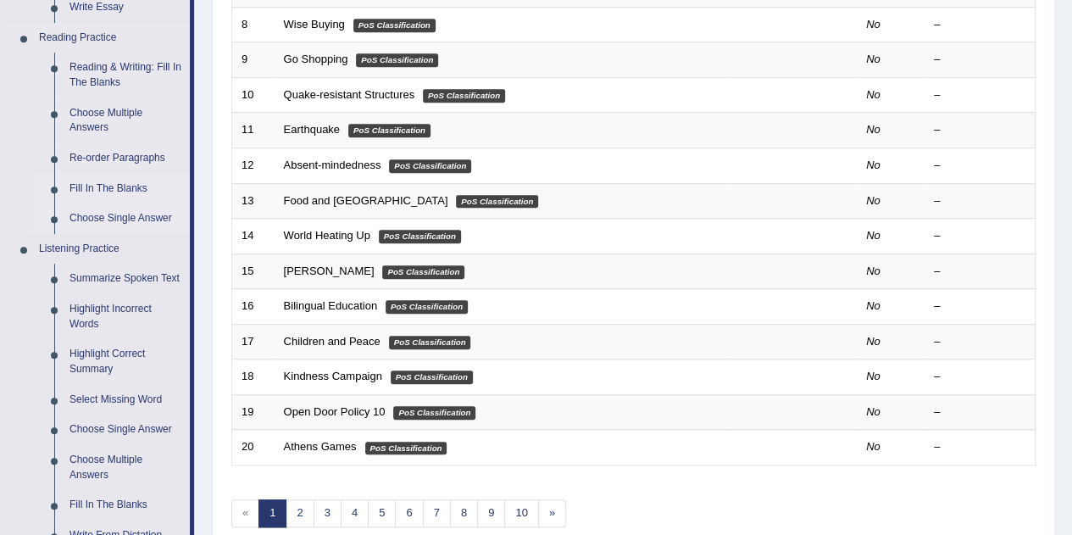
click at [145, 217] on link "Choose Single Answer" at bounding box center [126, 218] width 128 height 30
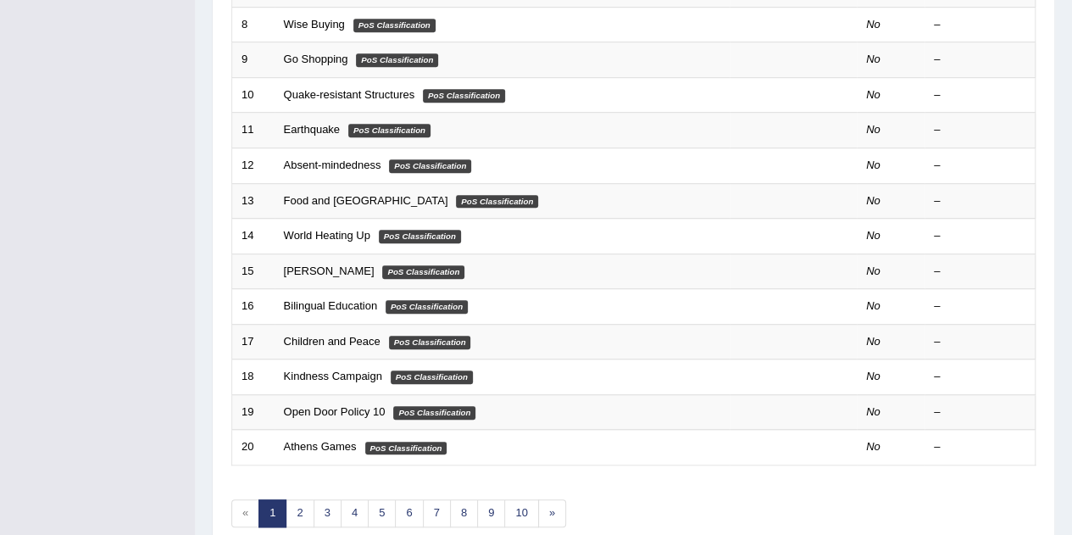
scroll to position [213, 0]
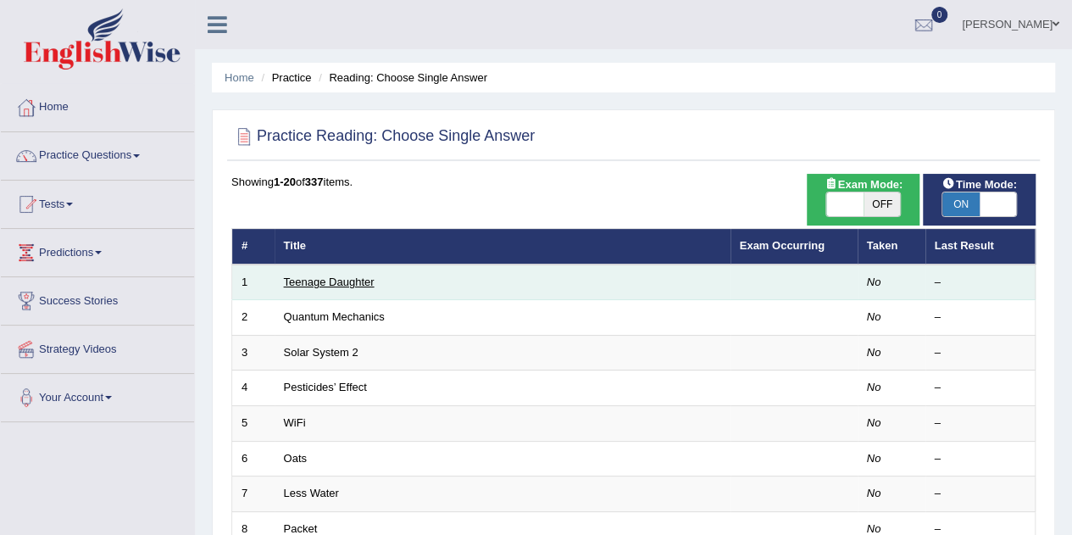
click at [355, 283] on link "Teenage Daughter" at bounding box center [329, 281] width 91 height 13
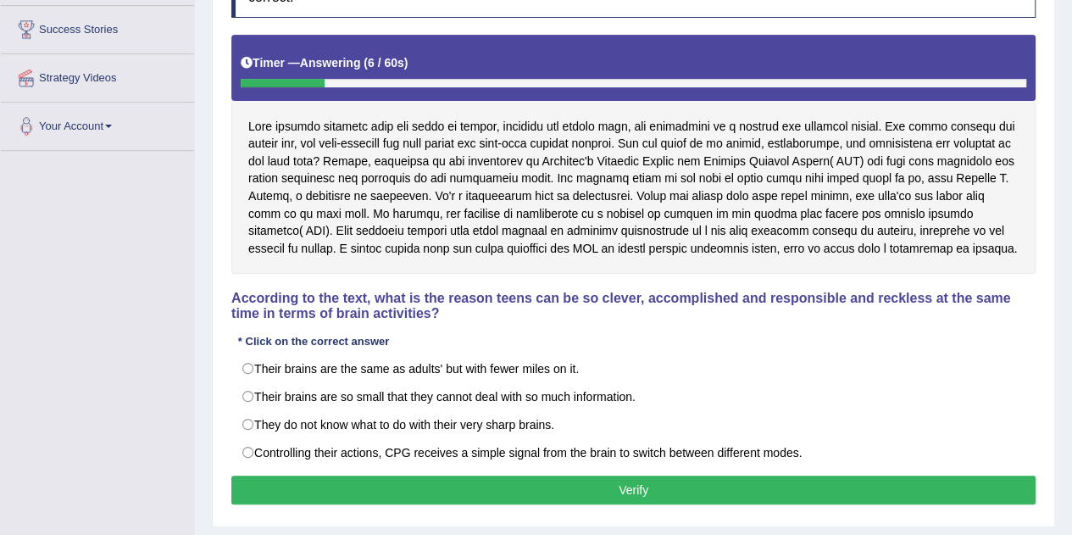
scroll to position [274, 0]
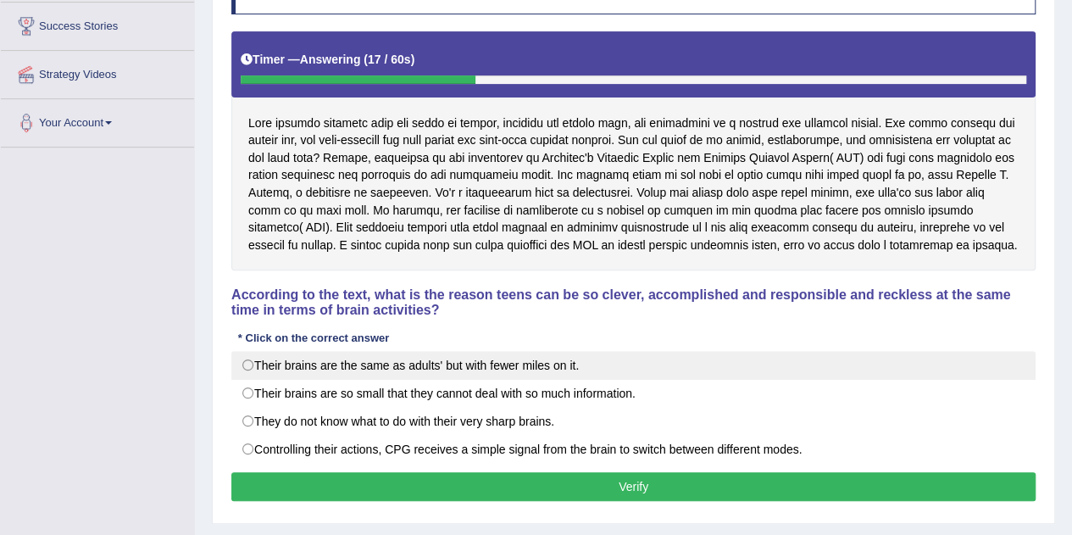
click at [676, 358] on label "Their brains are the same as adults' but with fewer miles on it." at bounding box center [633, 365] width 804 height 29
radio input "true"
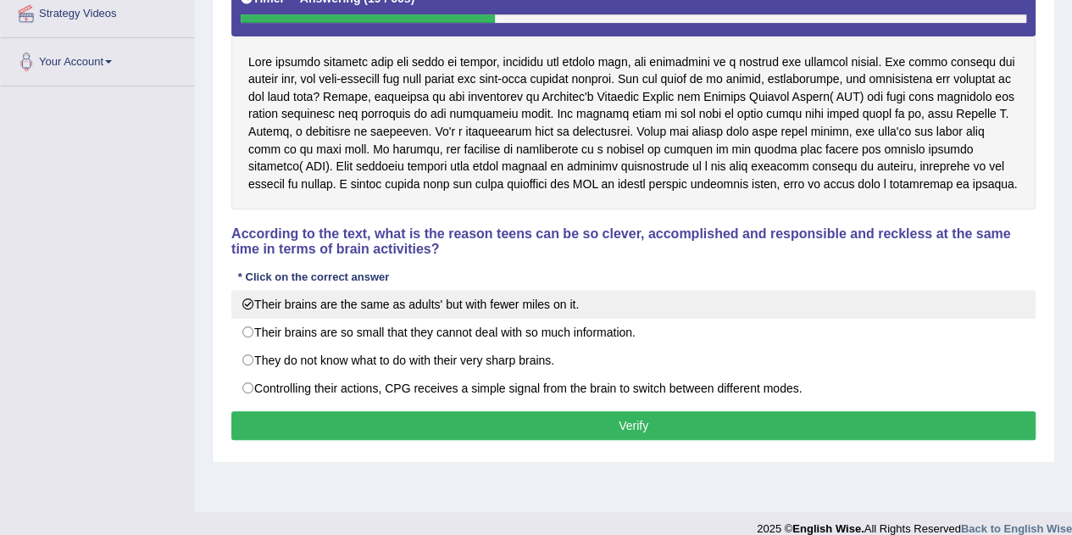
scroll to position [341, 0]
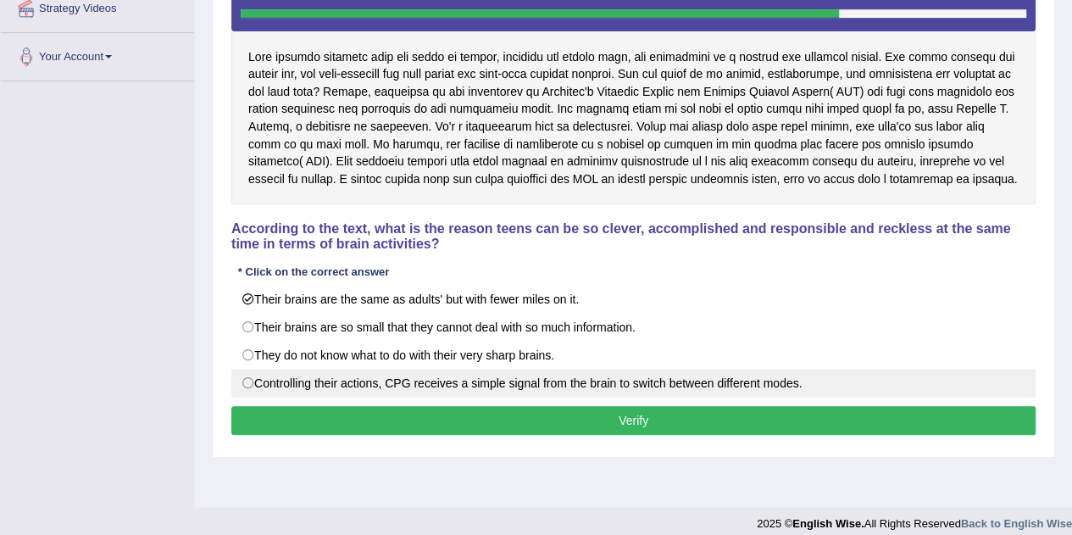
click at [502, 384] on label "Controlling their actions, CPG receives a simple signal from the brain to switc…" at bounding box center [633, 383] width 804 height 29
radio input "true"
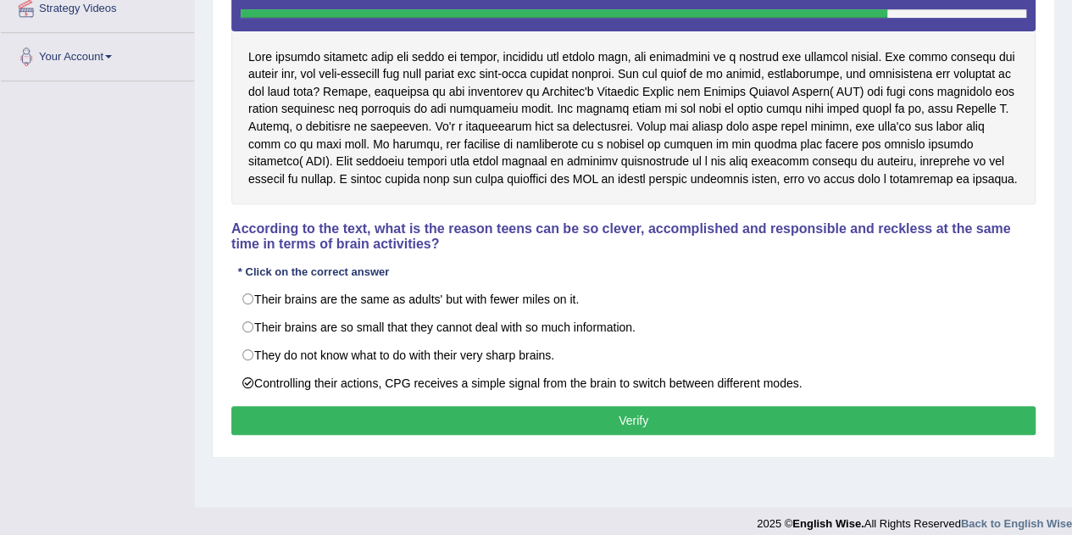
click at [676, 419] on button "Verify" at bounding box center [633, 420] width 804 height 29
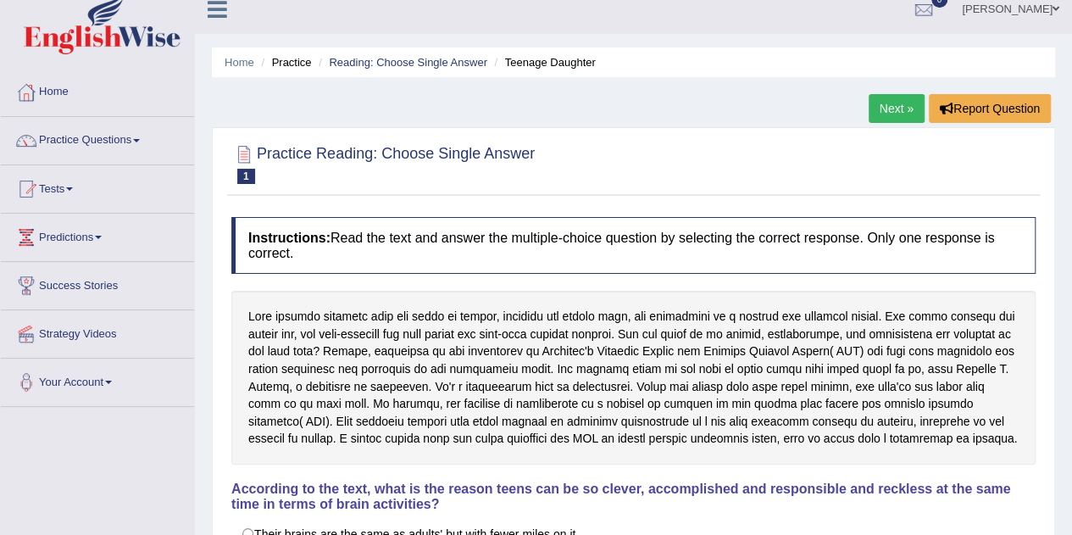
scroll to position [0, 0]
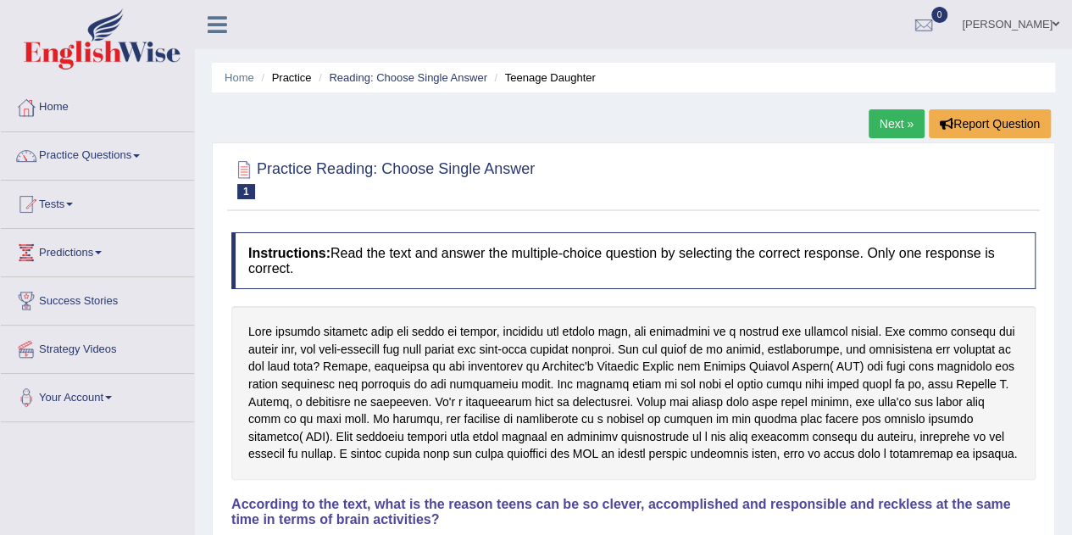
click at [117, 154] on link "Practice Questions" at bounding box center [97, 153] width 193 height 42
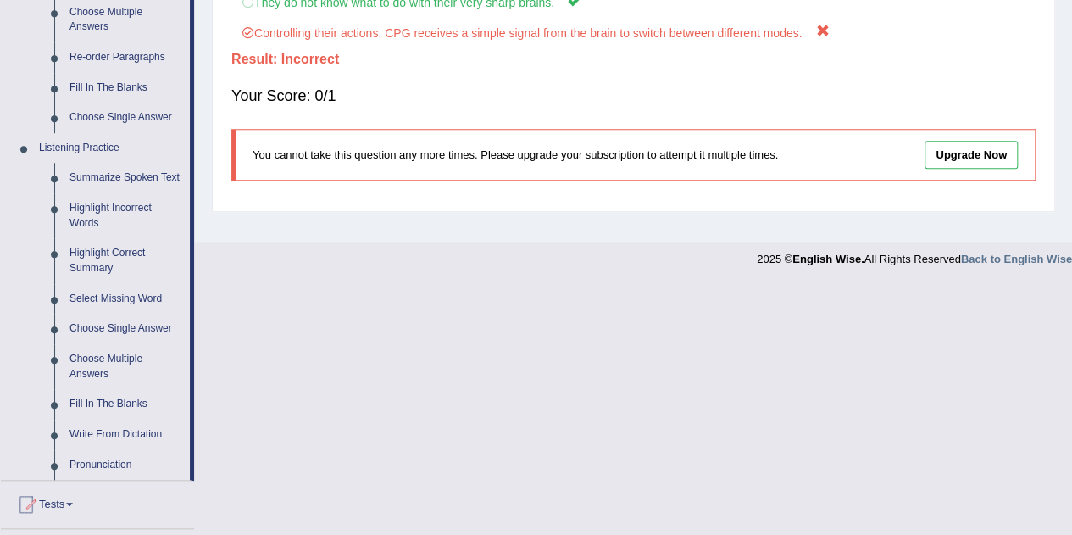
scroll to position [609, 0]
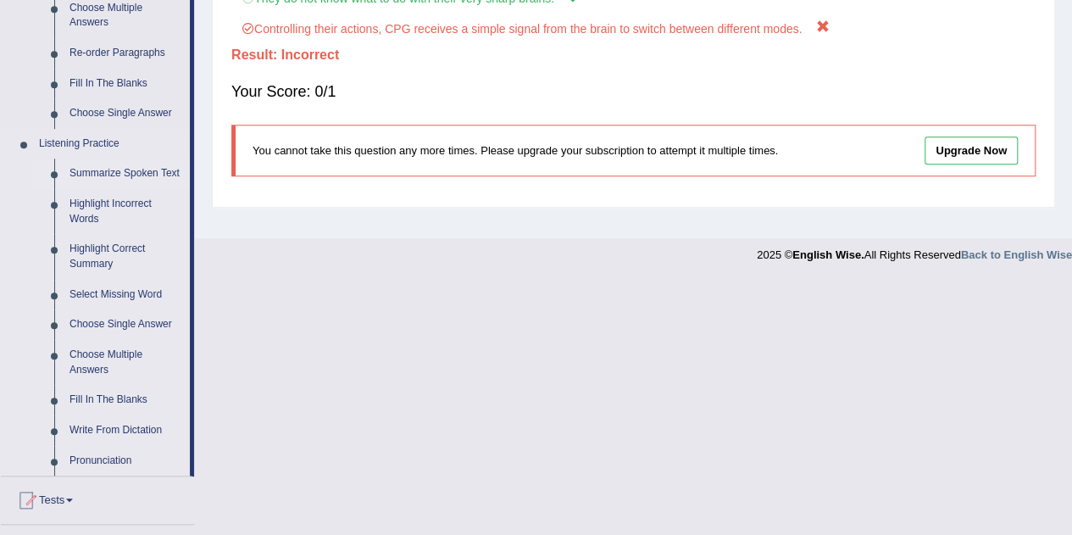
click at [144, 169] on link "Summarize Spoken Text" at bounding box center [126, 173] width 128 height 30
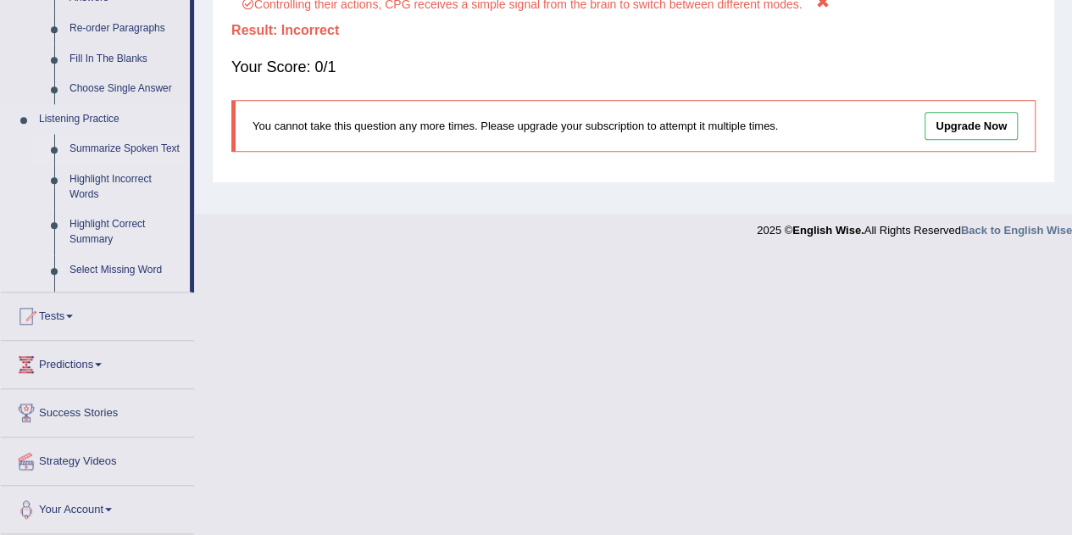
scroll to position [790, 0]
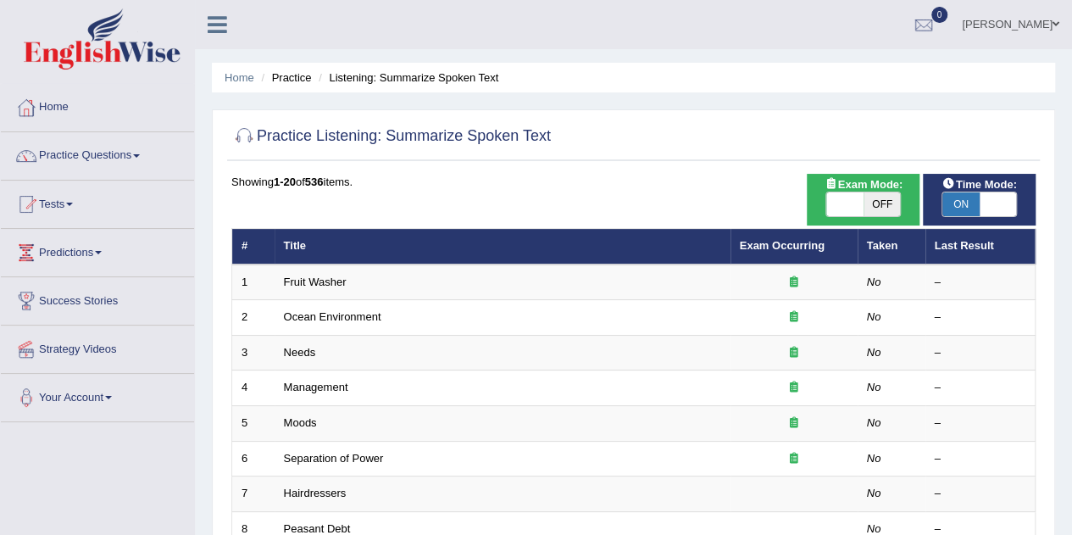
click at [968, 207] on span "ON" at bounding box center [960, 204] width 37 height 24
checkbox input "false"
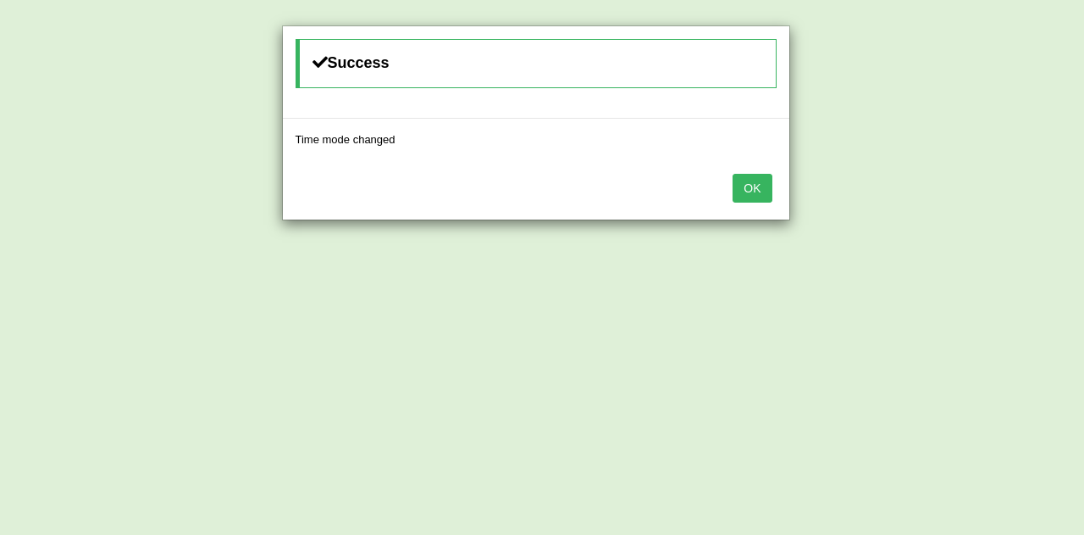
click at [751, 197] on button "OK" at bounding box center [752, 188] width 39 height 29
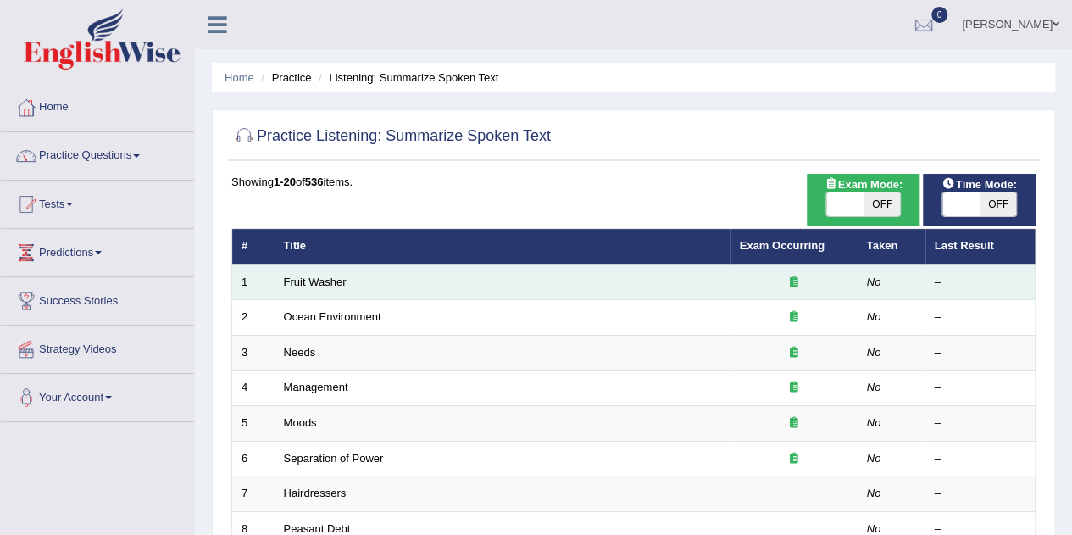
click at [690, 293] on td "Fruit Washer" at bounding box center [502, 282] width 456 height 36
click at [330, 283] on link "Fruit Washer" at bounding box center [315, 281] width 63 height 13
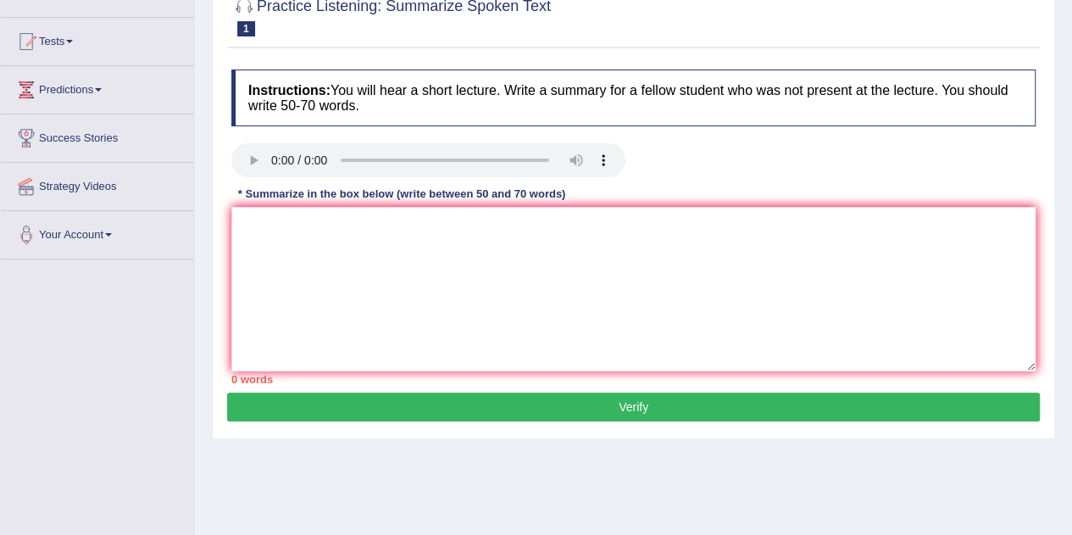
scroll to position [164, 0]
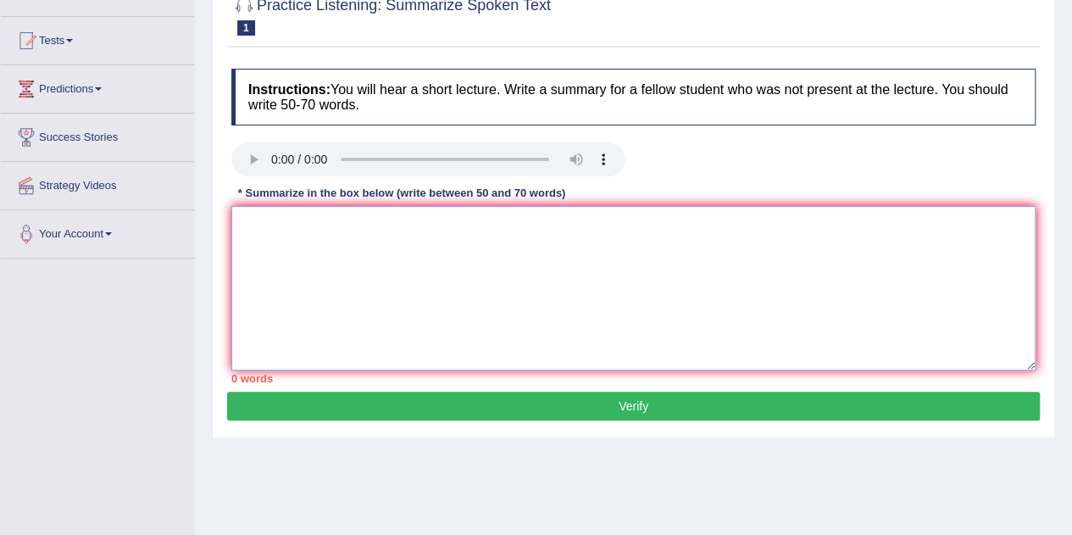
drag, startPoint x: 0, startPoint y: 0, endPoint x: 607, endPoint y: 341, distance: 696.1
click at [607, 341] on textarea at bounding box center [633, 288] width 804 height 164
click at [635, 231] on textarea "Anoteworthy point revealed in the lecture was aboutfruit and vegetables" at bounding box center [633, 288] width 804 height 164
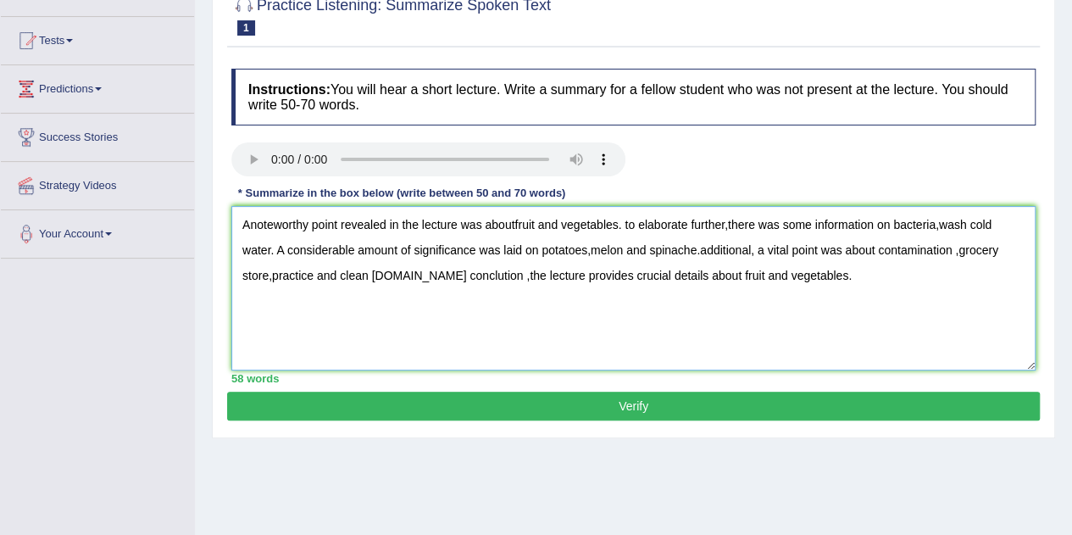
click at [626, 223] on textarea "Anoteworthy point revealed in the lecture was aboutfruit and vegetables. to ela…" at bounding box center [633, 288] width 804 height 164
click at [705, 248] on textarea "Anoteworthy point revealed in the lecture was aboutfruit and vegetables. Ao ela…" at bounding box center [633, 288] width 804 height 164
click at [690, 253] on textarea "Anoteworthy point revealed in the lecture was aboutfruit and vegetables. Ao ela…" at bounding box center [633, 288] width 804 height 164
click at [698, 250] on textarea "Anoteworthy point revealed in the lecture was aboutfruit and vegetables. Ao ela…" at bounding box center [633, 288] width 804 height 164
type textarea "Anoteworthy point revealed in the lecture was aboutfruit and vegetables. Ao ela…"
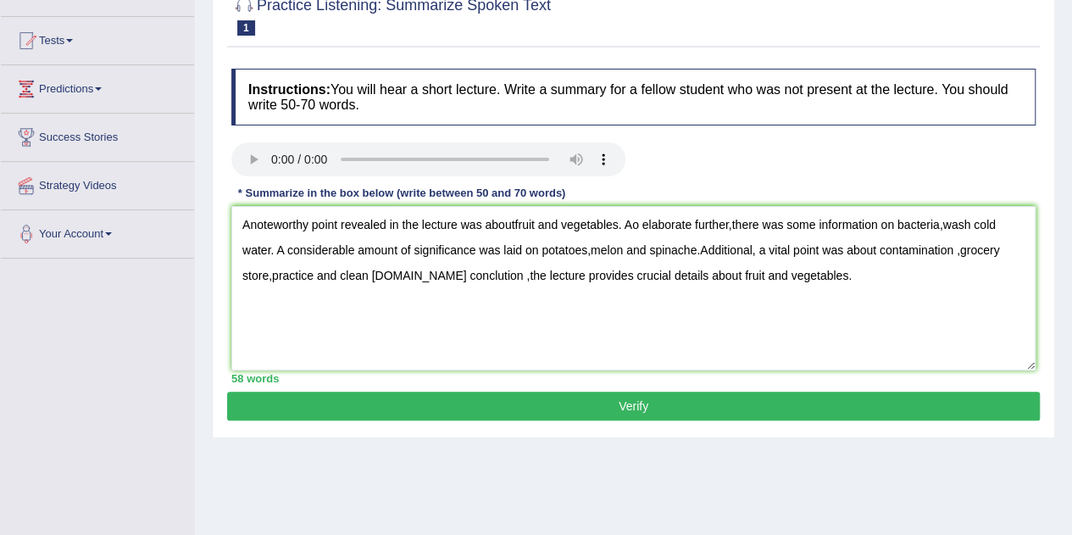
click at [666, 410] on button "Verify" at bounding box center [633, 405] width 812 height 29
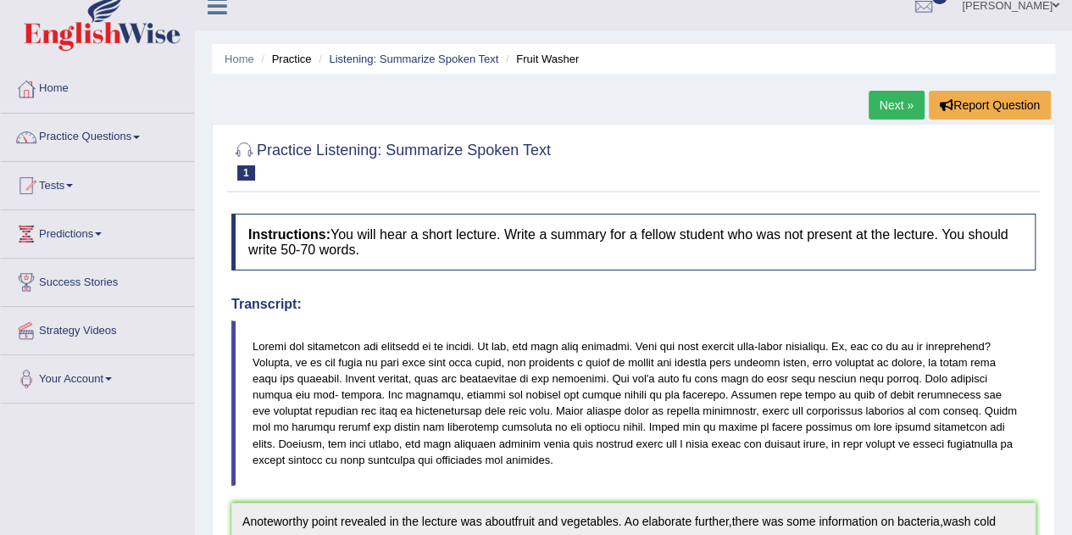
scroll to position [0, 0]
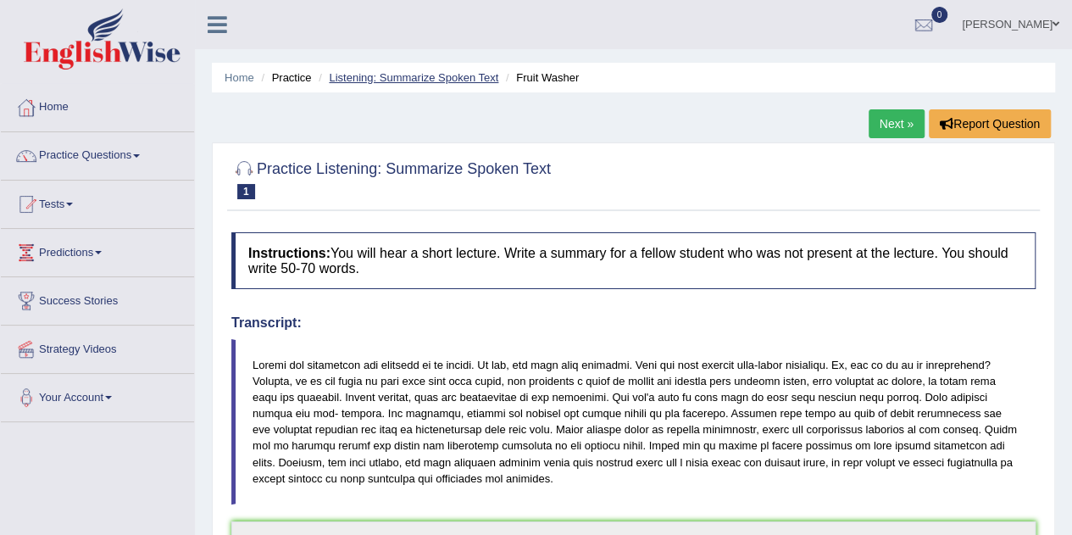
click at [451, 80] on link "Listening: Summarize Spoken Text" at bounding box center [413, 77] width 169 height 13
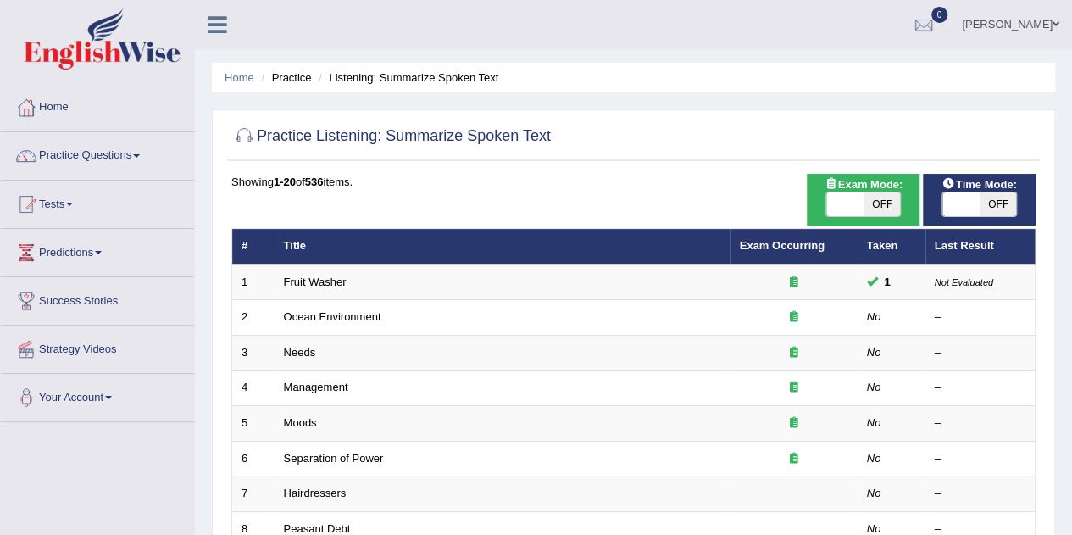
click at [403, 77] on li "Listening: Summarize Spoken Text" at bounding box center [406, 77] width 184 height 16
click at [146, 173] on link "Practice Questions" at bounding box center [97, 153] width 193 height 42
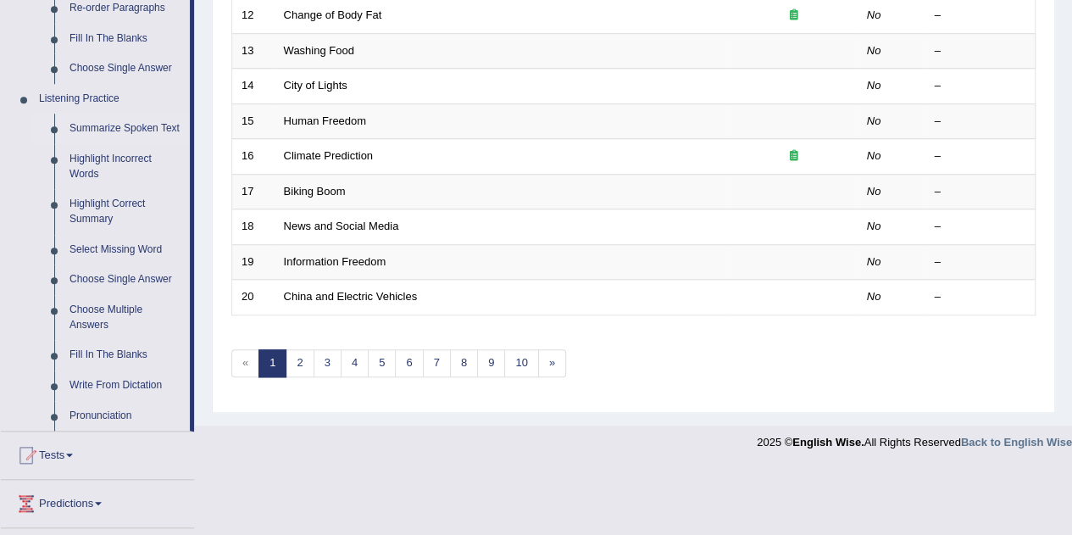
scroll to position [646, 0]
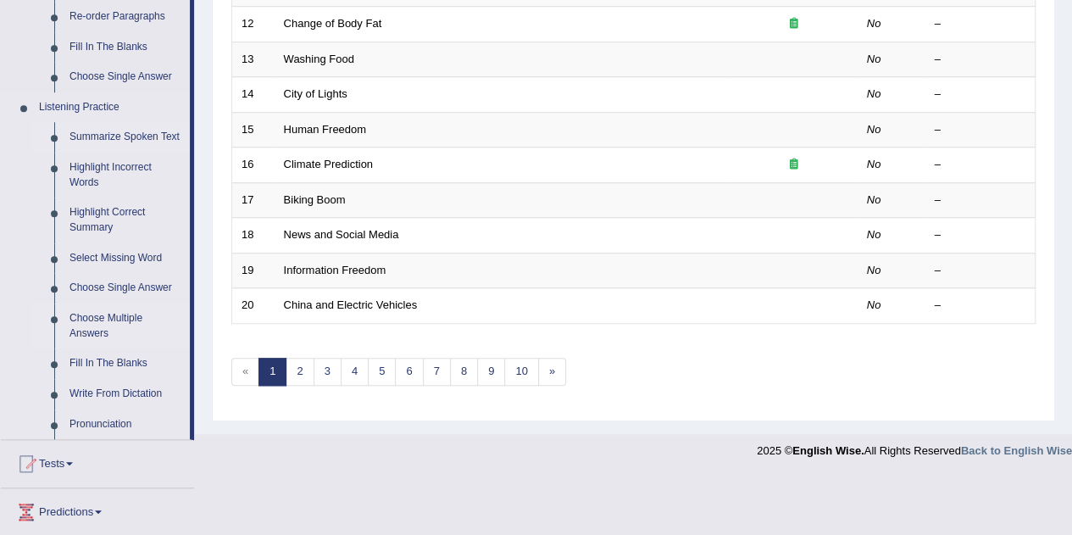
click at [115, 329] on link "Choose Multiple Answers" at bounding box center [126, 325] width 128 height 45
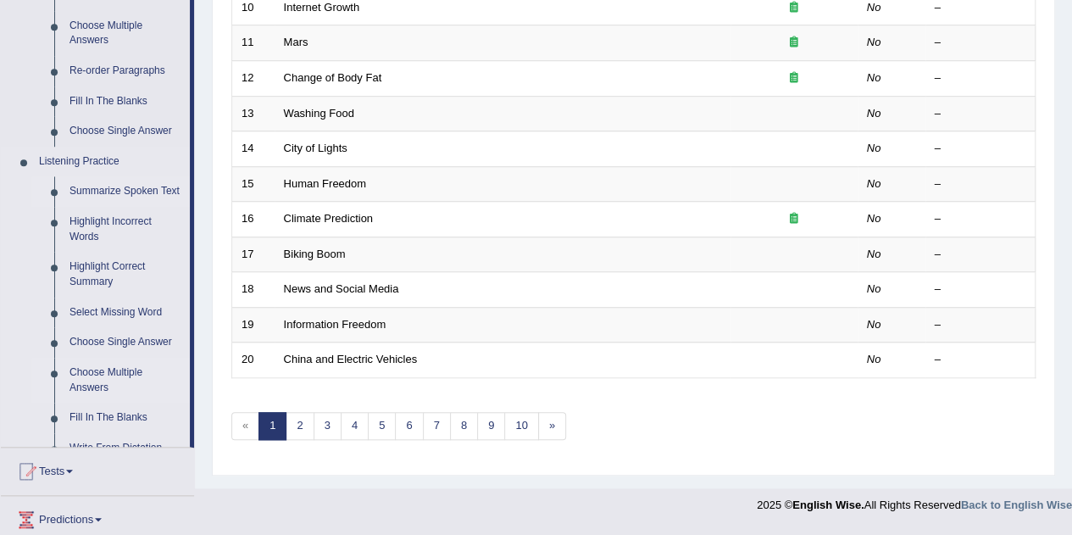
scroll to position [769, 0]
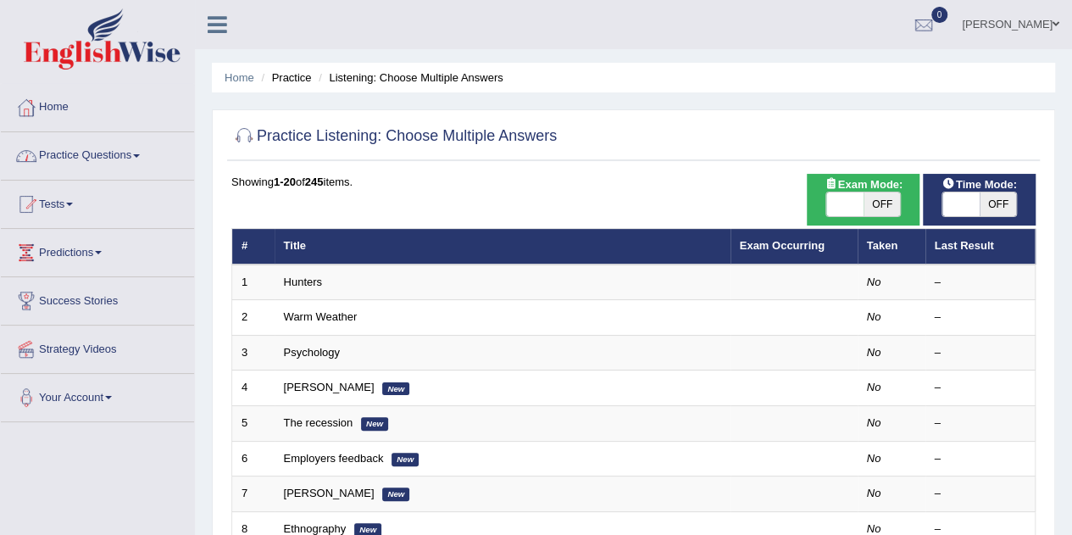
click at [136, 153] on link "Practice Questions" at bounding box center [97, 153] width 193 height 42
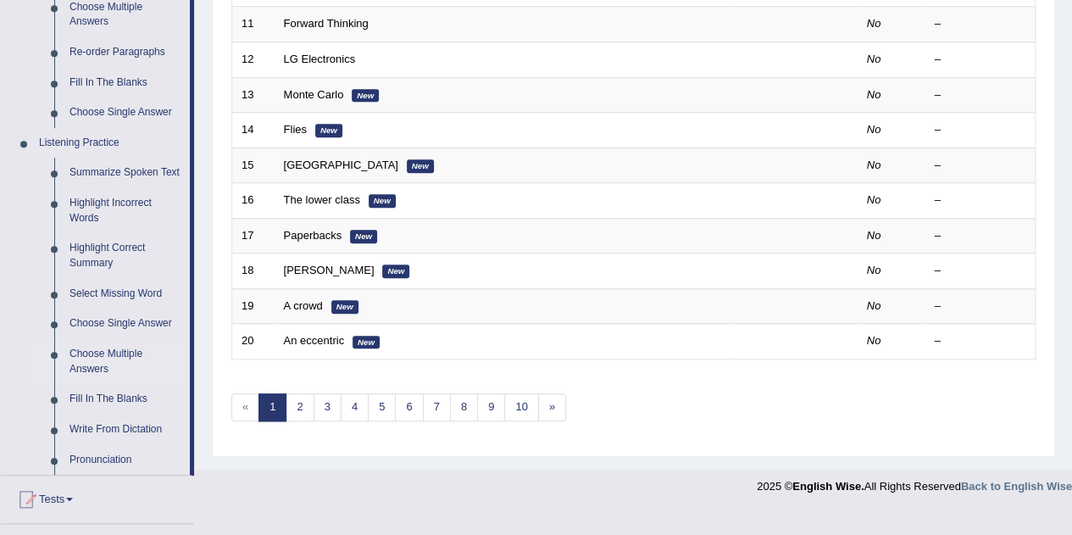
scroll to position [607, 0]
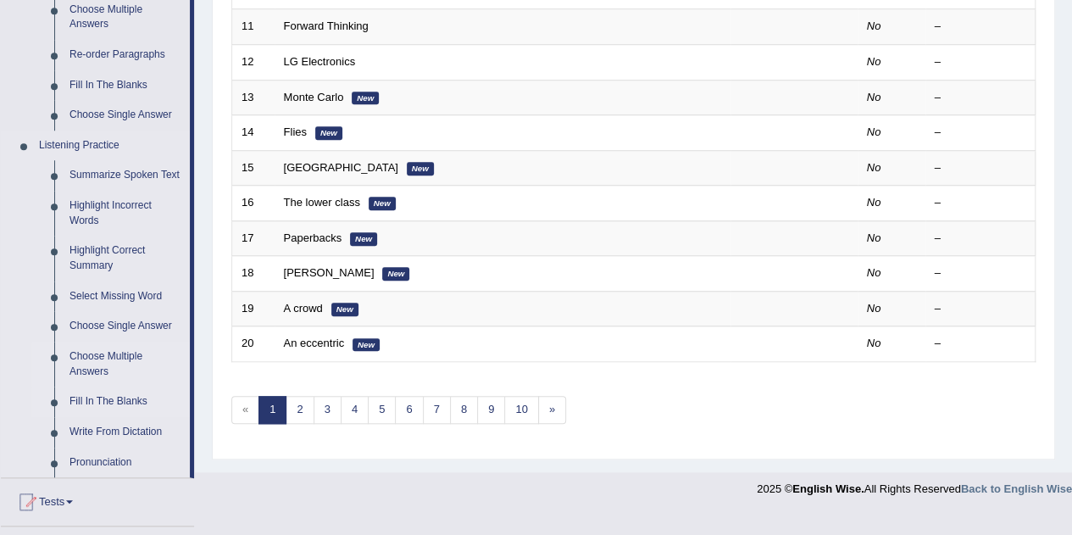
click at [139, 407] on link "Fill In The Blanks" at bounding box center [126, 401] width 128 height 30
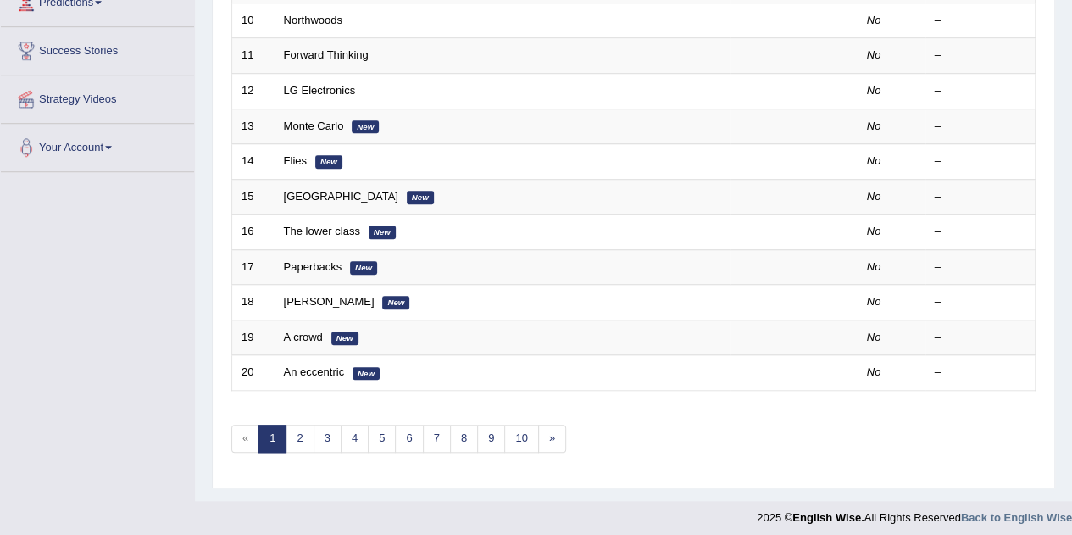
scroll to position [785, 0]
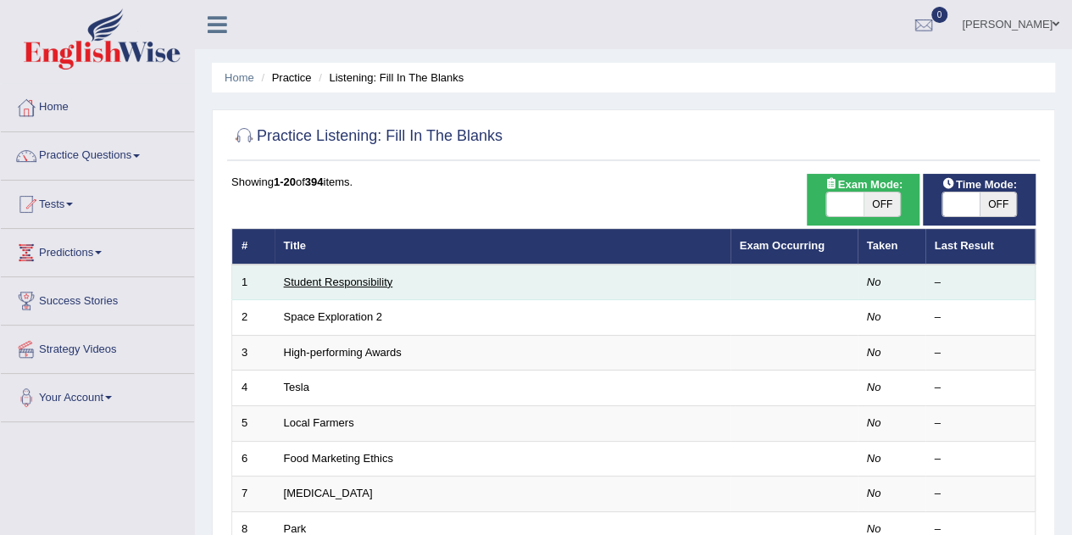
click at [330, 281] on link "Student Responsibility" at bounding box center [338, 281] width 109 height 13
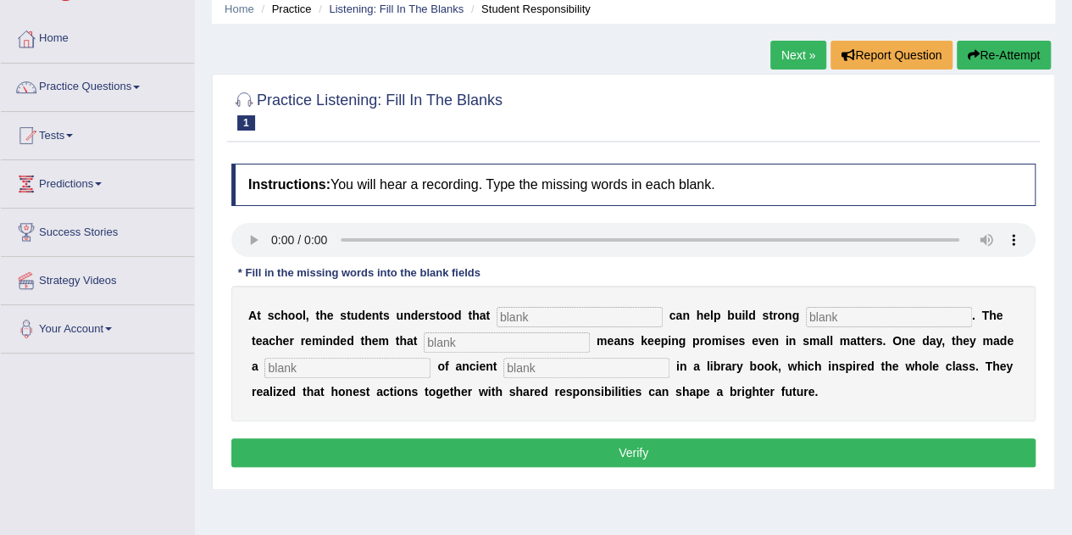
scroll to position [67, 0]
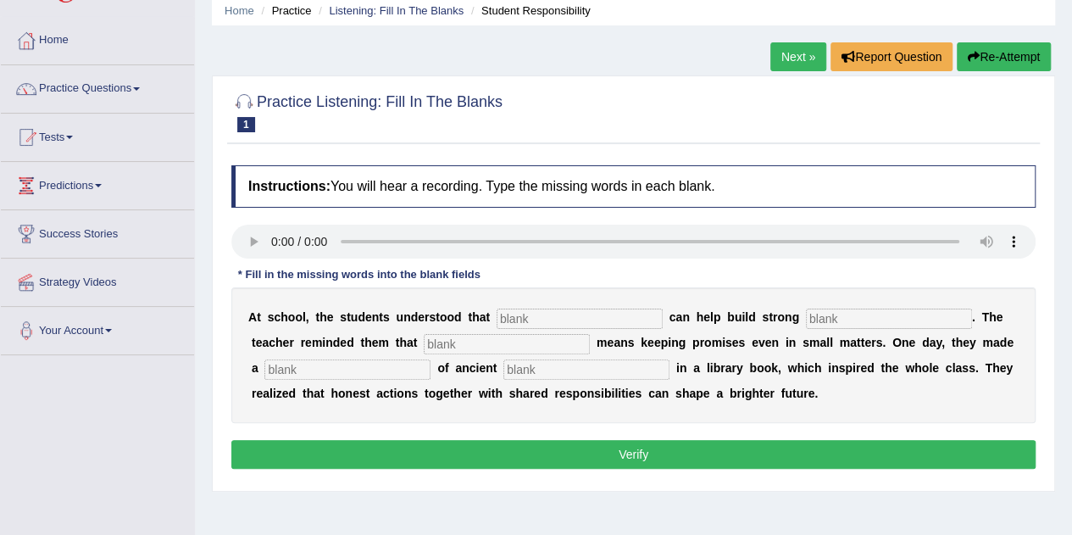
click at [589, 316] on input "text" at bounding box center [579, 318] width 166 height 20
type input "responsibility"
click at [932, 325] on input "text" at bounding box center [889, 318] width 166 height 20
drag, startPoint x: 589, startPoint y: 316, endPoint x: 932, endPoint y: 325, distance: 343.2
click at [932, 325] on input "text" at bounding box center [889, 318] width 166 height 20
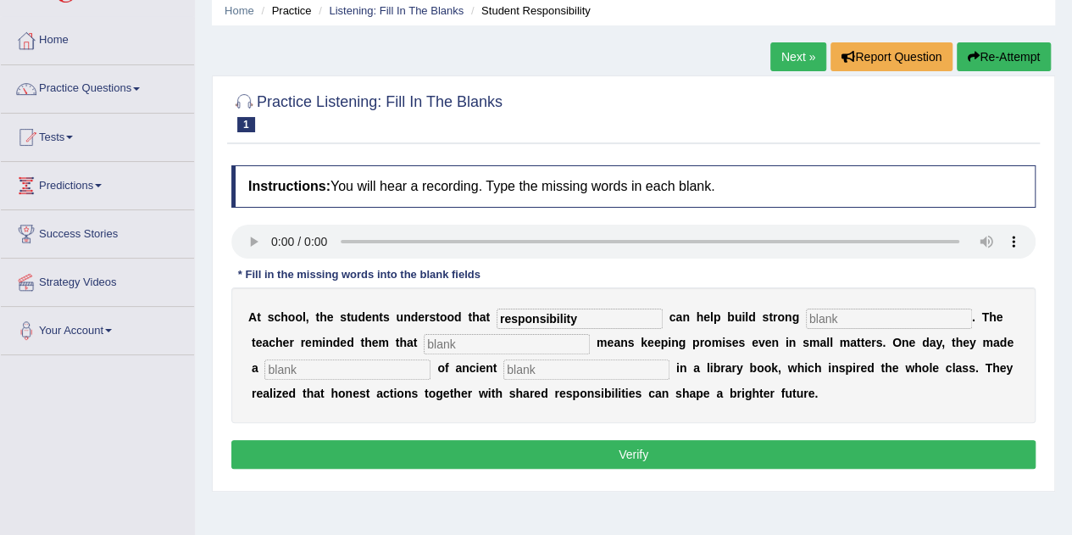
click at [932, 325] on input "text" at bounding box center [889, 318] width 166 height 20
click at [932, 325] on input "community" at bounding box center [889, 318] width 166 height 20
type input "community"
click at [742, 386] on b "i" at bounding box center [742, 393] width 3 height 14
click at [531, 345] on input "text" at bounding box center [507, 344] width 166 height 20
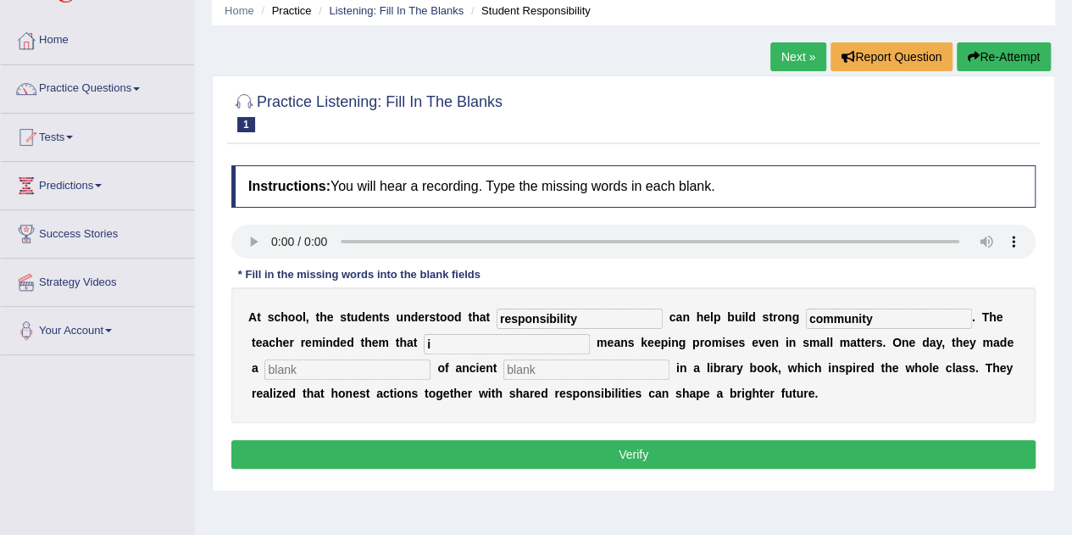
type input "i"
click at [352, 357] on div "A t s c h o o l , t h e s t u d e n t s u n d e r s t o o d t h a t responsibil…" at bounding box center [633, 355] width 804 height 136
click at [342, 371] on input "s" at bounding box center [347, 369] width 166 height 20
type input "s"
click at [548, 371] on input "s" at bounding box center [586, 369] width 166 height 20
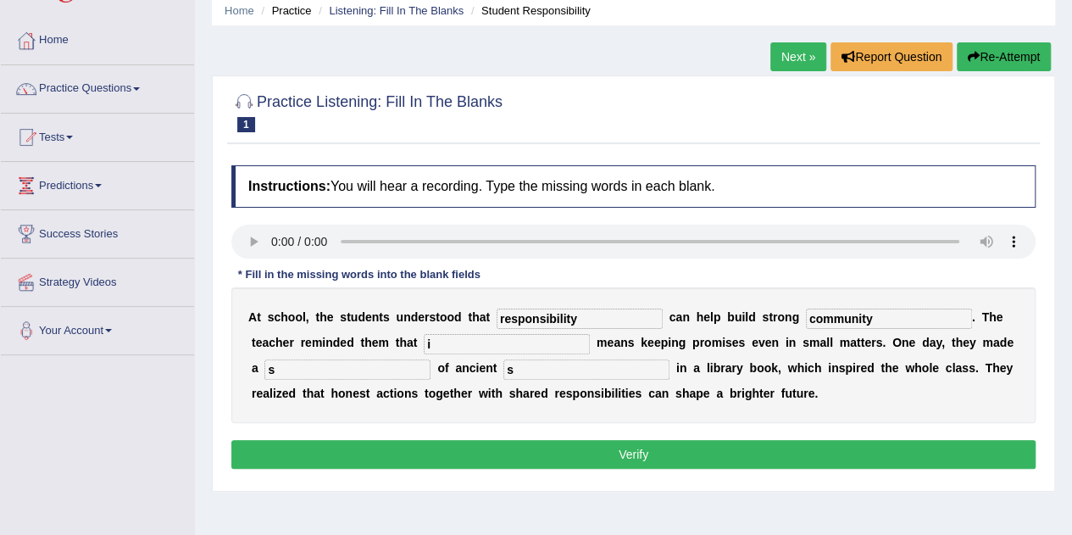
type input "s"
click at [568, 441] on button "Verify" at bounding box center [633, 454] width 804 height 29
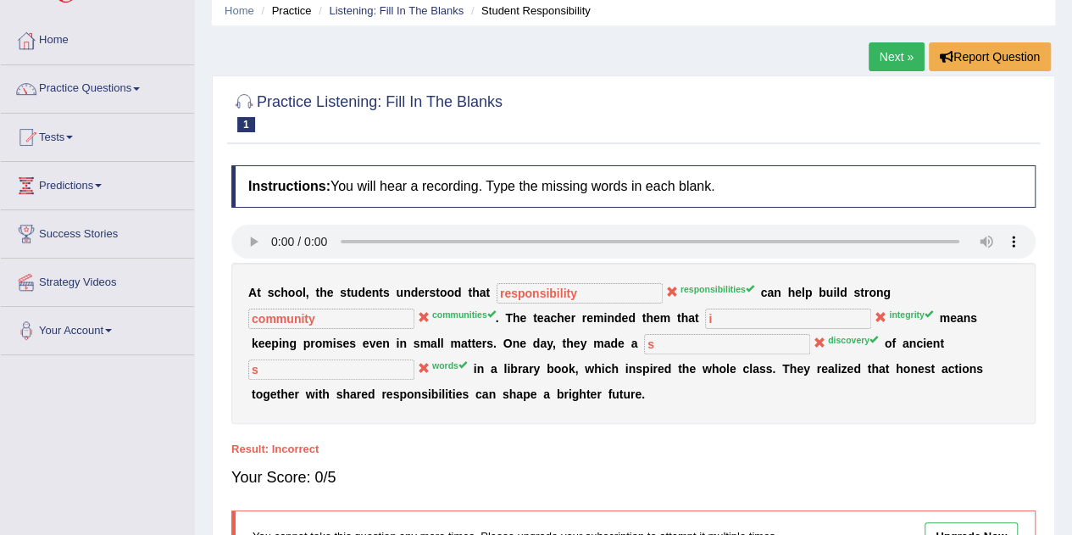
scroll to position [0, 0]
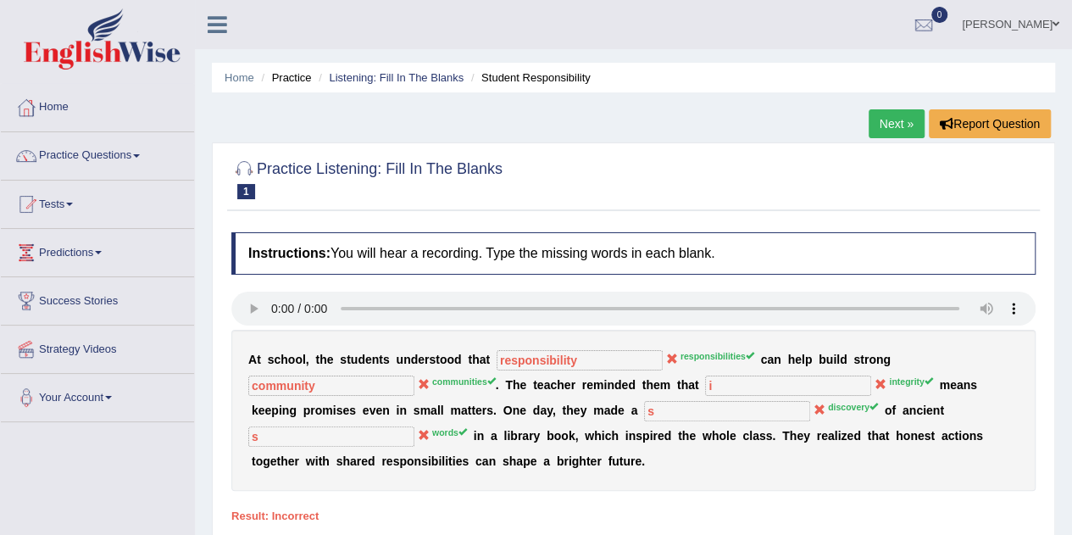
click at [524, 78] on li "Student Responsibility" at bounding box center [529, 77] width 124 height 16
click at [418, 83] on link "Listening: Fill In The Blanks" at bounding box center [396, 77] width 135 height 13
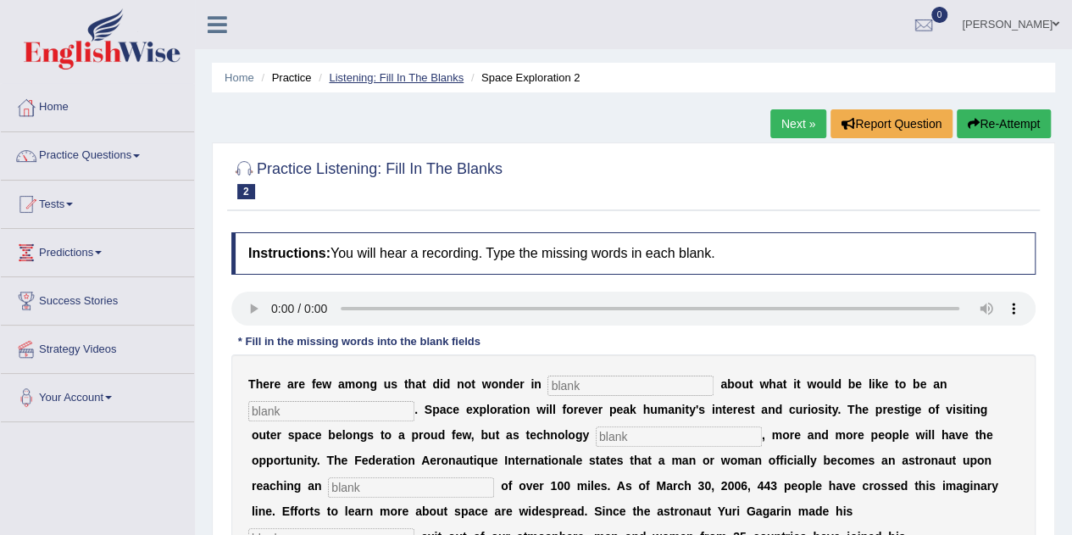
click at [404, 78] on link "Listening: Fill In The Blanks" at bounding box center [396, 77] width 135 height 13
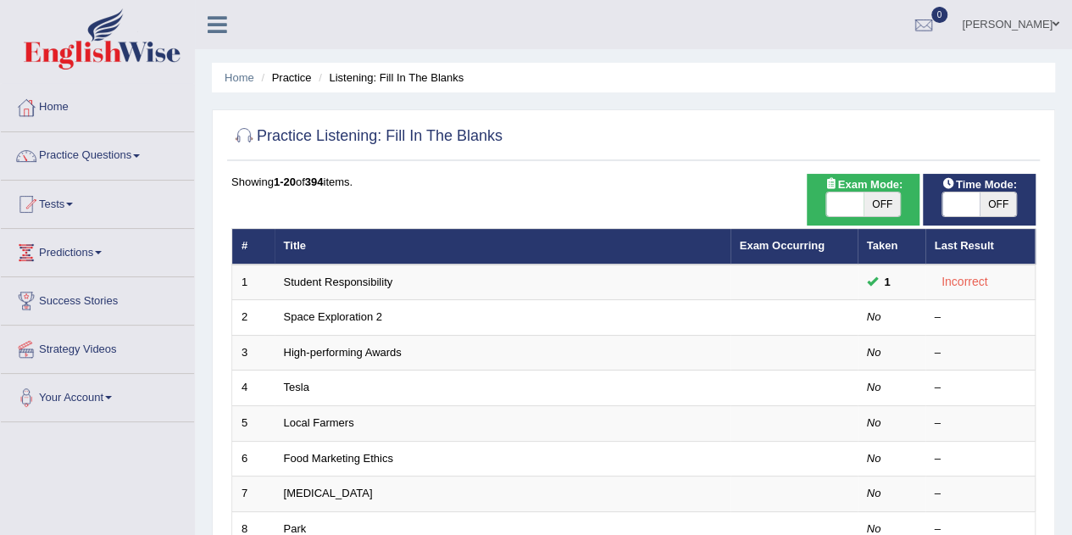
click at [474, 315] on td "Space Exploration 2" at bounding box center [502, 318] width 456 height 36
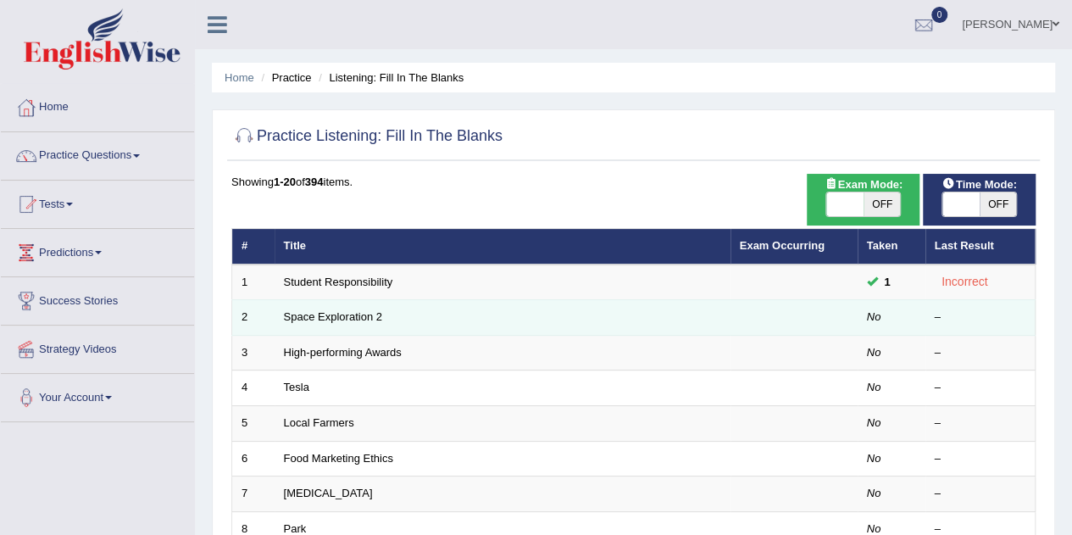
drag, startPoint x: 0, startPoint y: 0, endPoint x: 474, endPoint y: 315, distance: 569.6
click at [474, 315] on td "Space Exploration 2" at bounding box center [502, 318] width 456 height 36
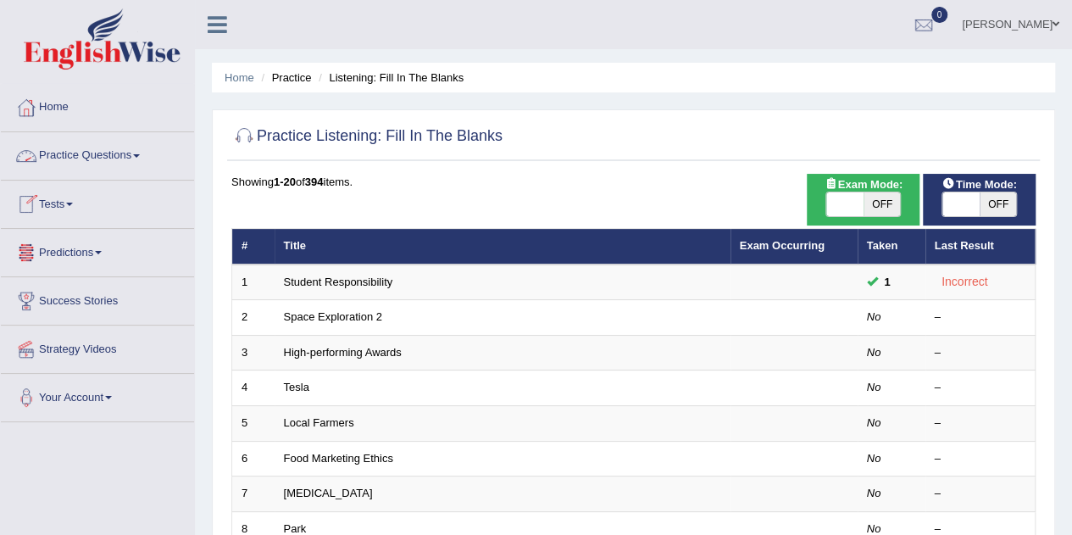
click at [141, 152] on link "Practice Questions" at bounding box center [97, 153] width 193 height 42
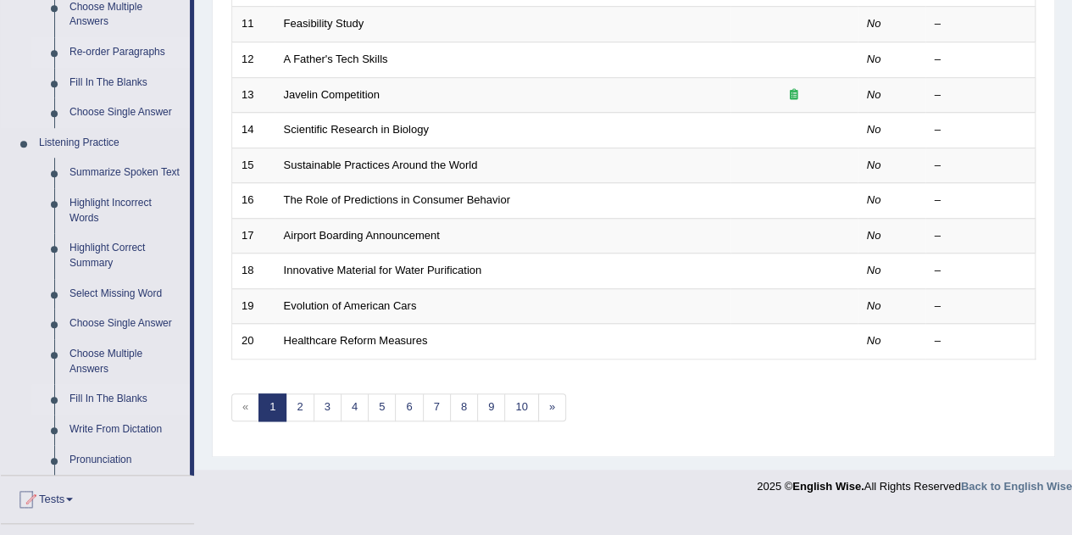
scroll to position [619, 0]
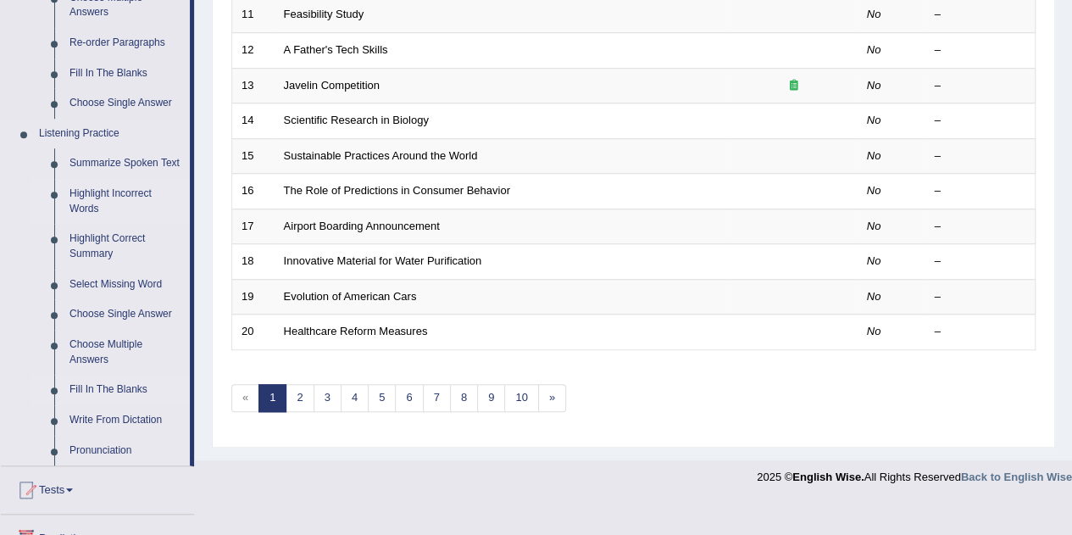
click at [125, 201] on link "Highlight Incorrect Words" at bounding box center [126, 201] width 128 height 45
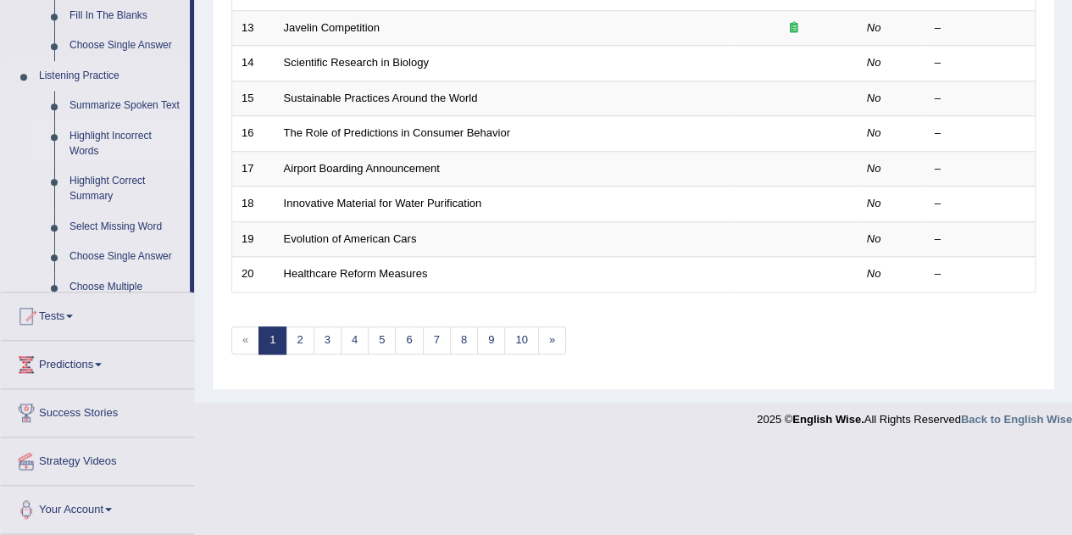
scroll to position [633, 0]
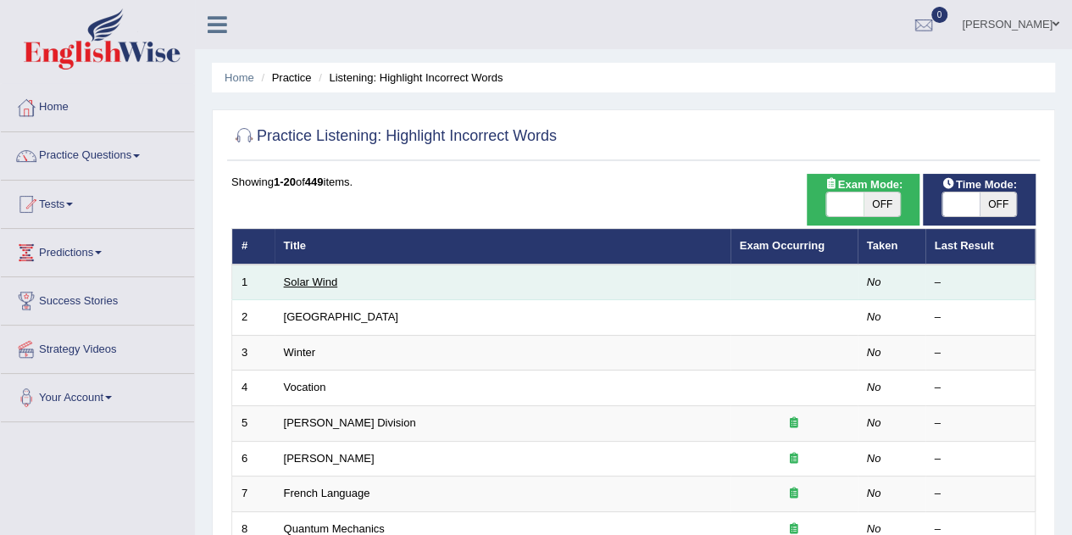
click at [309, 282] on link "Solar Wind" at bounding box center [311, 281] width 54 height 13
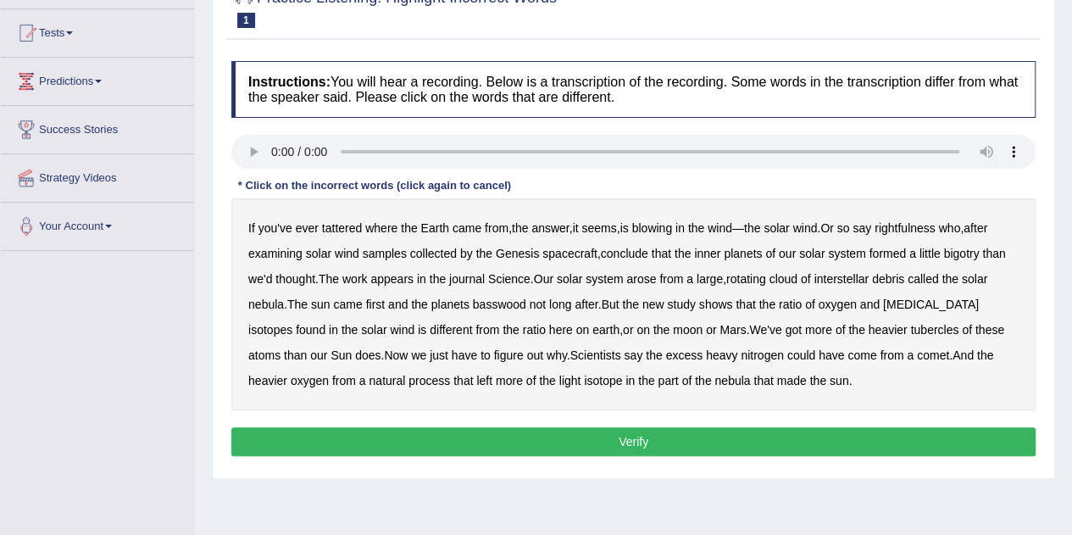
scroll to position [176, 0]
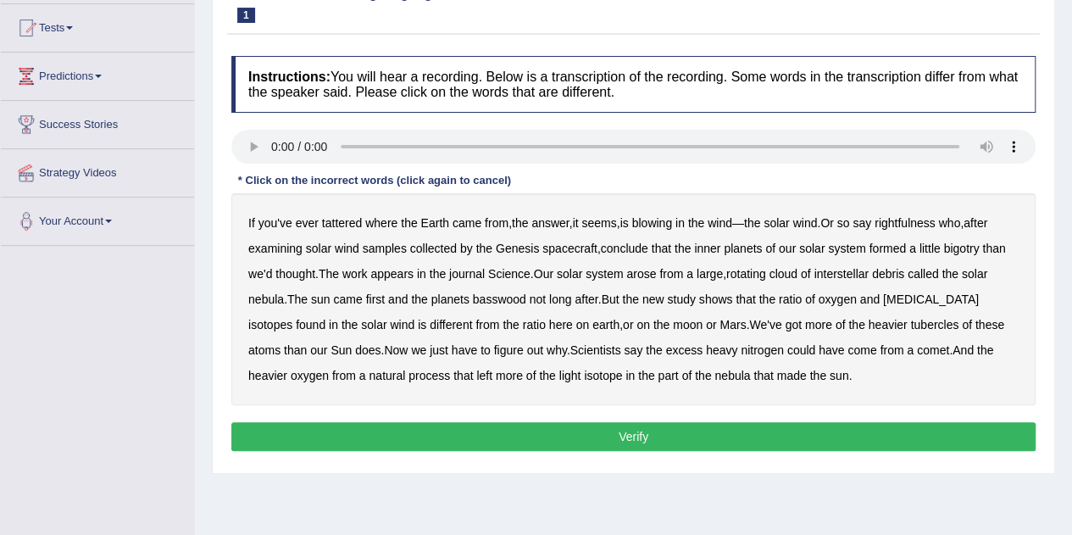
click at [896, 221] on b "rightfulness" at bounding box center [904, 223] width 61 height 14
click at [929, 219] on b "rightfulness" at bounding box center [904, 223] width 61 height 14
click at [883, 247] on b "formed" at bounding box center [886, 248] width 37 height 14
click at [847, 269] on b "interstellar" at bounding box center [840, 274] width 55 height 14
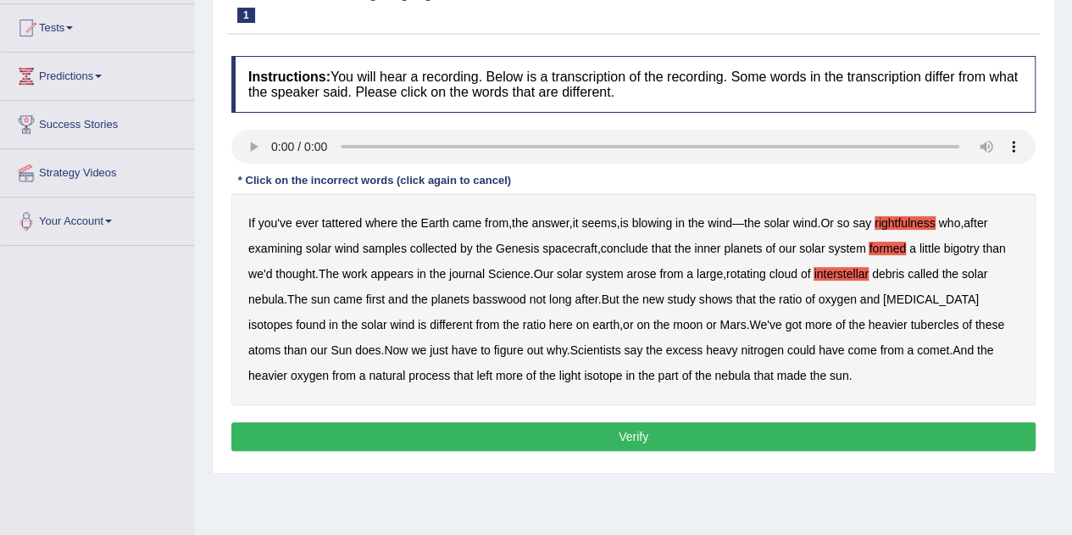
click at [847, 269] on b "interstellar" at bounding box center [840, 274] width 55 height 14
click at [286, 300] on div "If you've ever tattered where the Earth came from , the answer , it seems , is …" at bounding box center [633, 299] width 804 height 212
click at [910, 321] on b "tubercles" at bounding box center [934, 325] width 48 height 14
click at [768, 438] on button "Verify" at bounding box center [633, 436] width 804 height 29
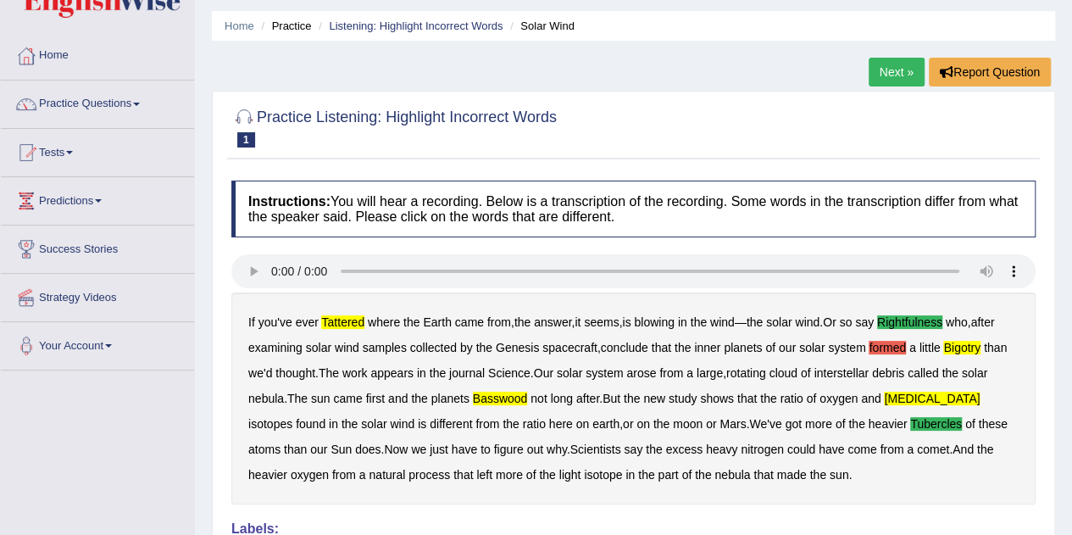
scroll to position [0, 0]
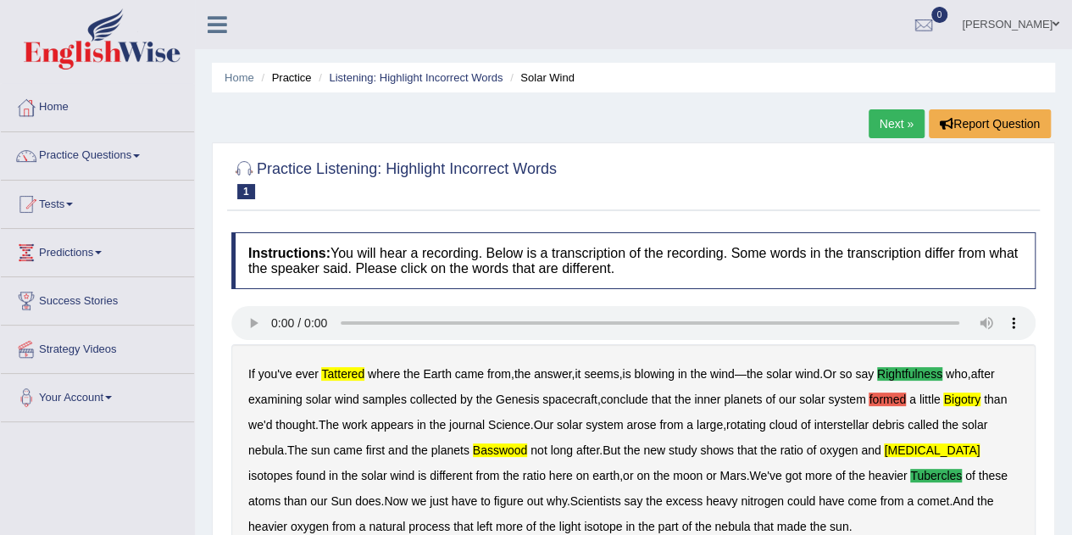
click at [142, 173] on link "Practice Questions" at bounding box center [97, 153] width 193 height 42
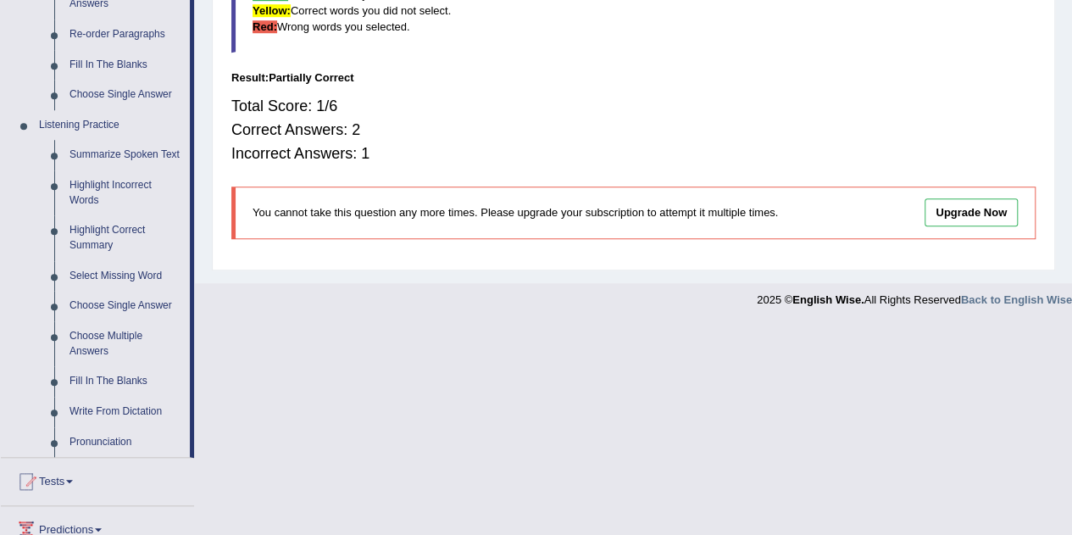
scroll to position [640, 0]
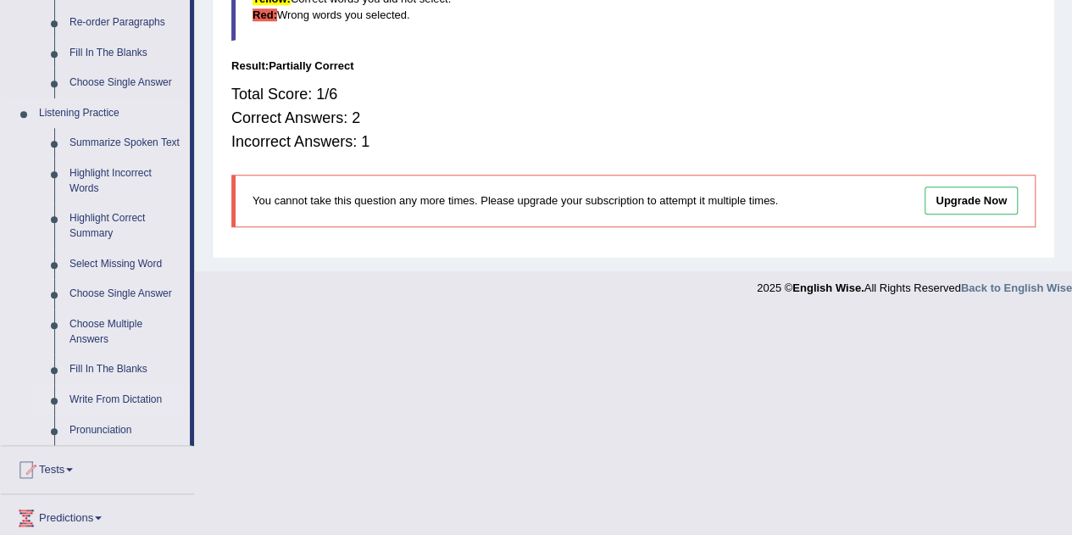
click at [98, 402] on link "Write From Dictation" at bounding box center [126, 400] width 128 height 30
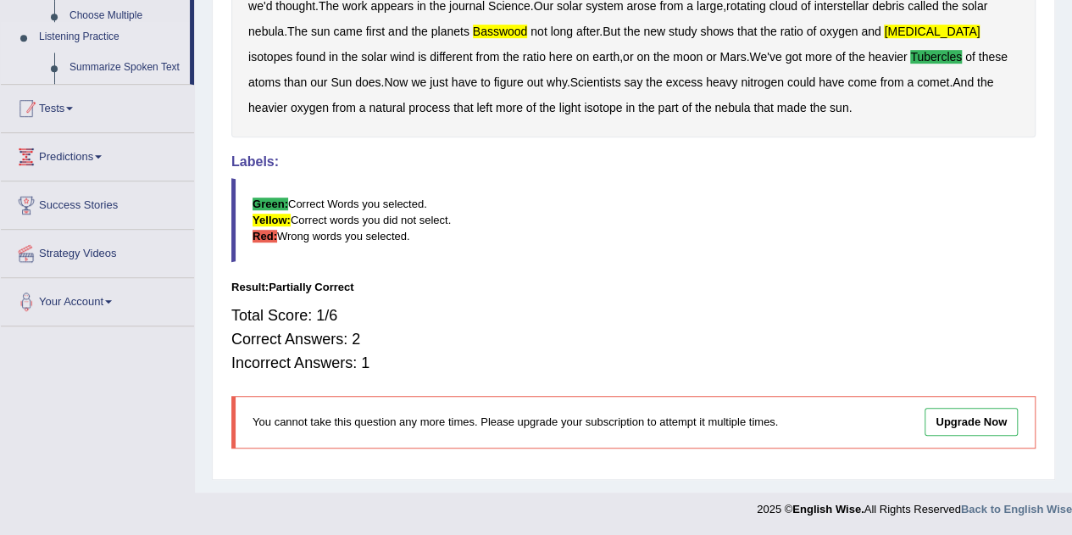
scroll to position [319, 0]
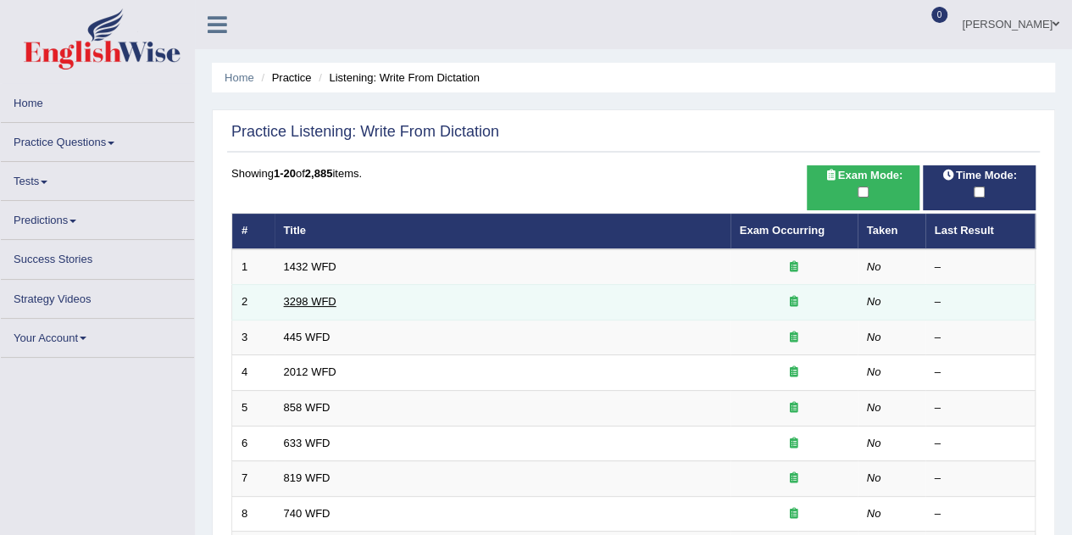
click at [327, 302] on link "3298 WFD" at bounding box center [310, 301] width 53 height 13
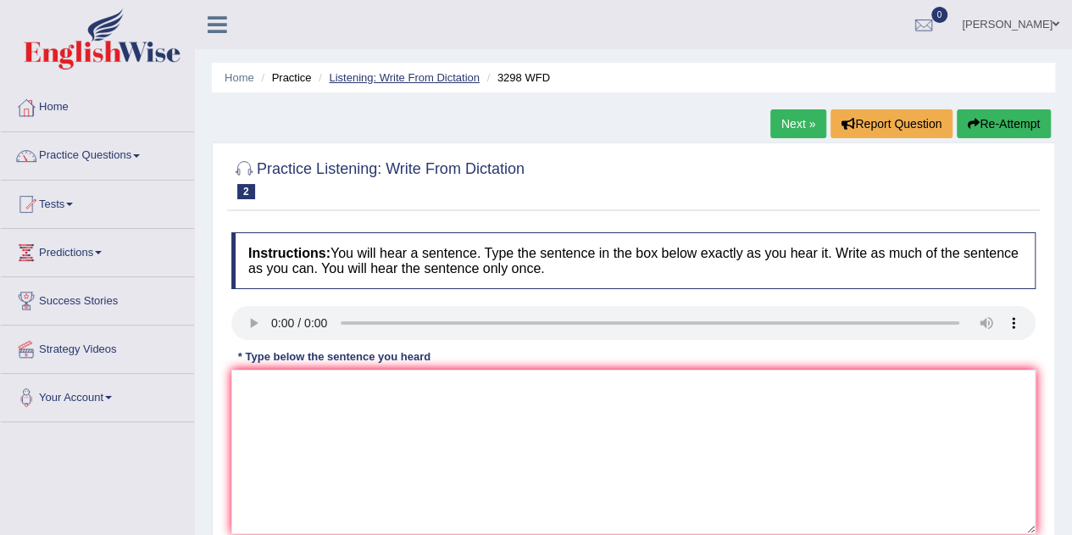
click at [442, 81] on link "Listening: Write From Dictation" at bounding box center [404, 77] width 151 height 13
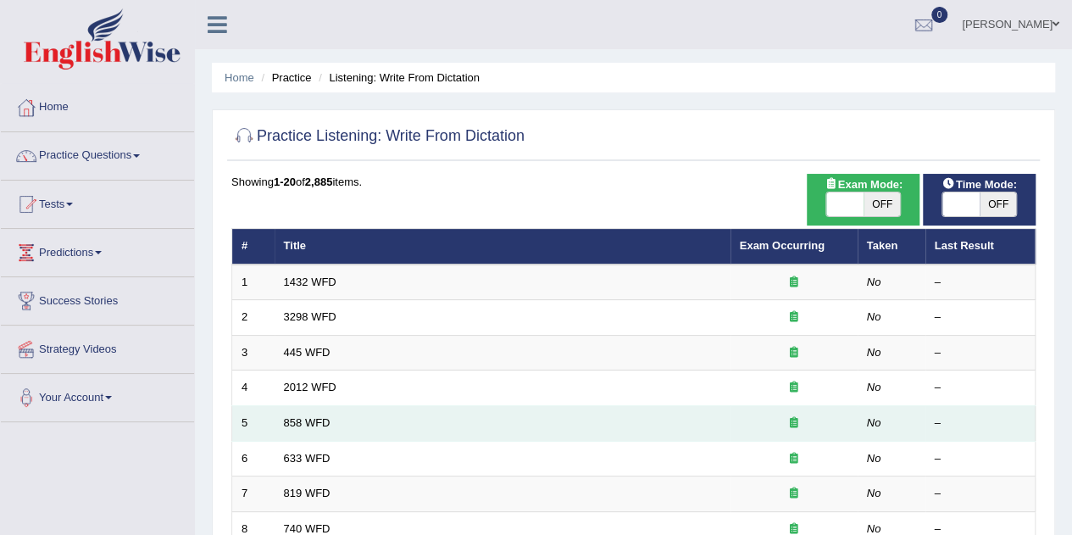
click at [361, 406] on td "858 WFD" at bounding box center [502, 424] width 456 height 36
click at [316, 421] on link "858 WFD" at bounding box center [307, 422] width 47 height 13
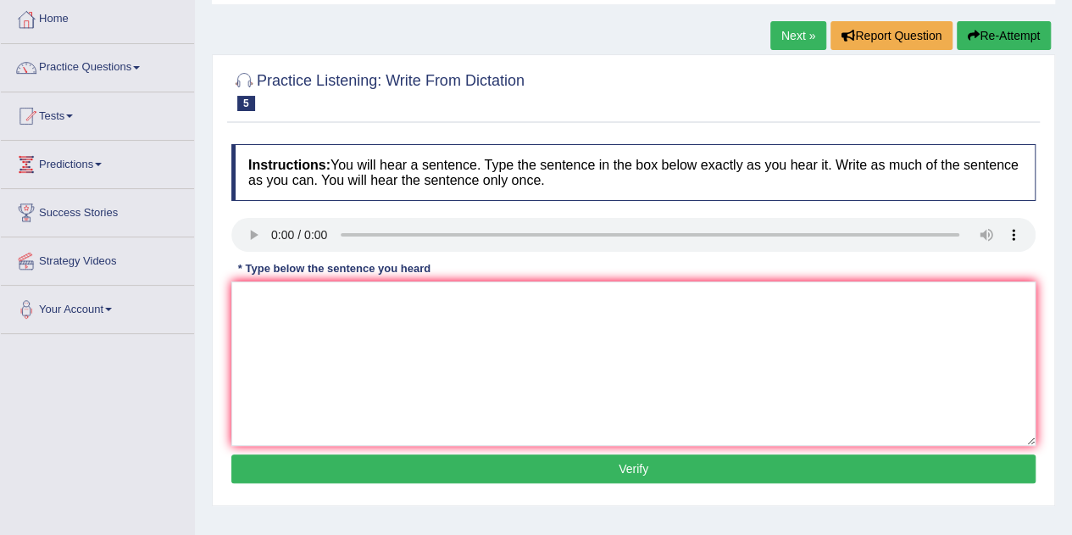
scroll to position [93, 0]
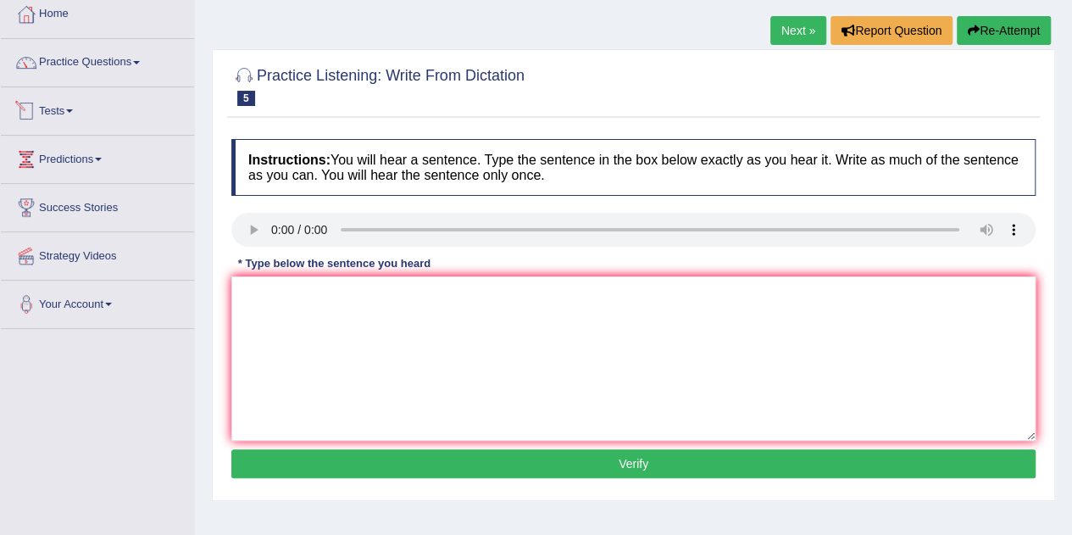
click at [55, 109] on link "Tests" at bounding box center [97, 108] width 193 height 42
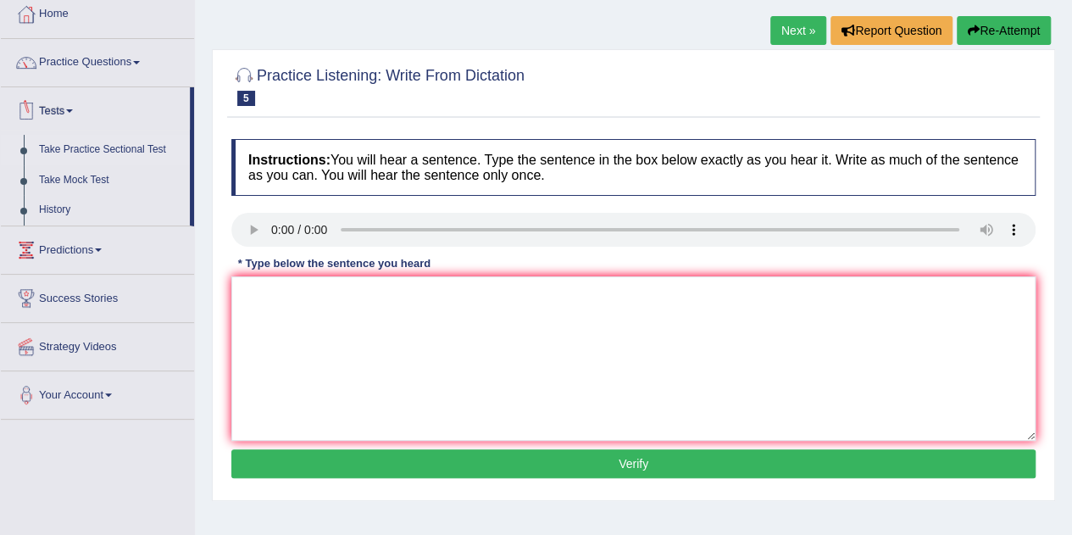
click at [75, 148] on link "Take Practice Sectional Test" at bounding box center [110, 150] width 158 height 30
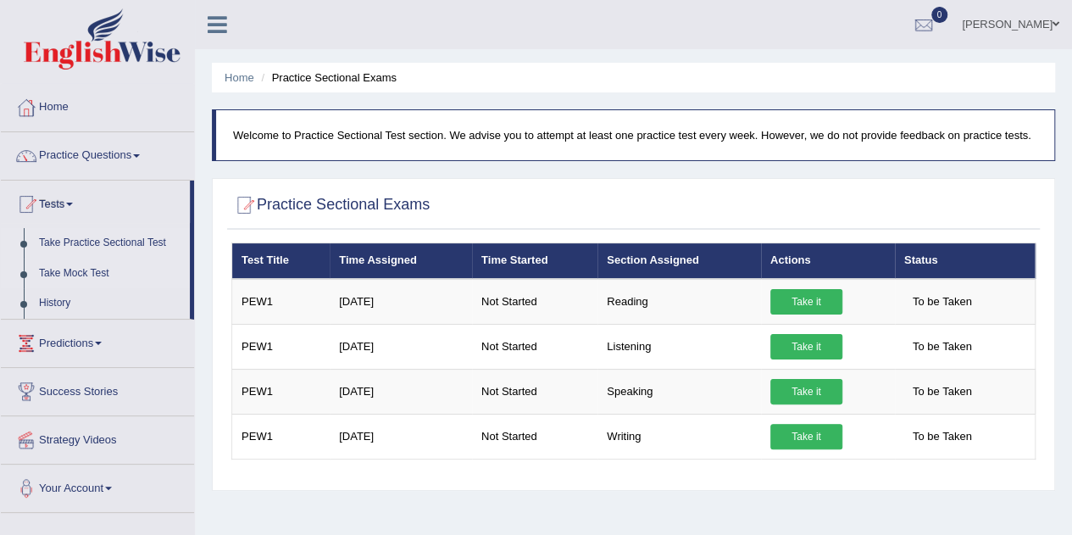
click at [117, 267] on link "Take Mock Test" at bounding box center [110, 273] width 158 height 30
click at [83, 270] on link "Take Mock Test" at bounding box center [110, 273] width 158 height 30
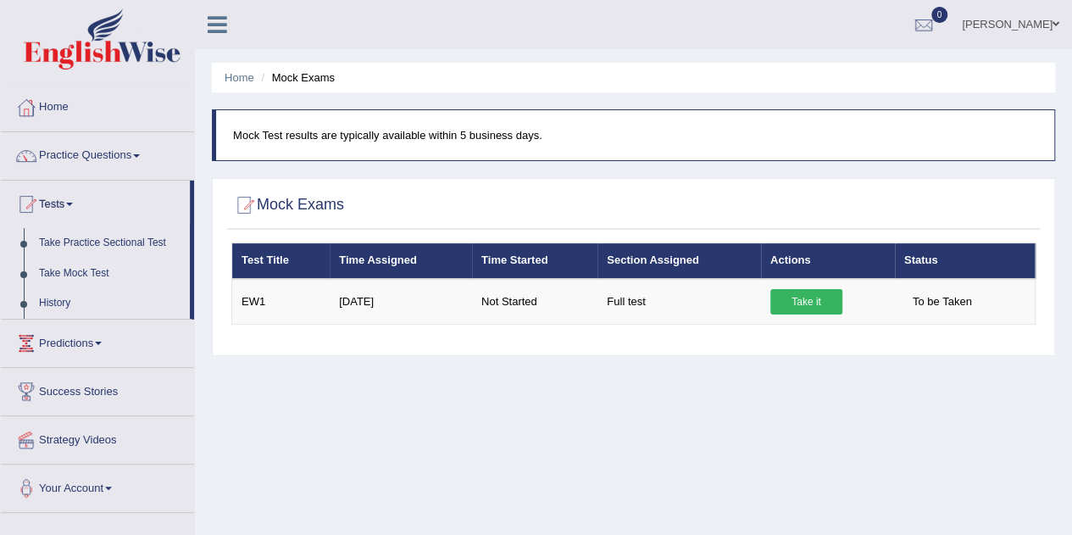
click at [422, 423] on div "Home Mock Exams Mock Test results are typically available within 5 business day…" at bounding box center [633, 423] width 877 height 847
